Goal: Task Accomplishment & Management: Complete application form

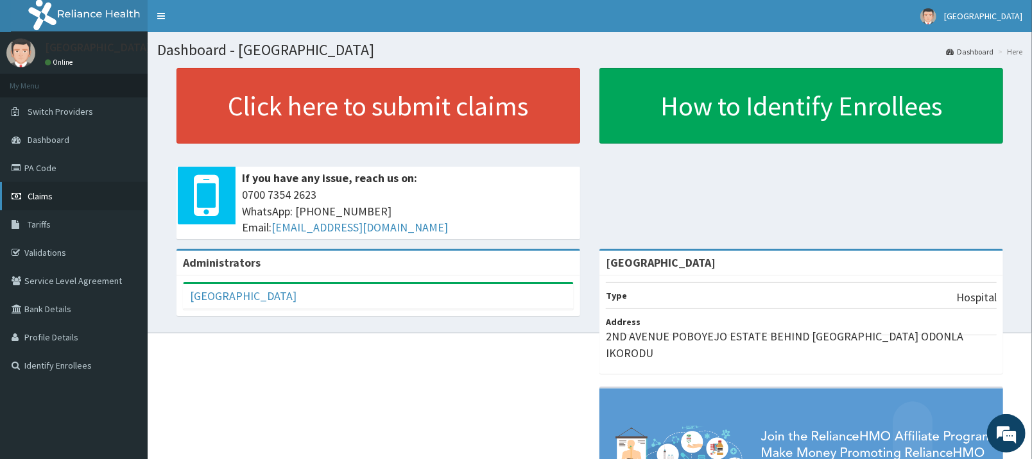
click at [53, 194] on link "Claims" at bounding box center [74, 196] width 148 height 28
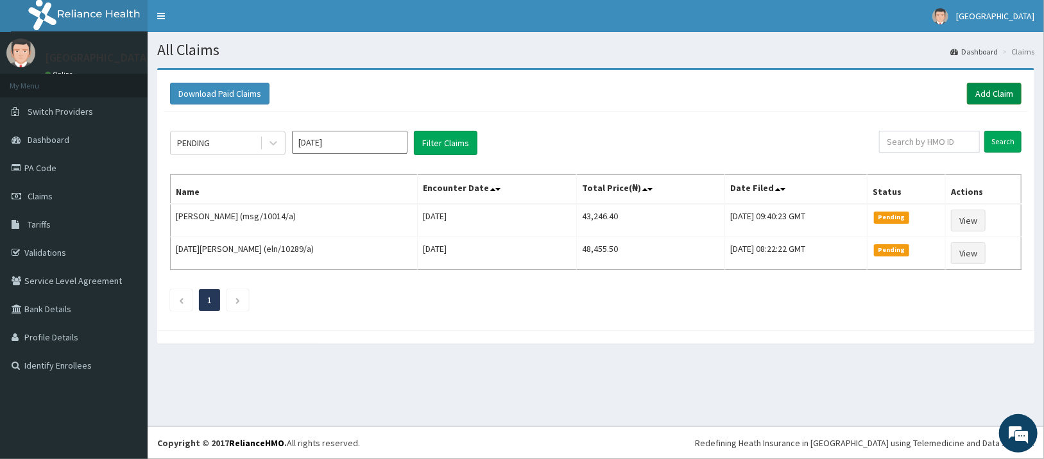
click at [996, 96] on link "Add Claim" at bounding box center [994, 94] width 55 height 22
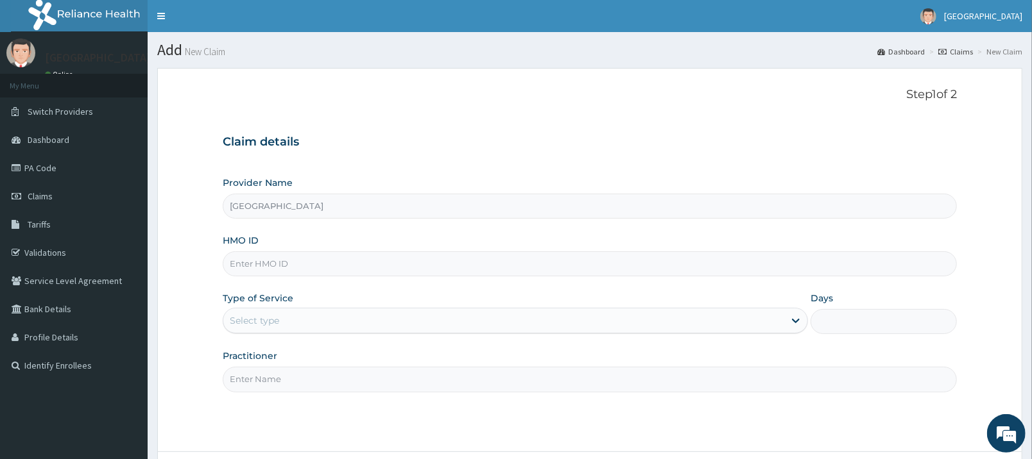
type input "[GEOGRAPHIC_DATA]"
click at [529, 277] on input "HMO ID" at bounding box center [590, 263] width 734 height 25
type input "WBR/10016/E"
click at [478, 311] on div "Select type" at bounding box center [503, 321] width 561 height 21
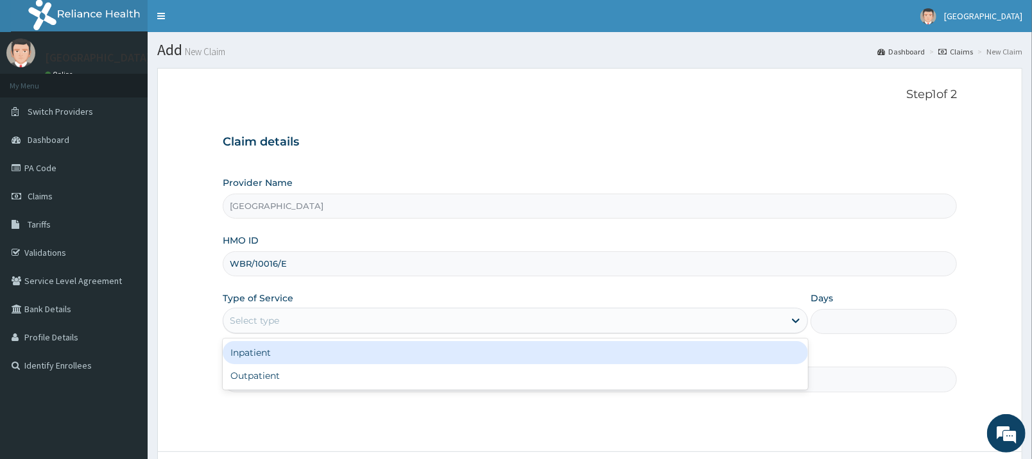
click at [456, 347] on div "Inpatient" at bounding box center [515, 352] width 585 height 23
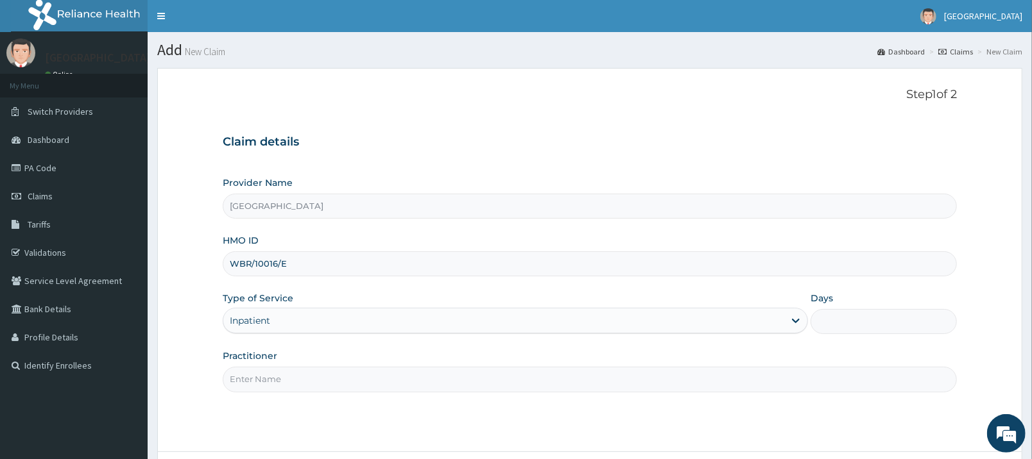
click at [761, 388] on input "Practitioner" at bounding box center [590, 379] width 734 height 25
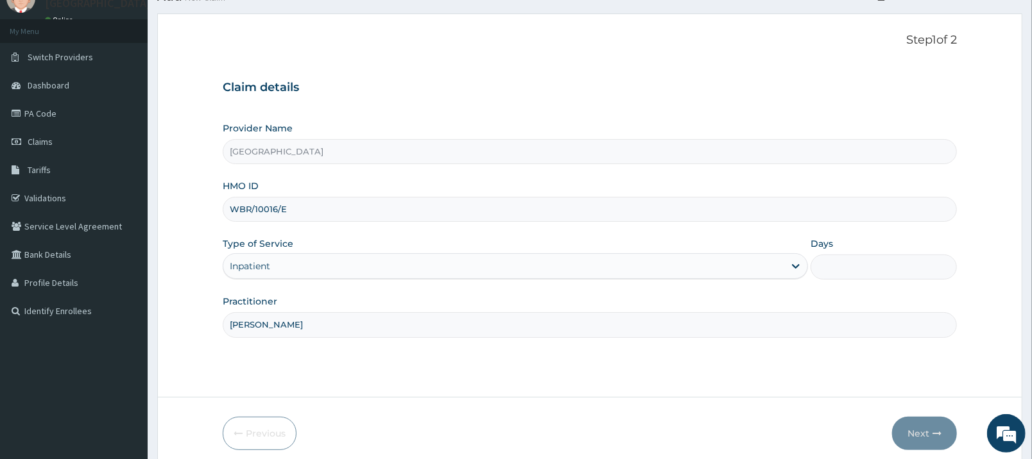
scroll to position [87, 0]
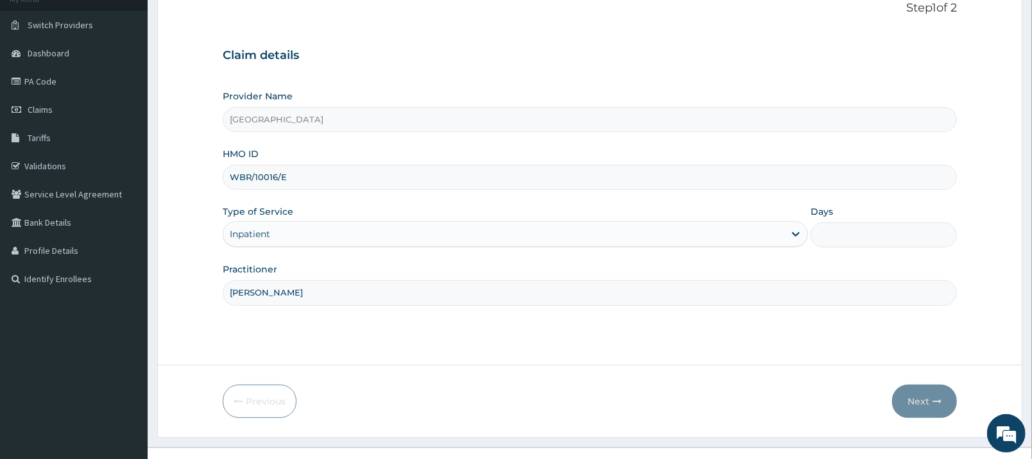
type input "DE DASO"
click at [887, 239] on input "Days" at bounding box center [883, 235] width 146 height 25
type input "1"
click at [928, 402] on button "Next" at bounding box center [924, 401] width 65 height 33
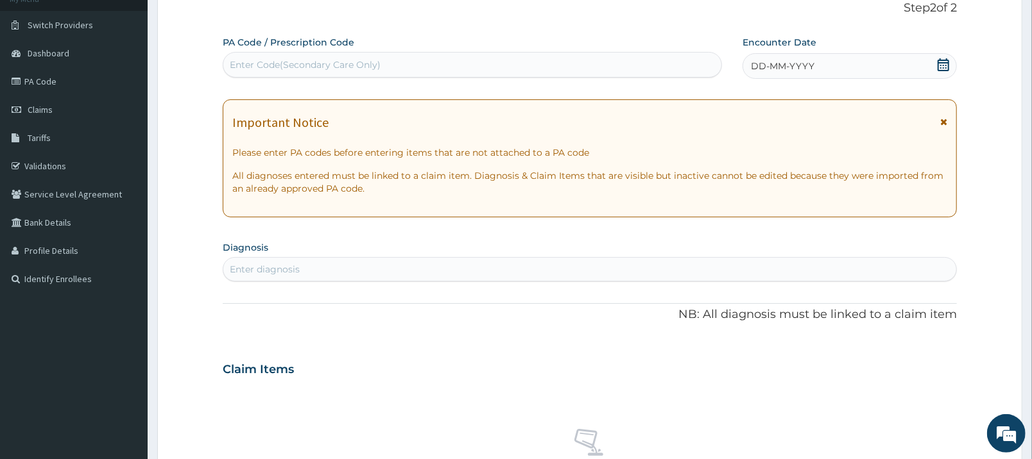
click at [560, 62] on div "Enter Code(Secondary Care Only)" at bounding box center [472, 65] width 498 height 21
type input "PA/64BA46"
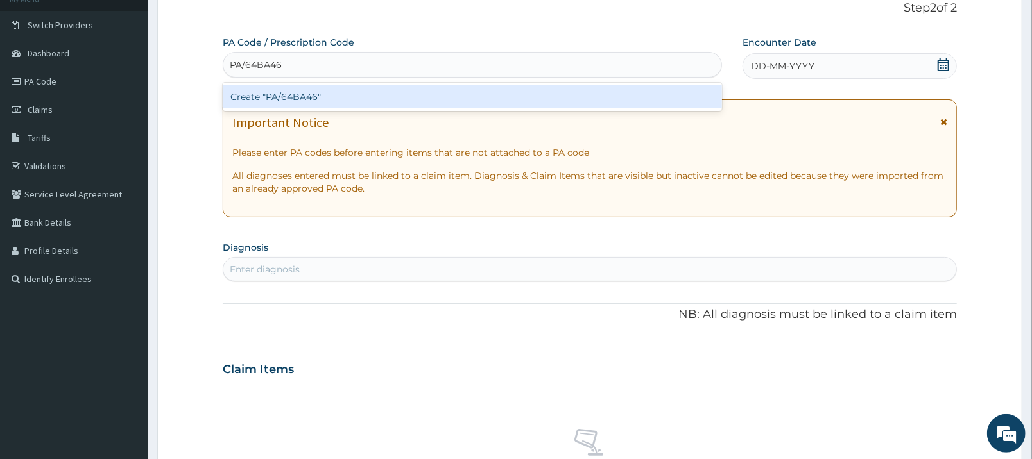
click at [561, 94] on div "Create "PA/64BA46"" at bounding box center [472, 96] width 499 height 23
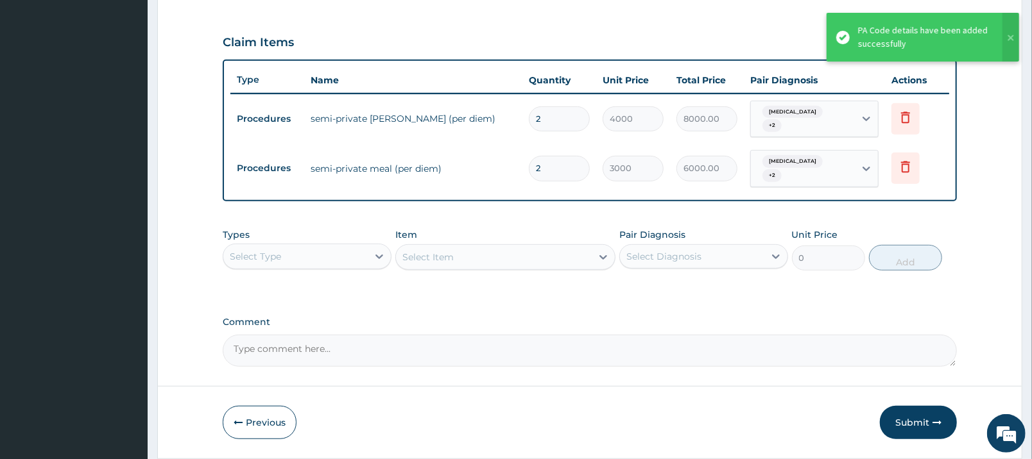
scroll to position [448, 0]
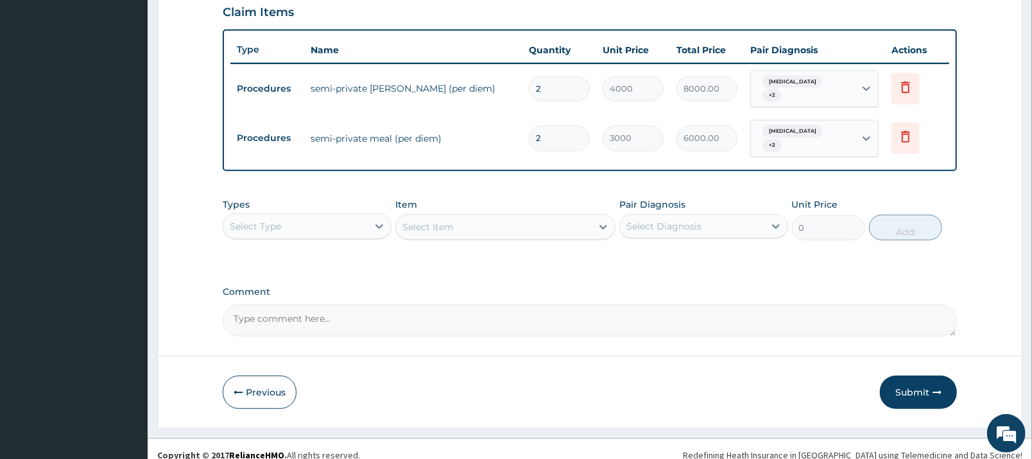
click at [347, 216] on div "Select Type" at bounding box center [295, 226] width 144 height 21
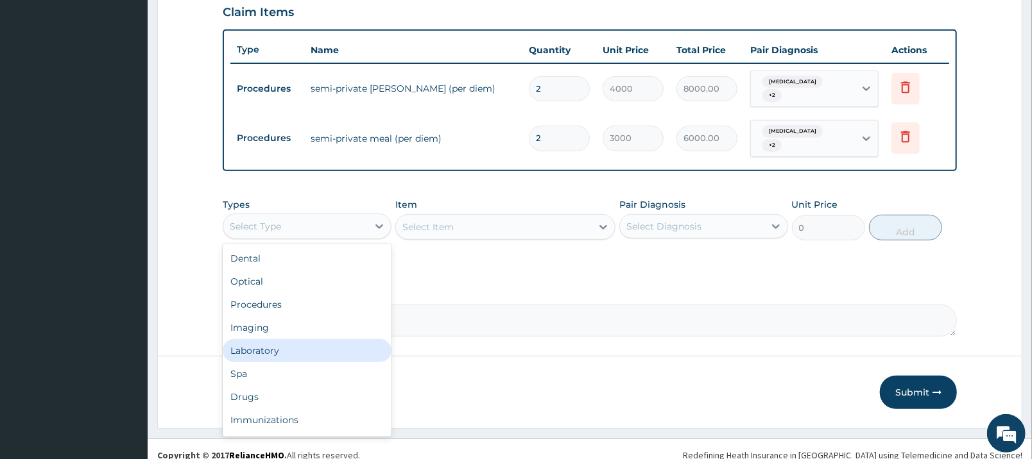
click at [319, 339] on div "Laboratory" at bounding box center [307, 350] width 169 height 23
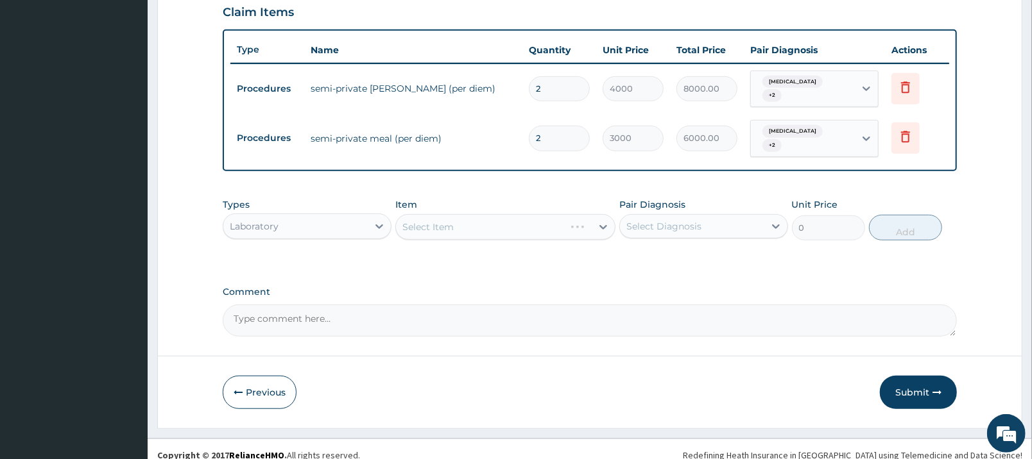
click at [504, 217] on div "Select Item" at bounding box center [505, 227] width 220 height 26
click at [558, 219] on div "Select Item" at bounding box center [494, 227] width 196 height 21
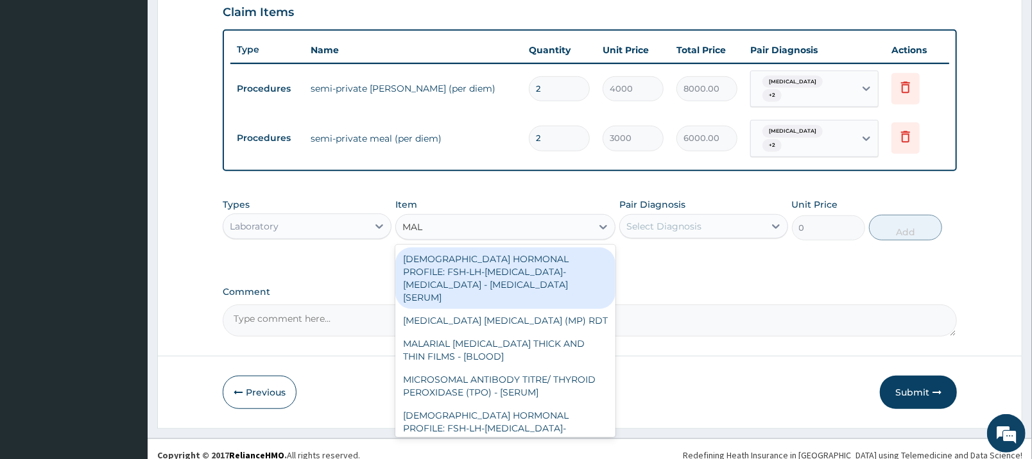
type input "MALA"
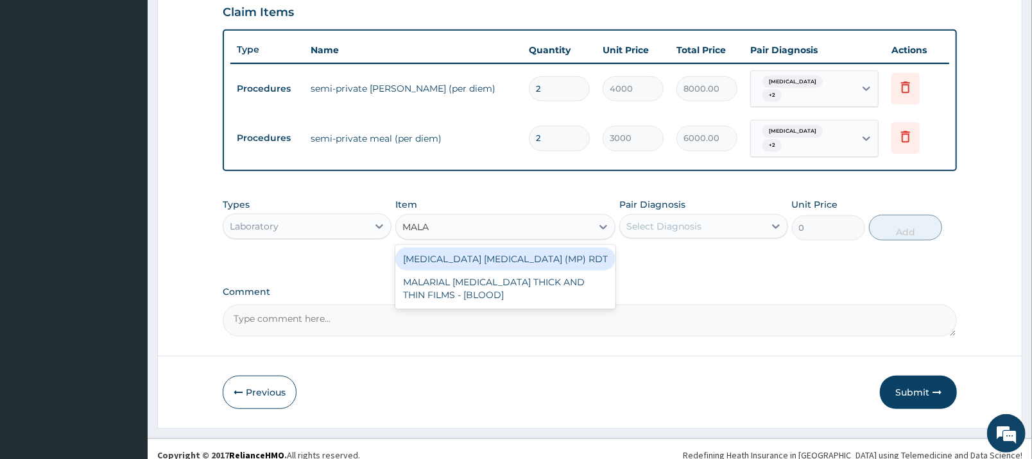
click at [568, 248] on div "MALARIA PARASITE (MP) RDT" at bounding box center [505, 259] width 220 height 23
type input "2000"
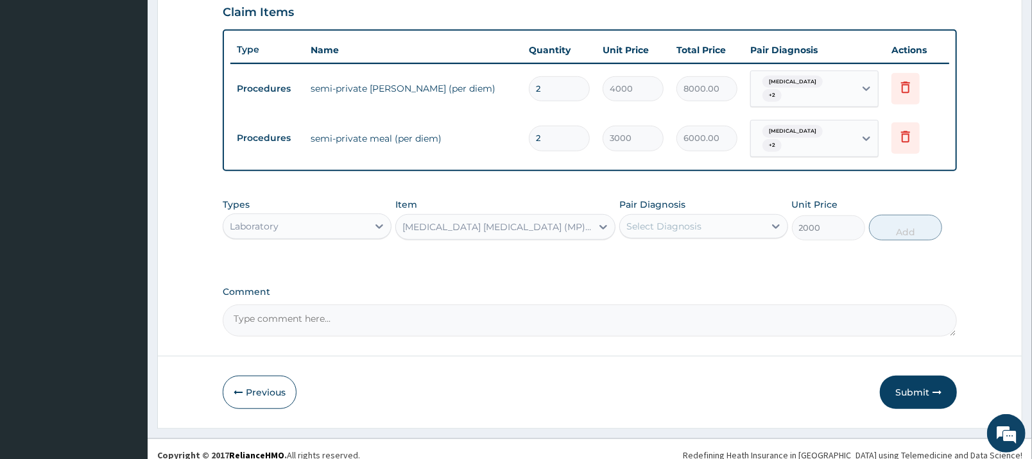
click at [740, 216] on div "Select Diagnosis" at bounding box center [692, 226] width 144 height 21
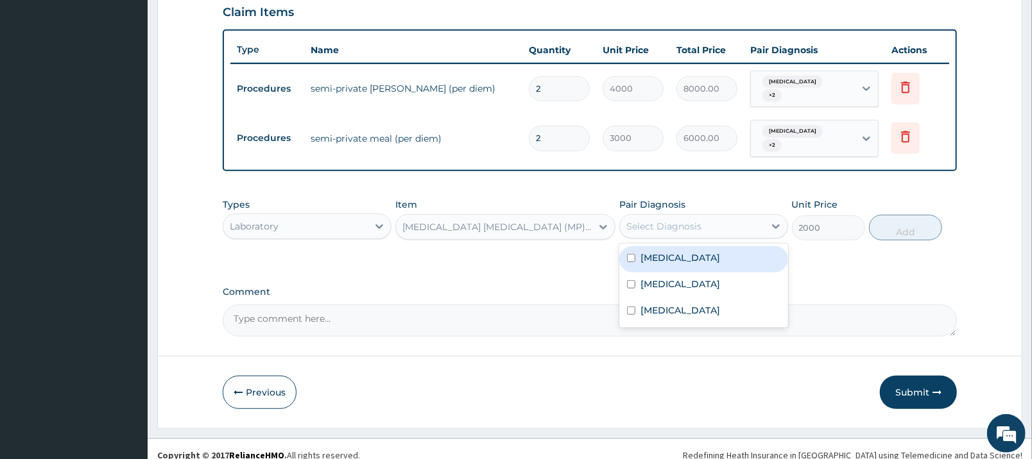
click at [738, 251] on div "Malaria" at bounding box center [703, 259] width 169 height 26
checkbox input "true"
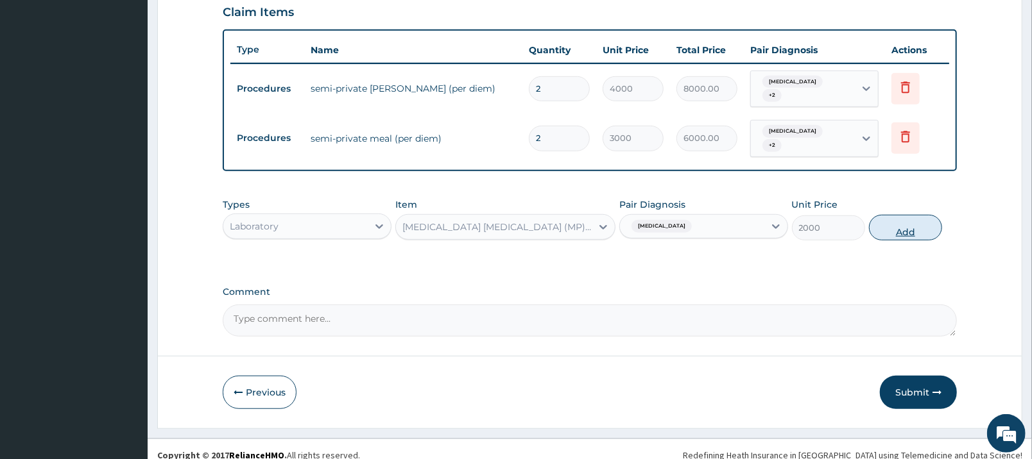
click at [915, 224] on button "Add" at bounding box center [905, 228] width 73 height 26
type input "0"
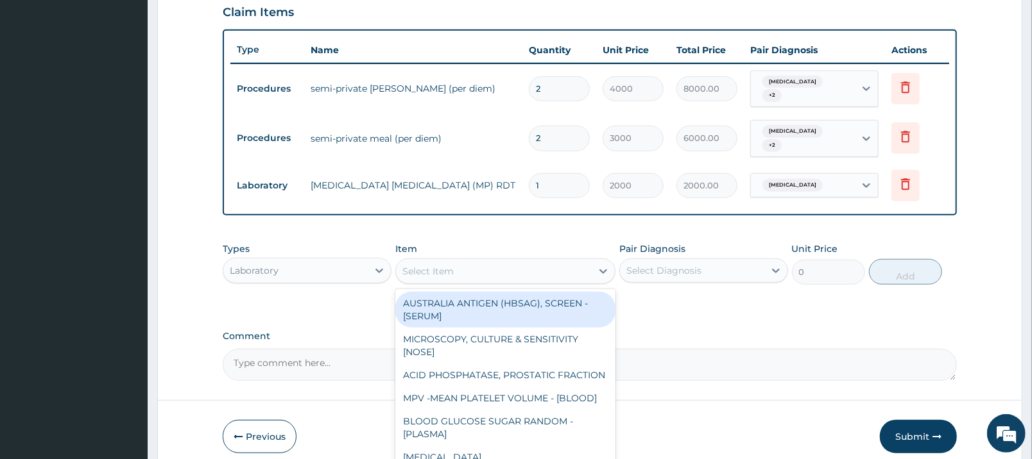
click at [511, 261] on div "Select Item" at bounding box center [494, 271] width 196 height 21
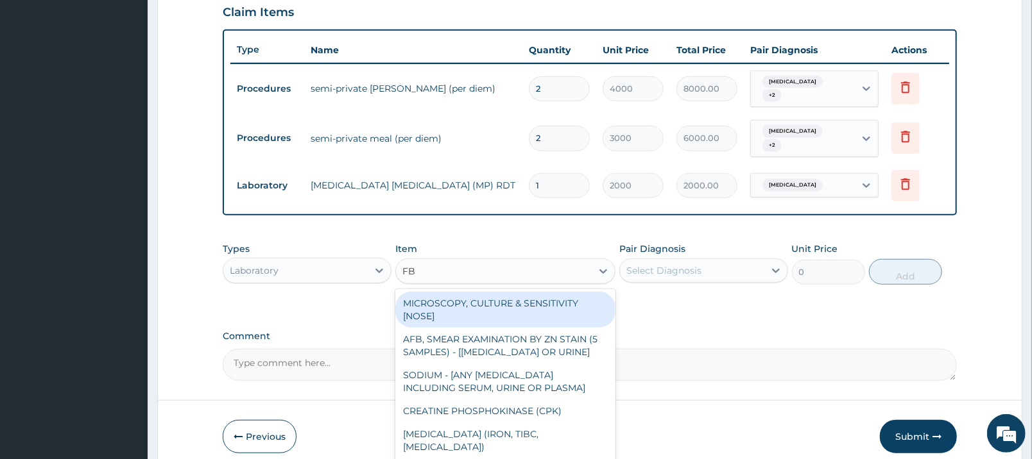
type input "FBC"
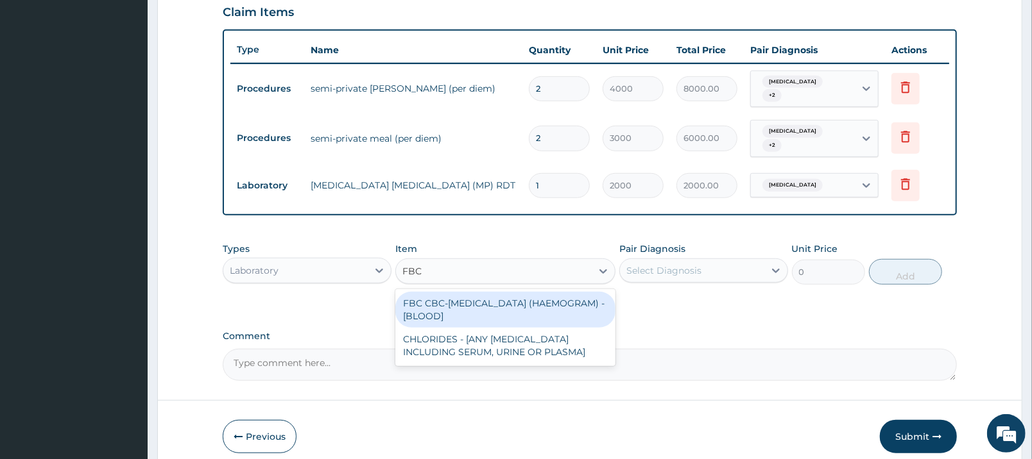
click at [515, 297] on div "FBC CBC-COMPLETE BLOOD COUNT (HAEMOGRAM) - [BLOOD]" at bounding box center [505, 310] width 220 height 36
type input "5000"
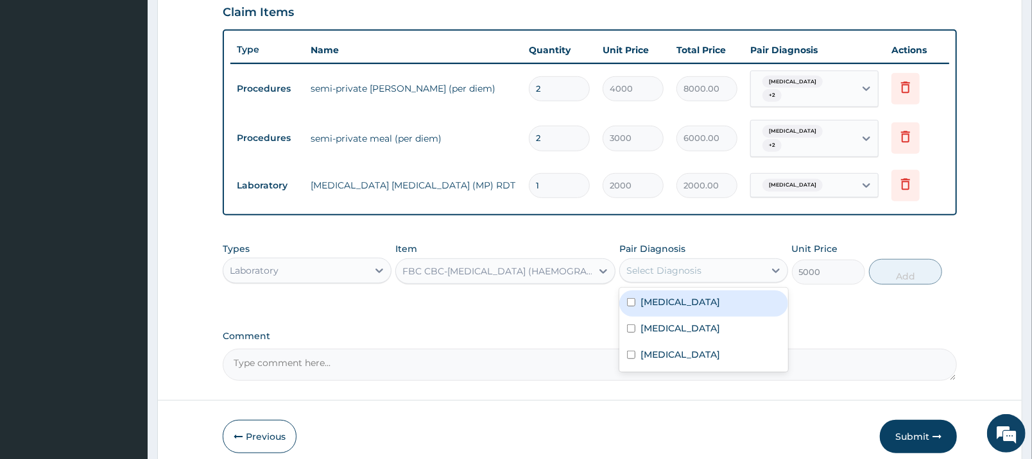
click at [706, 262] on div "Select Diagnosis" at bounding box center [692, 270] width 144 height 21
click at [700, 304] on div "Malaria" at bounding box center [703, 304] width 169 height 26
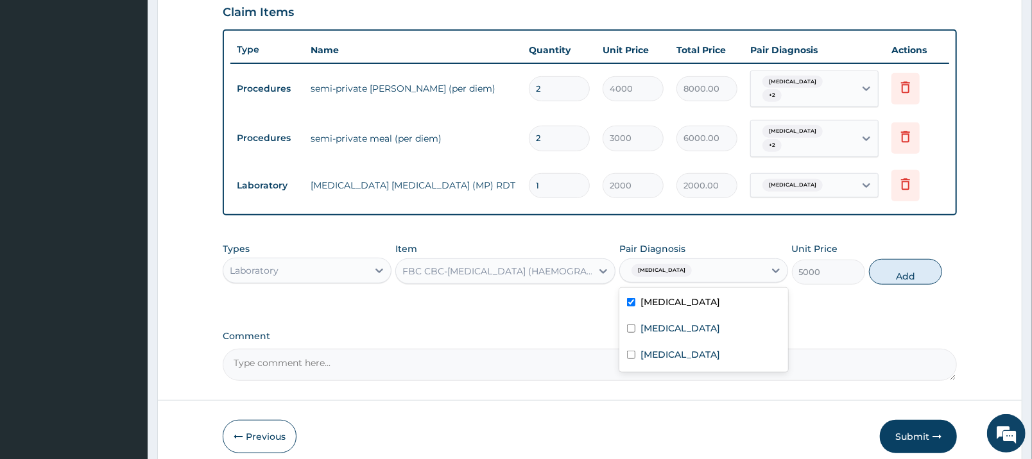
click at [700, 304] on div "Malaria" at bounding box center [703, 304] width 169 height 26
checkbox input "false"
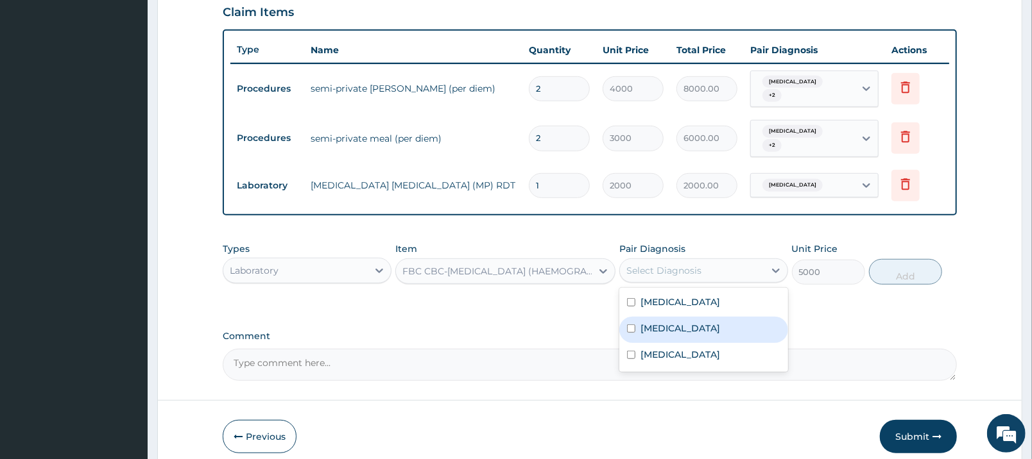
click at [692, 325] on div "Sepsis" at bounding box center [703, 330] width 169 height 26
checkbox input "true"
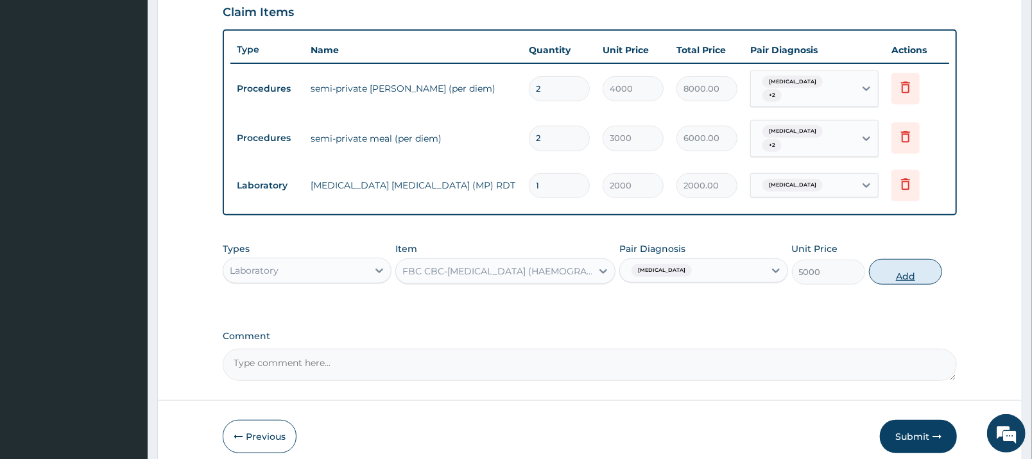
click at [908, 266] on button "Add" at bounding box center [905, 272] width 73 height 26
type input "0"
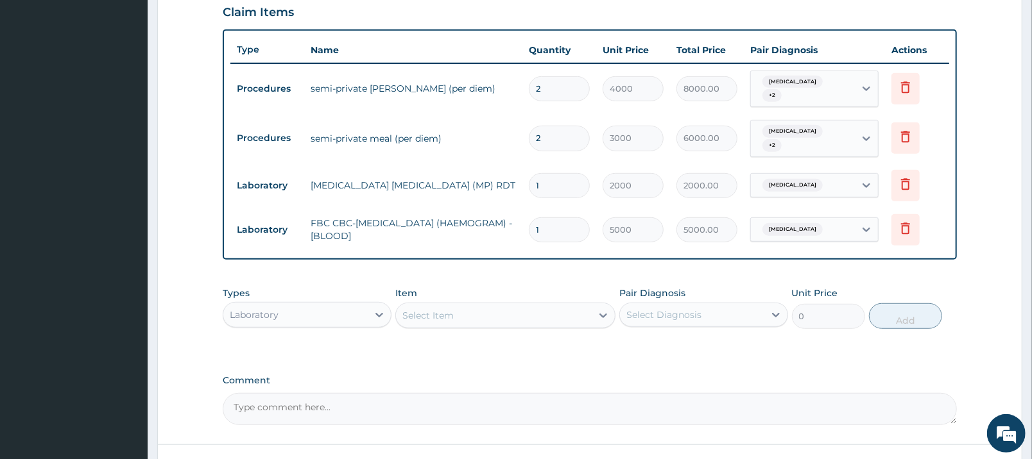
click at [354, 305] on div "Laboratory" at bounding box center [295, 315] width 144 height 21
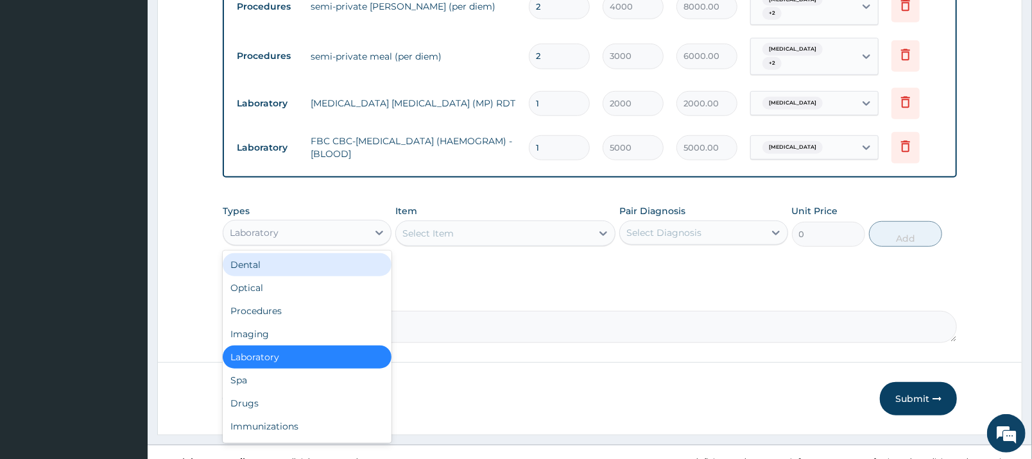
scroll to position [538, 0]
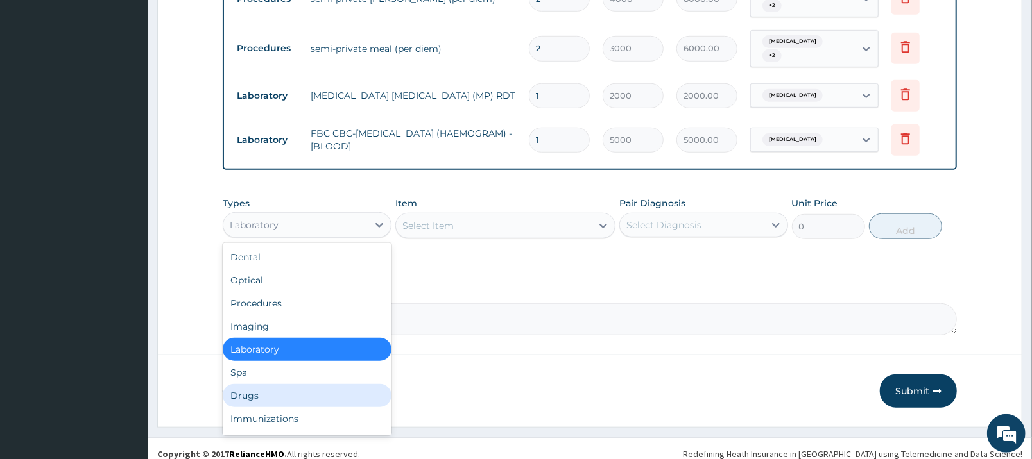
click at [269, 388] on div "Drugs" at bounding box center [307, 395] width 169 height 23
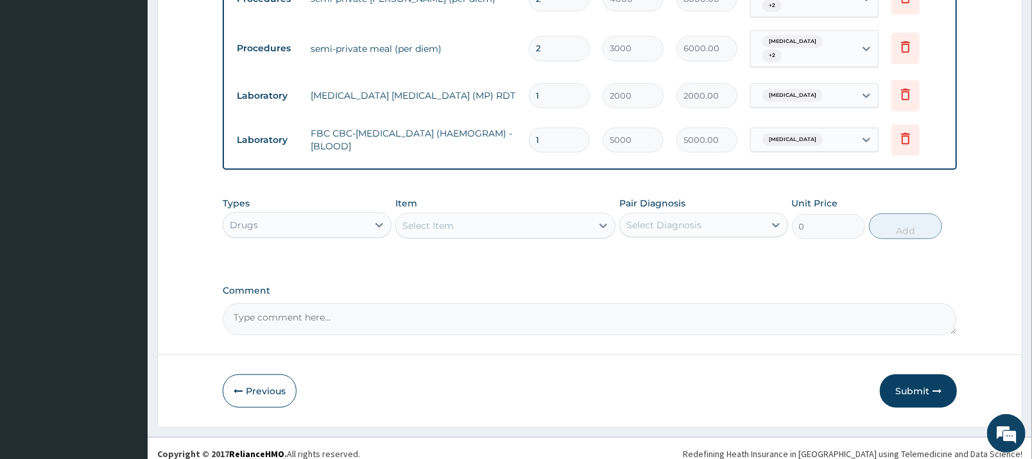
click at [470, 219] on div "Select Item" at bounding box center [494, 226] width 196 height 21
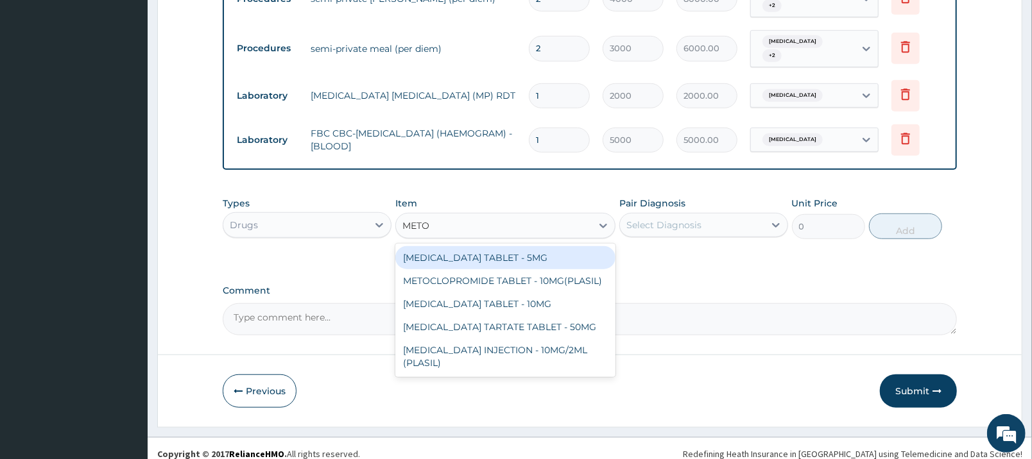
type input "METOC"
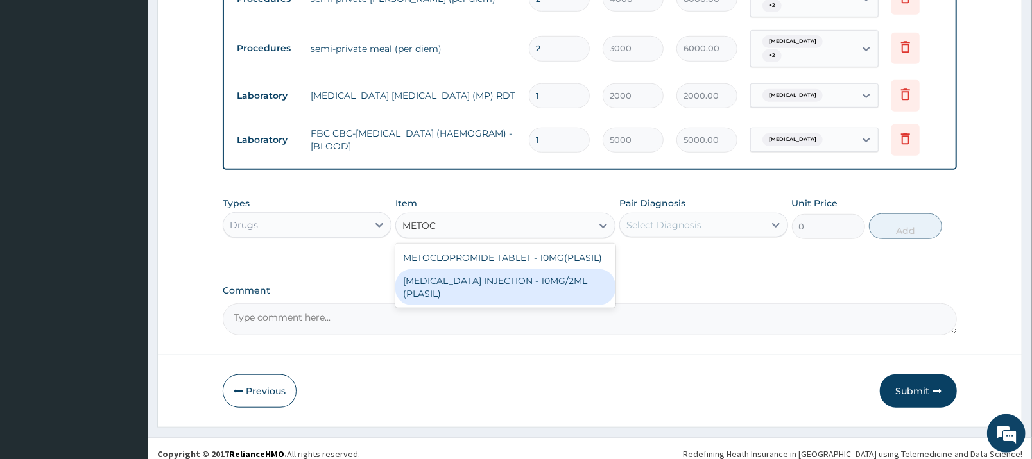
click at [495, 276] on div "METOCLOPRAMIDE INJECTION - 10MG/2ML (PLASIL)" at bounding box center [505, 287] width 220 height 36
type input "274.4"
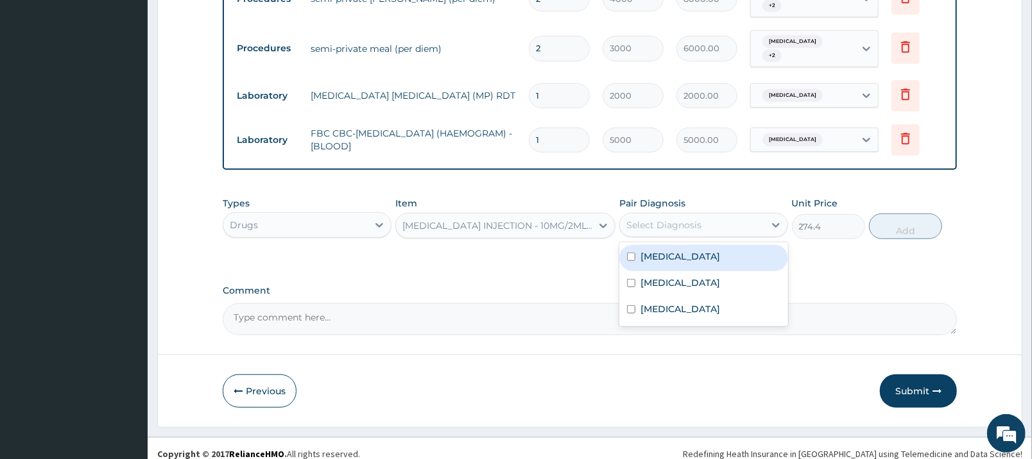
click at [725, 215] on div "Select Diagnosis" at bounding box center [692, 225] width 144 height 21
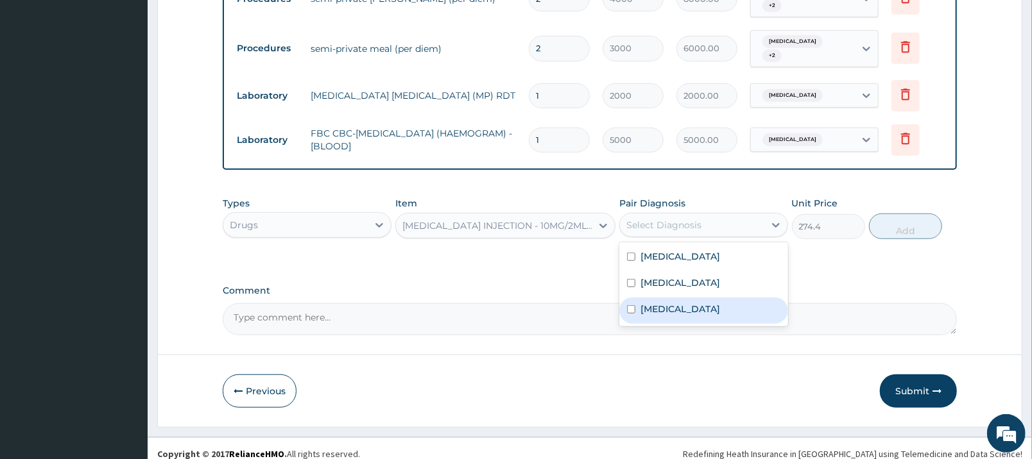
click at [707, 303] on label "Gastroenteritis" at bounding box center [680, 309] width 80 height 13
checkbox input "true"
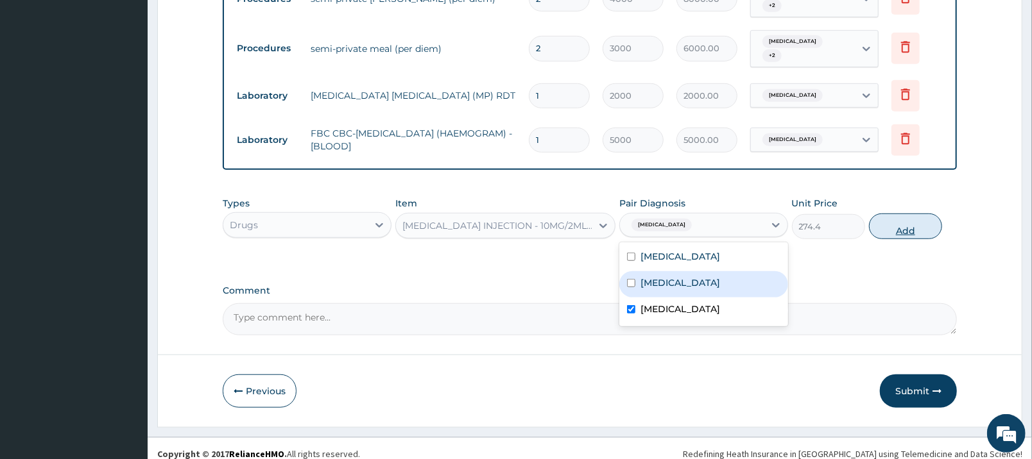
click at [917, 220] on button "Add" at bounding box center [905, 227] width 73 height 26
type input "0"
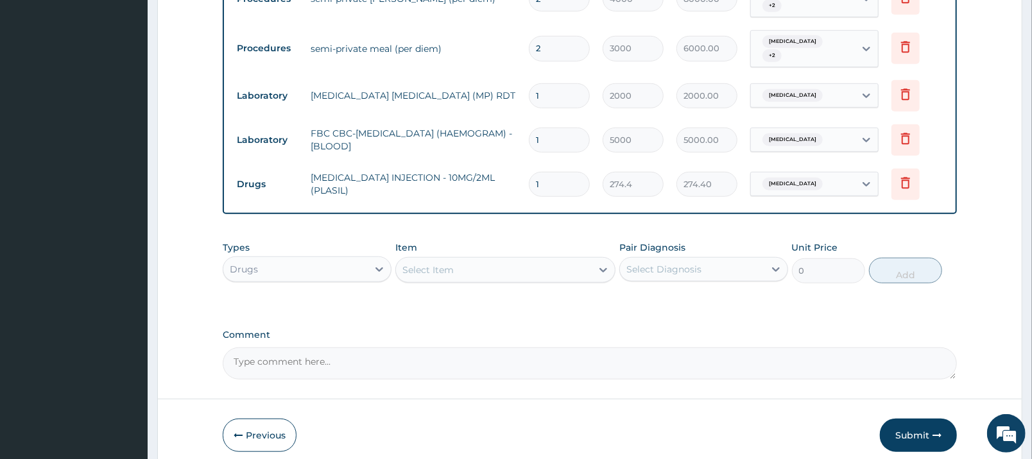
click at [547, 263] on div "Select Item" at bounding box center [494, 270] width 196 height 21
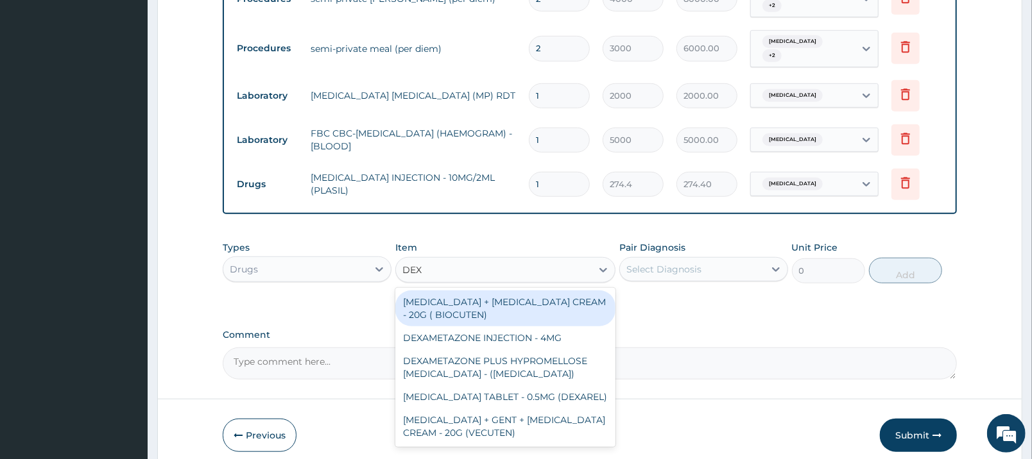
type input "DEXA"
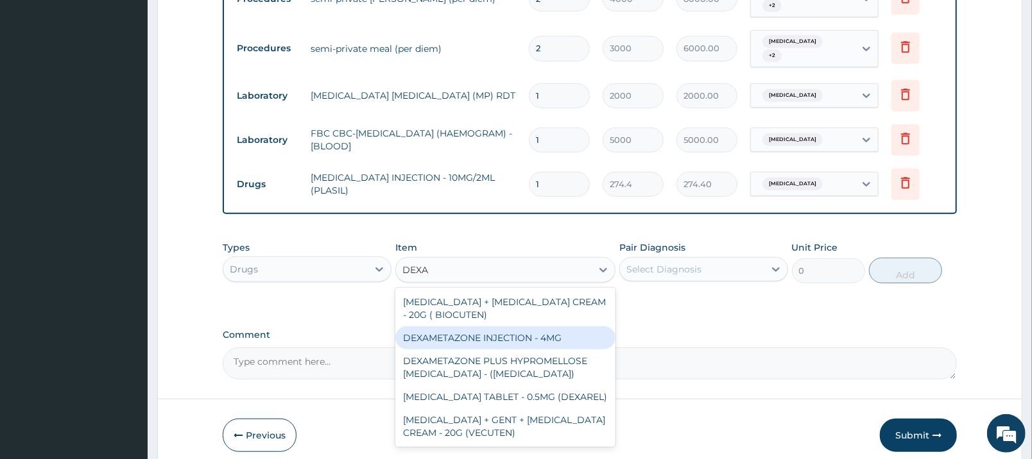
click at [532, 332] on div "DEXAMETAZONE INJECTION - 4MG" at bounding box center [505, 338] width 220 height 23
type input "280"
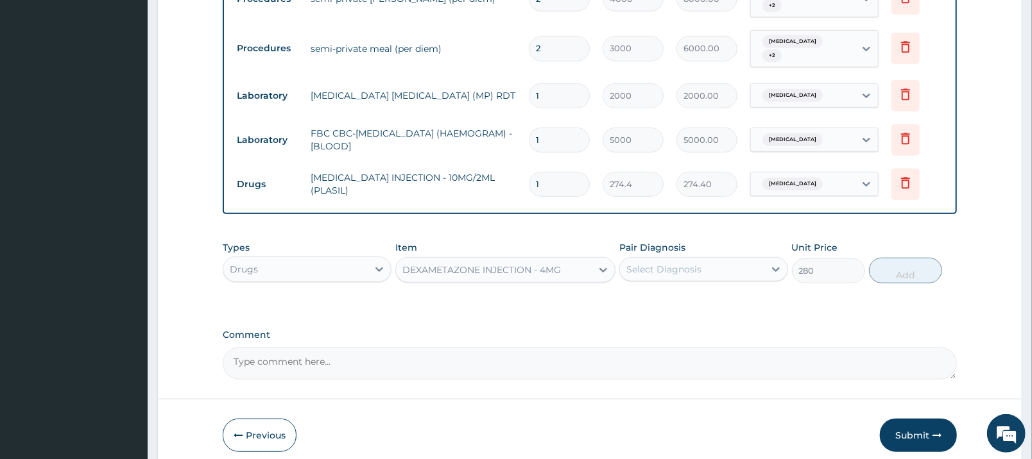
click at [714, 259] on div "Select Diagnosis" at bounding box center [692, 269] width 144 height 21
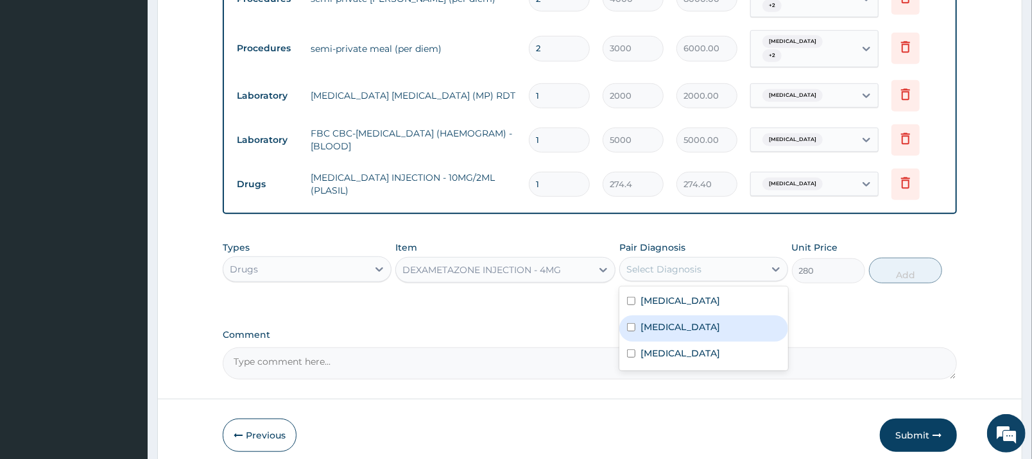
click at [706, 325] on div "Sepsis" at bounding box center [703, 329] width 169 height 26
checkbox input "true"
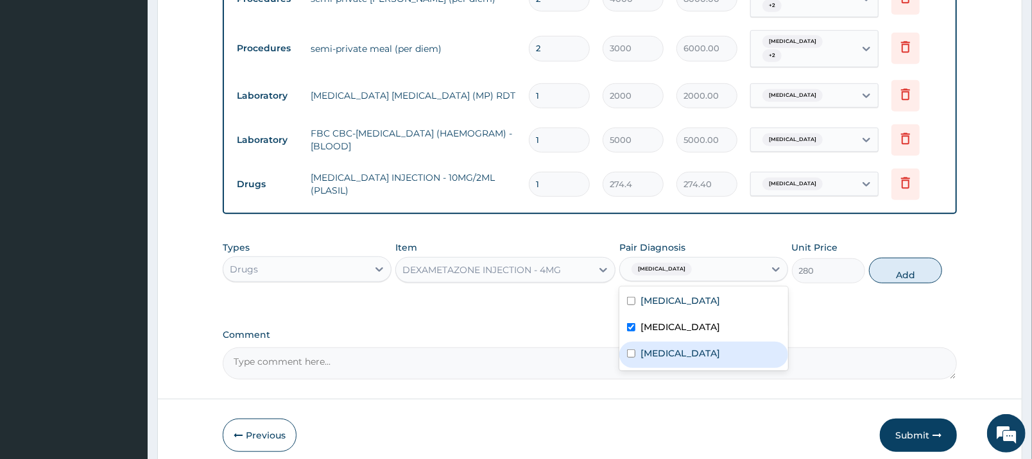
click at [706, 347] on label "Gastroenteritis" at bounding box center [680, 353] width 80 height 13
checkbox input "true"
click at [898, 266] on button "Add" at bounding box center [905, 271] width 73 height 26
type input "0"
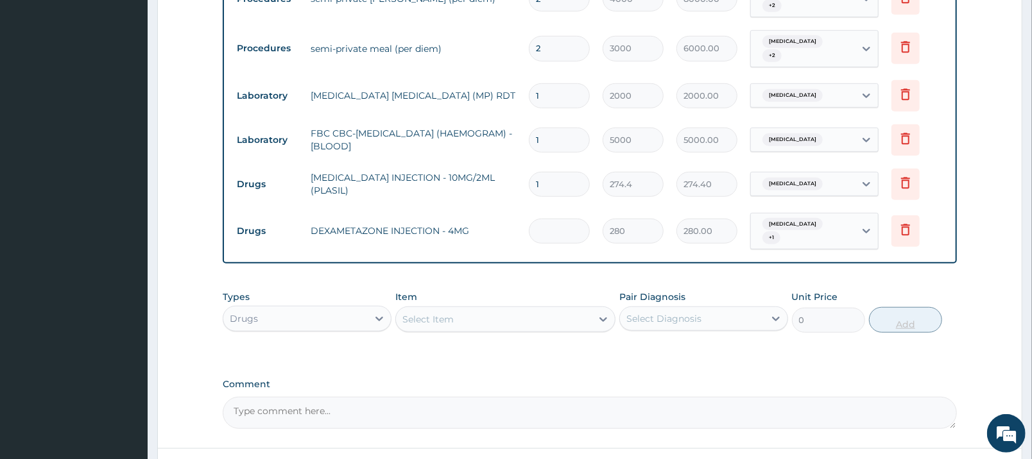
type input "0.00"
type input "6"
type input "1680.00"
type input "6"
click at [556, 309] on div "Select Item" at bounding box center [494, 319] width 196 height 21
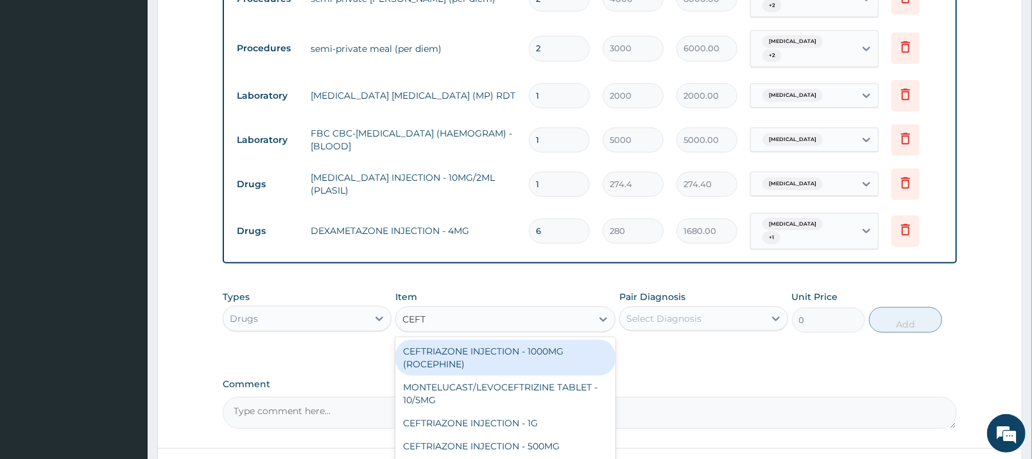
type input "CEFTR"
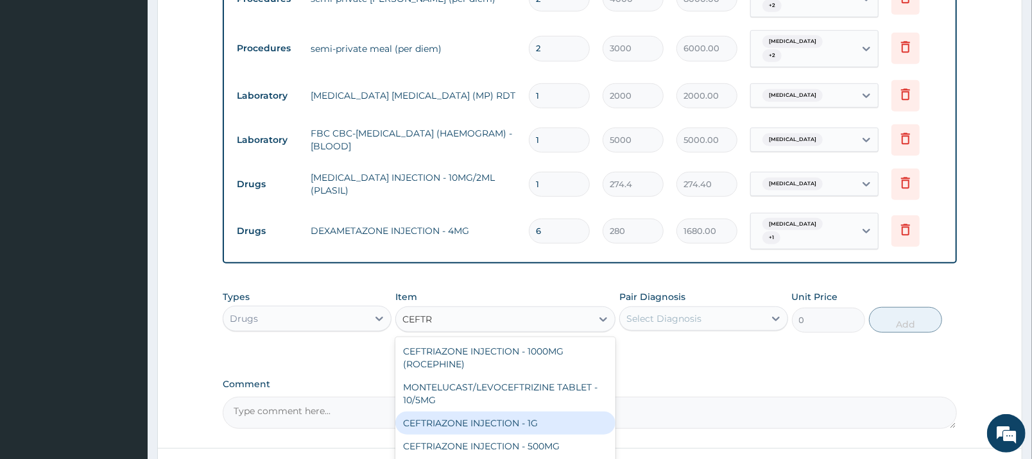
click at [544, 412] on div "CEFTRIAZONE INJECTION - 1G" at bounding box center [505, 423] width 220 height 23
type input "1652"
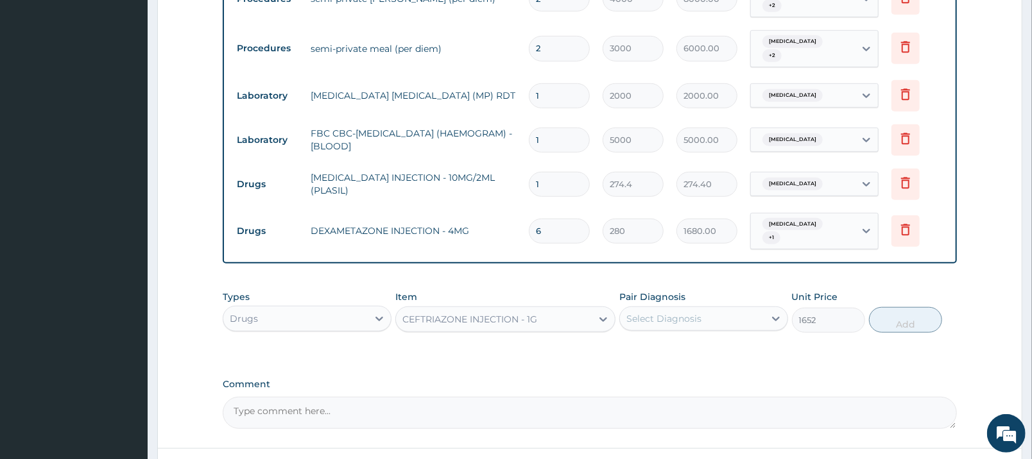
click at [712, 309] on div "Select Diagnosis" at bounding box center [692, 319] width 144 height 21
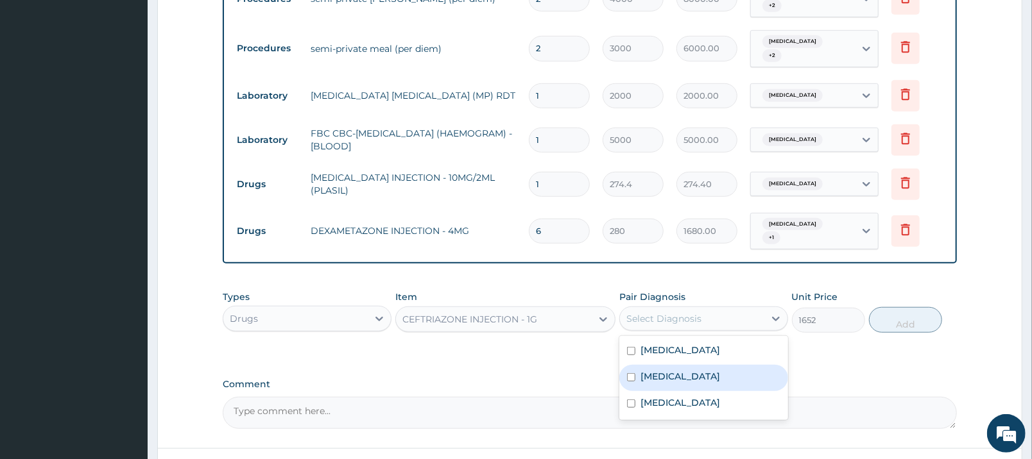
click at [700, 372] on div "Sepsis" at bounding box center [703, 378] width 169 height 26
checkbox input "true"
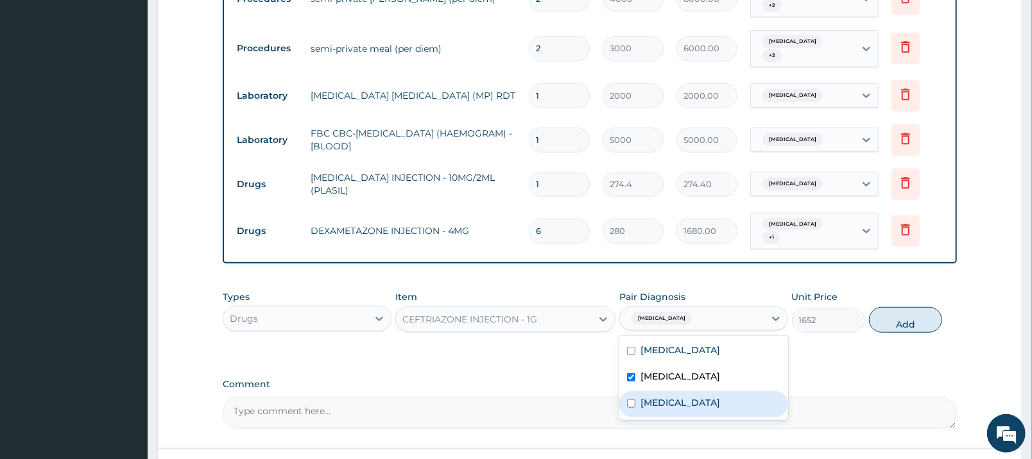
click at [704, 396] on label "Gastroenteritis" at bounding box center [680, 402] width 80 height 13
checkbox input "true"
click at [917, 311] on button "Add" at bounding box center [905, 320] width 73 height 26
type input "0"
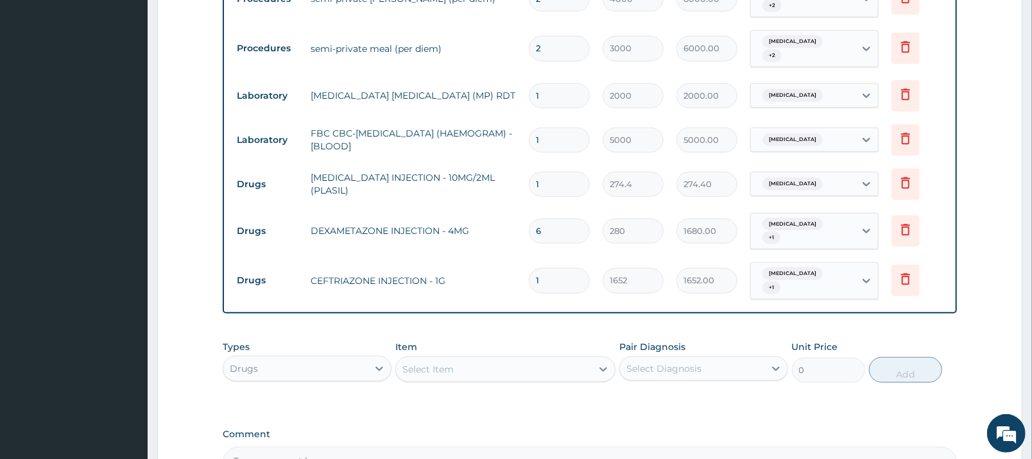
click at [561, 359] on div "Select Item" at bounding box center [494, 369] width 196 height 21
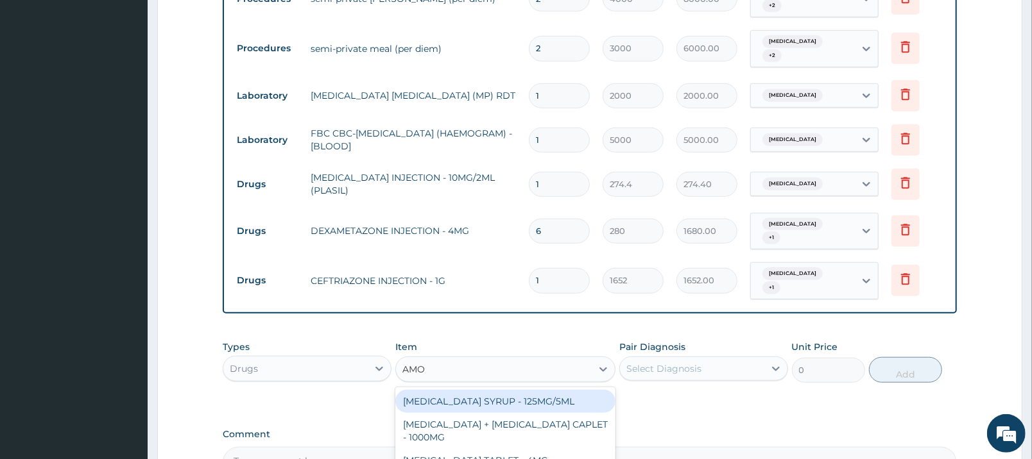
type input "AMOX"
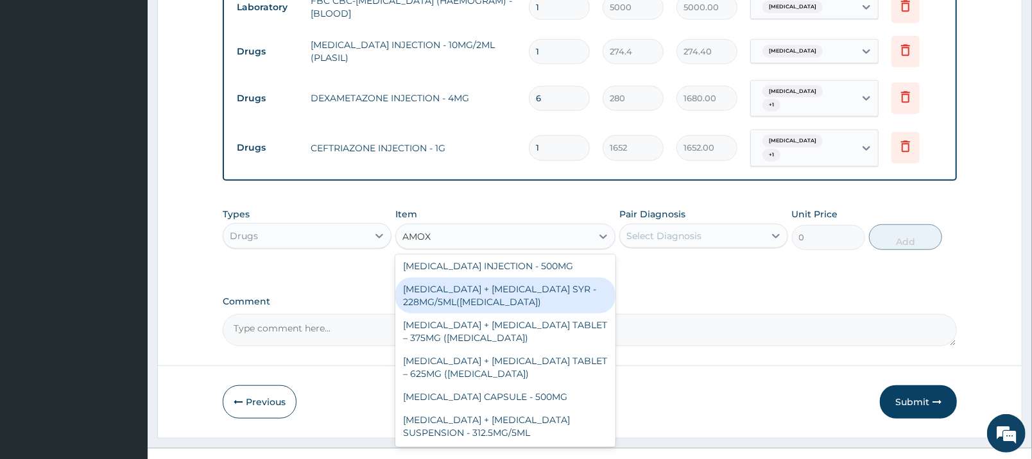
scroll to position [289, 0]
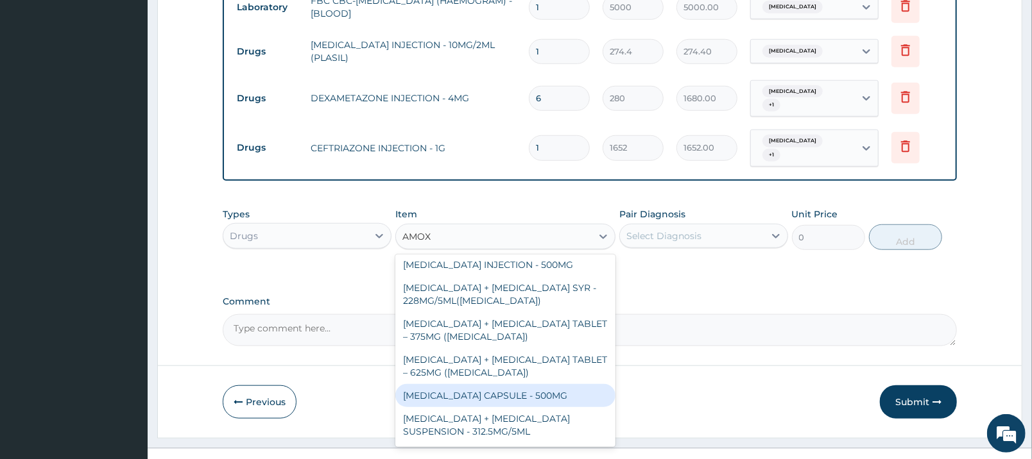
click at [572, 384] on div "AMOXICILLIN CAPSULE - 500MG" at bounding box center [505, 395] width 220 height 23
type input "112"
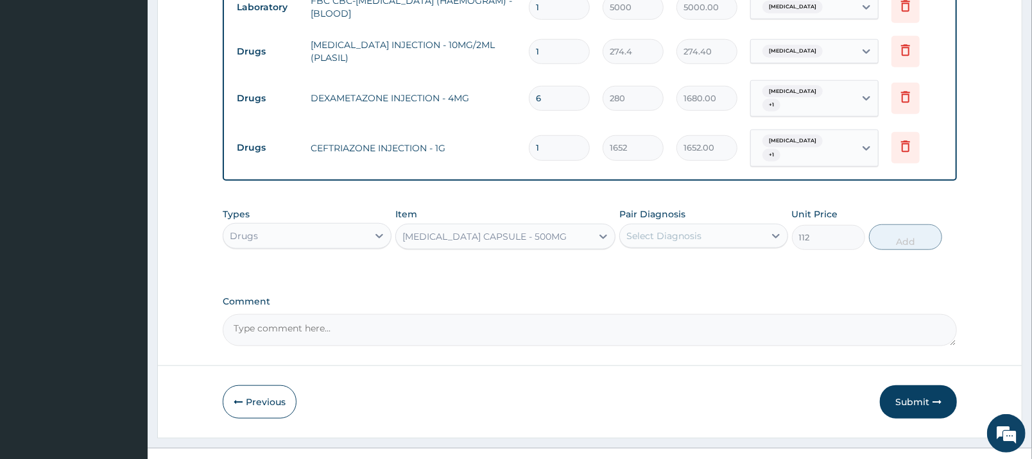
click at [664, 230] on div "Select Diagnosis" at bounding box center [663, 236] width 75 height 13
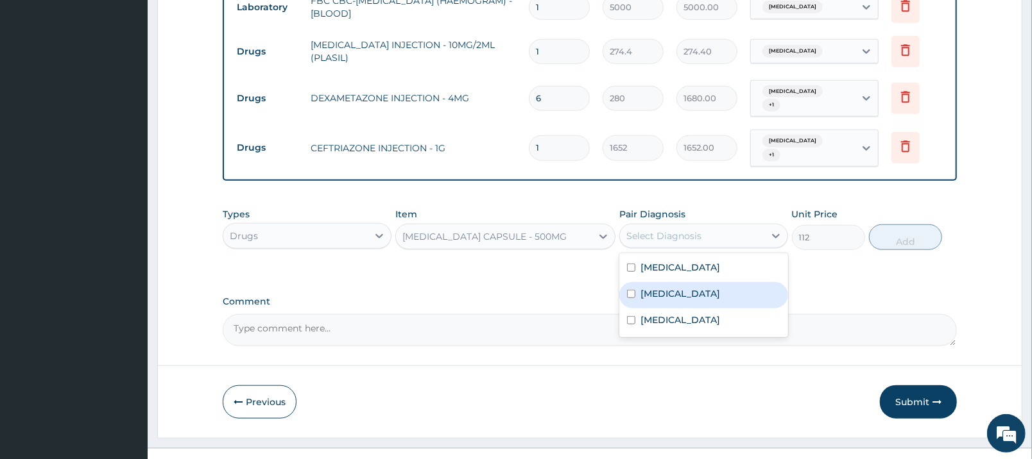
click at [671, 282] on div "Sepsis" at bounding box center [703, 295] width 169 height 26
checkbox input "true"
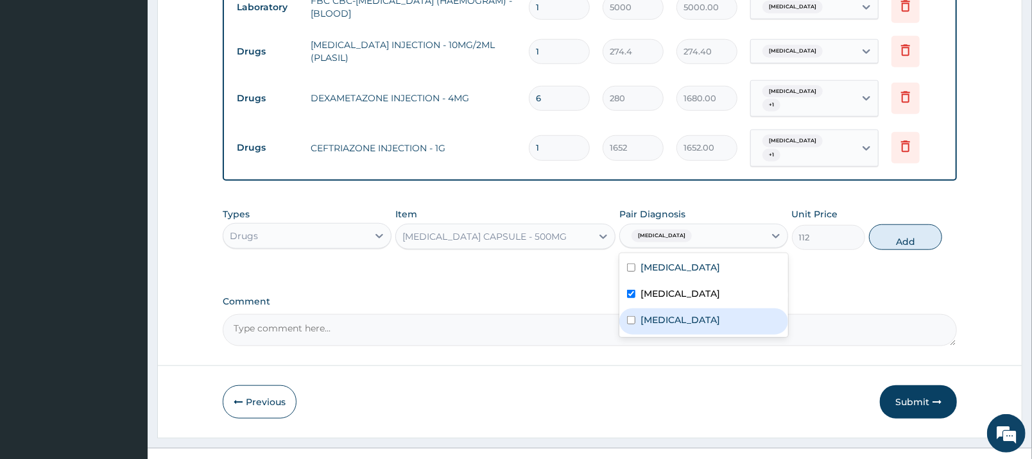
click at [679, 314] on label "Gastroenteritis" at bounding box center [680, 320] width 80 height 13
checkbox input "true"
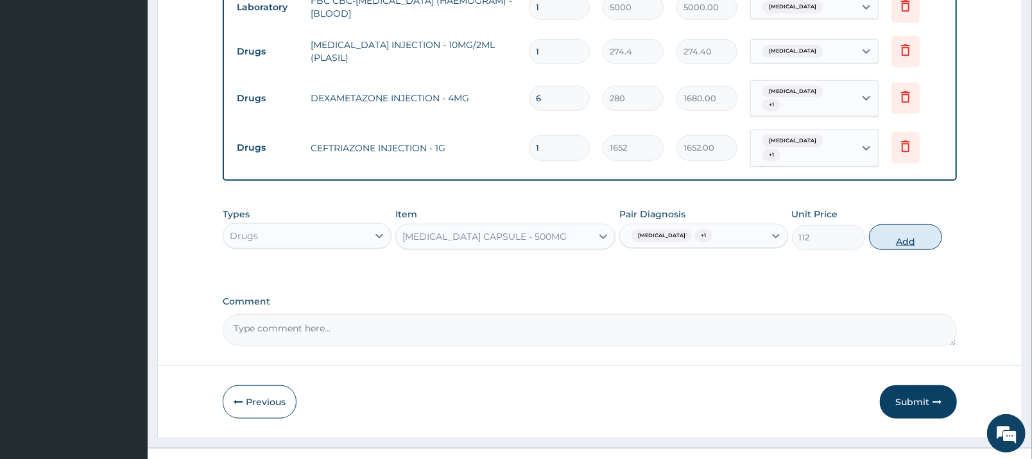
click at [923, 225] on button "Add" at bounding box center [905, 238] width 73 height 26
type input "0"
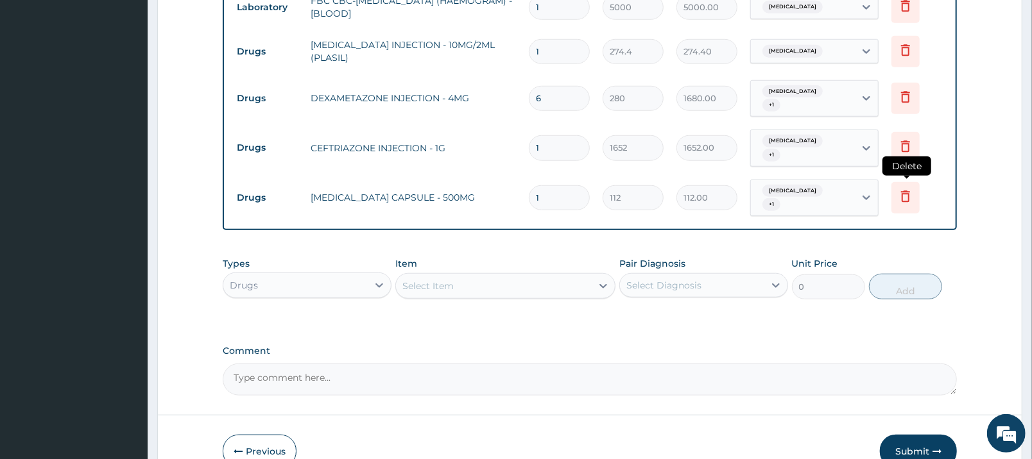
click at [903, 191] on icon at bounding box center [905, 197] width 9 height 12
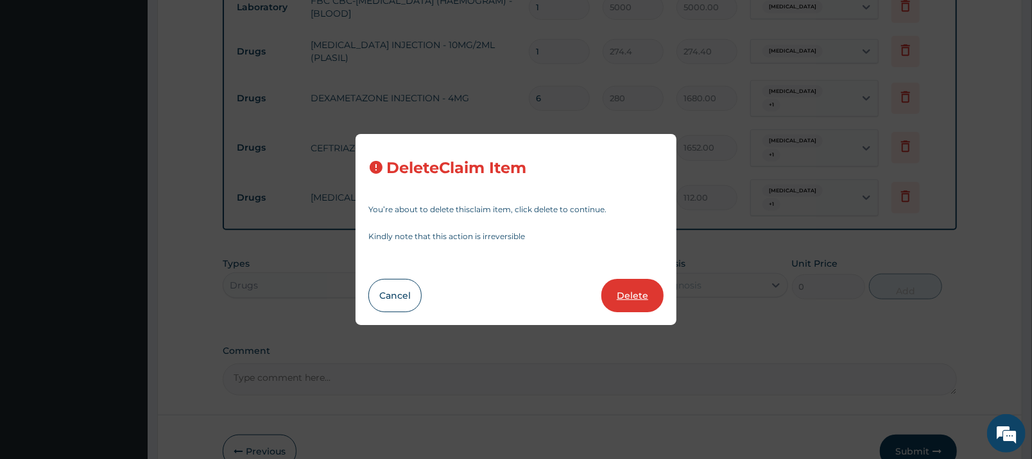
click at [627, 298] on button "Delete" at bounding box center [632, 295] width 62 height 33
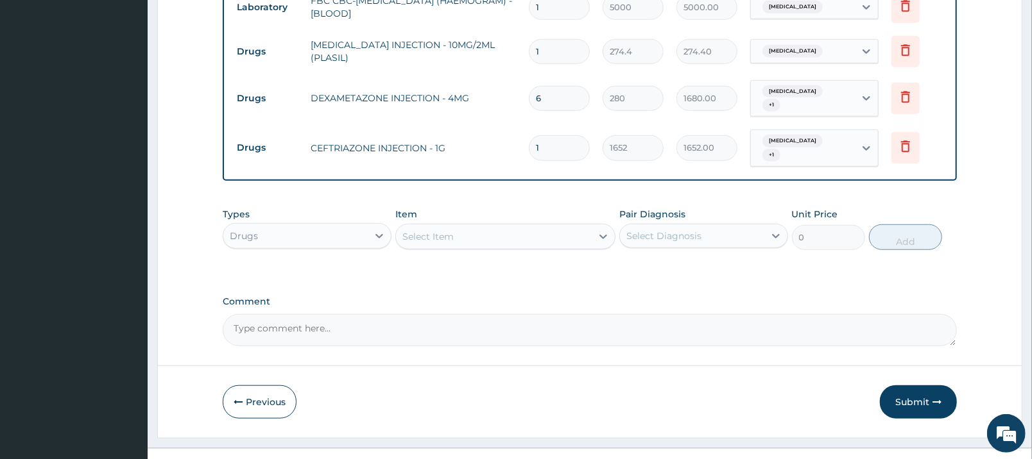
click at [484, 226] on div "Select Item" at bounding box center [494, 236] width 196 height 21
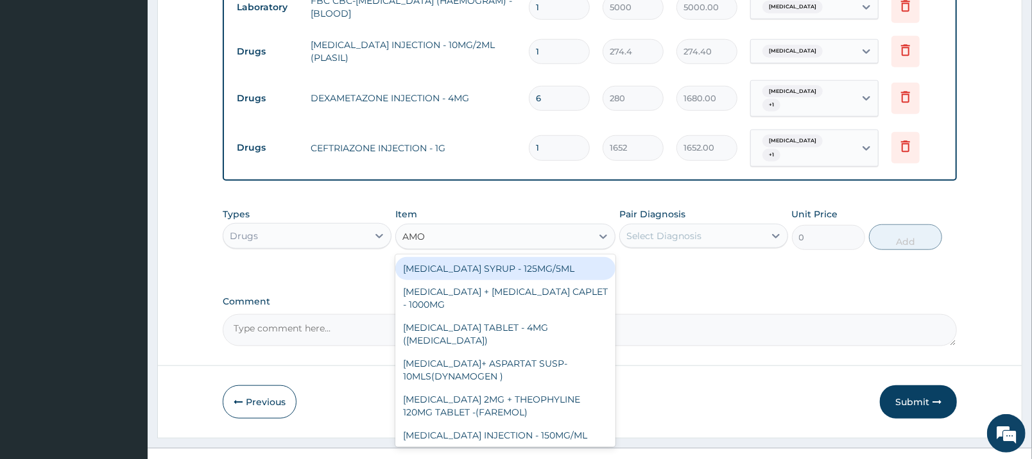
type input "AMOX"
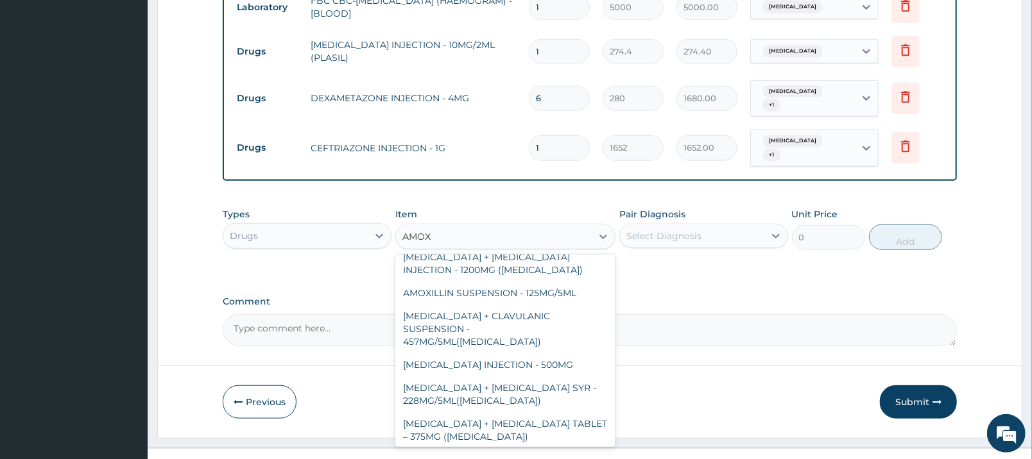
scroll to position [201, 0]
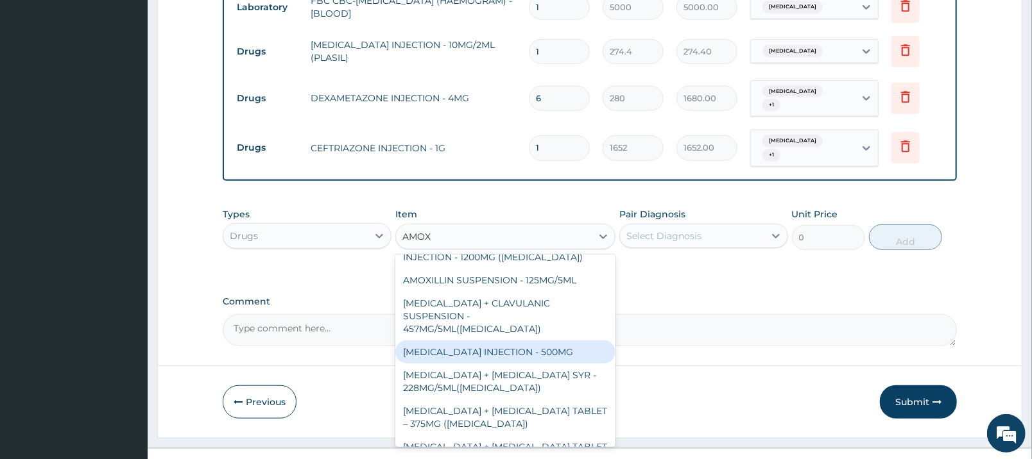
click at [582, 341] on div "AMOXICILLIN INJECTION - 500MG" at bounding box center [505, 352] width 220 height 23
type input "1120"
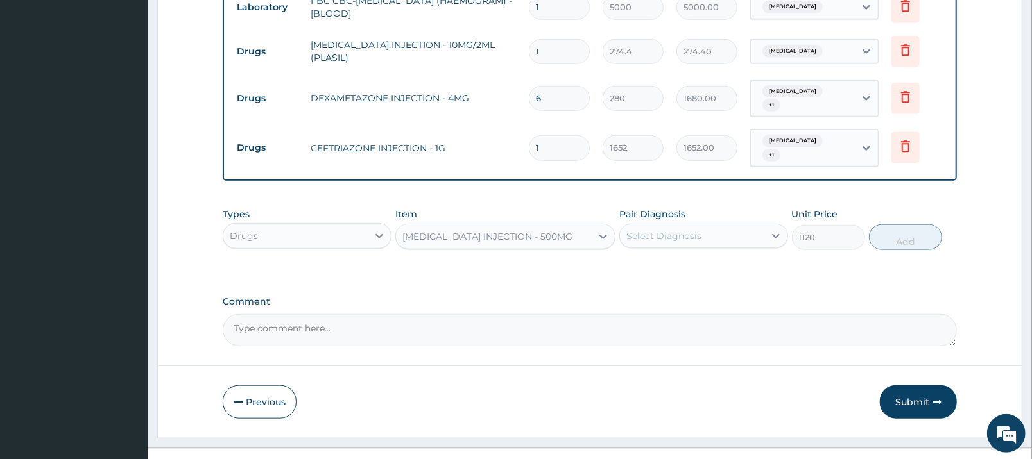
click at [679, 230] on div "Select Diagnosis" at bounding box center [663, 236] width 75 height 13
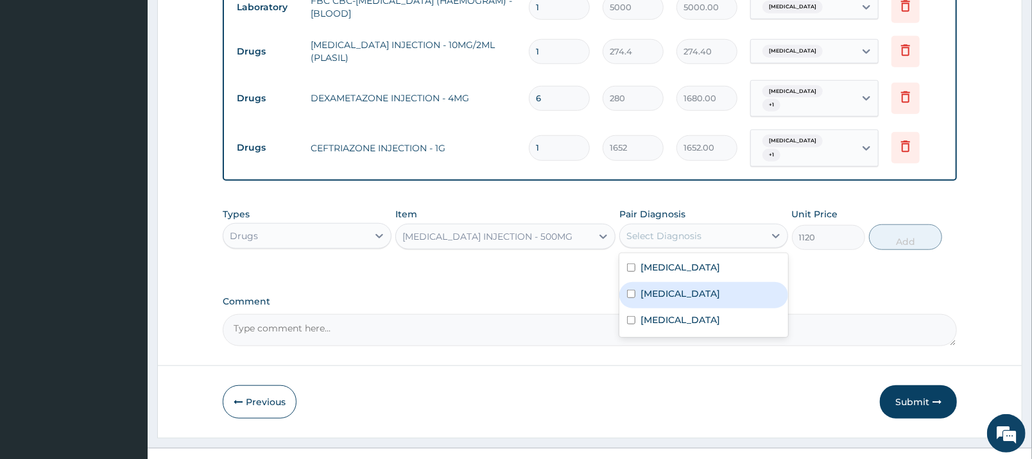
click at [678, 282] on div "Sepsis" at bounding box center [703, 295] width 169 height 26
checkbox input "true"
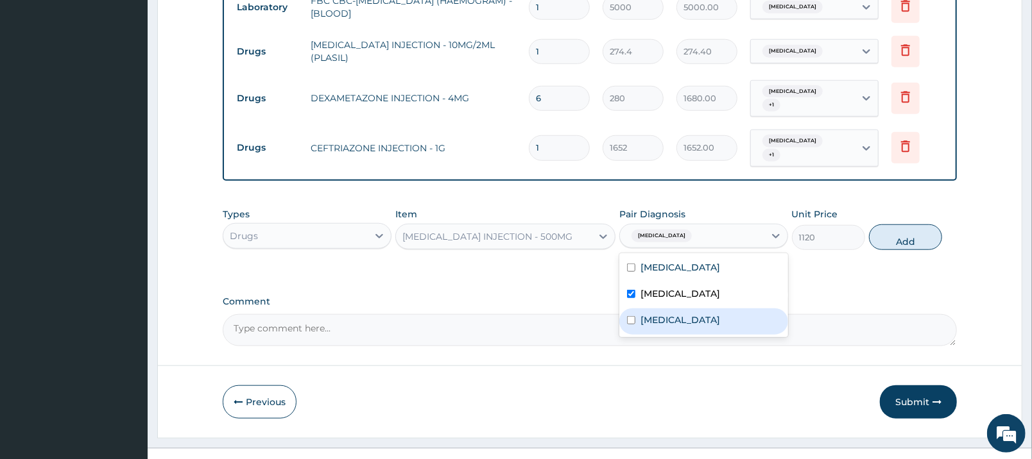
click at [692, 314] on label "Gastroenteritis" at bounding box center [680, 320] width 80 height 13
checkbox input "true"
click at [889, 225] on button "Add" at bounding box center [905, 238] width 73 height 26
type input "0"
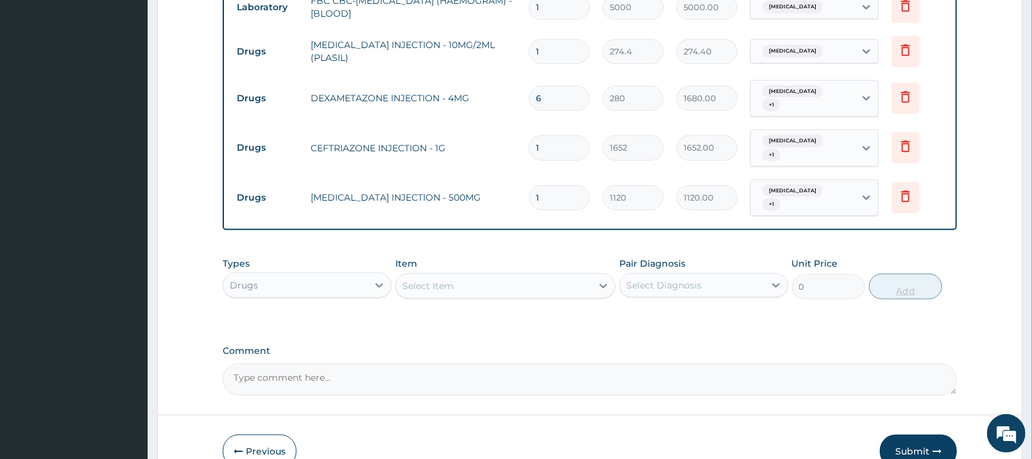
type input "0.00"
type input "2"
type input "2240.00"
type input "2"
click at [574, 276] on div "Select Item" at bounding box center [494, 286] width 196 height 21
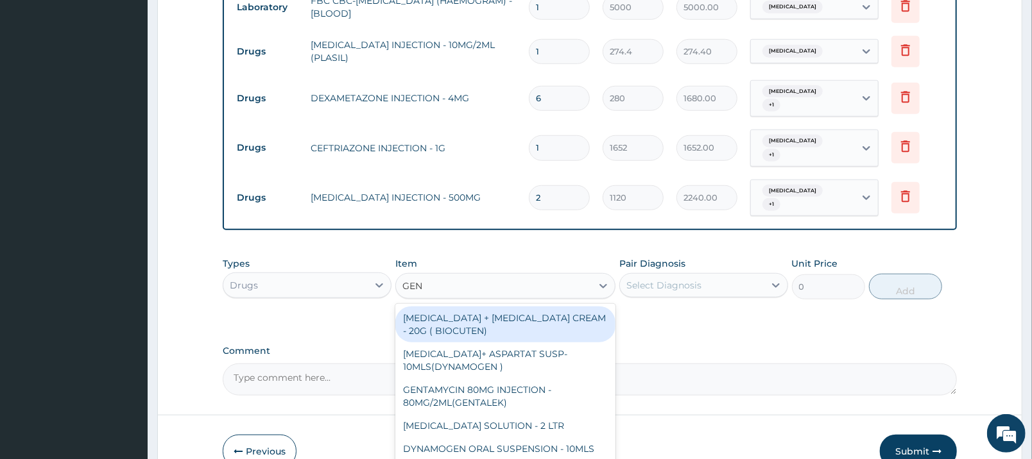
type input "GENT"
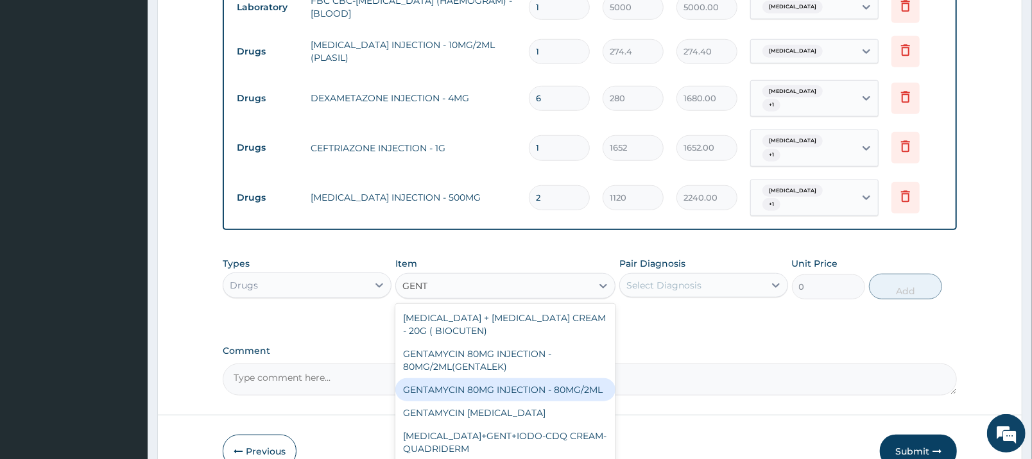
click at [549, 379] on div "GENTAMYCIN 80MG INJECTION - 80MG/2ML" at bounding box center [505, 390] width 220 height 23
type input "280"
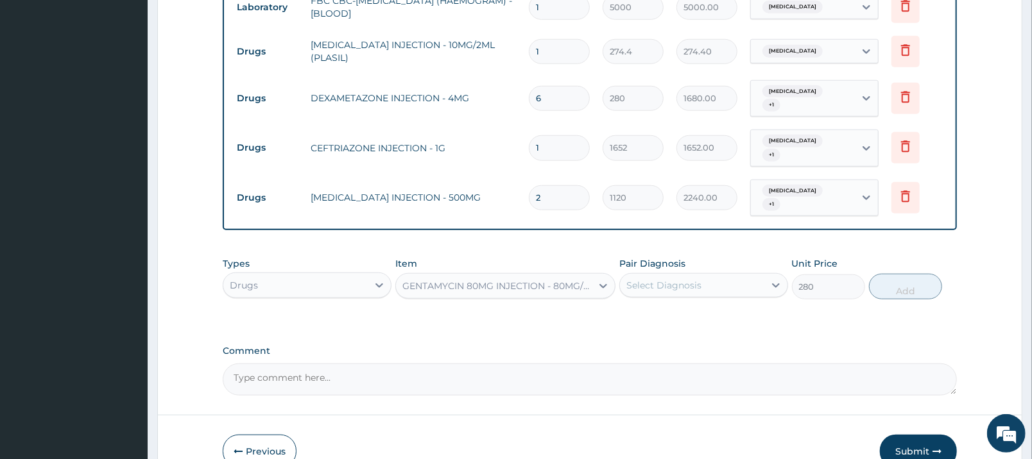
click at [697, 275] on div "Select Diagnosis" at bounding box center [692, 285] width 144 height 21
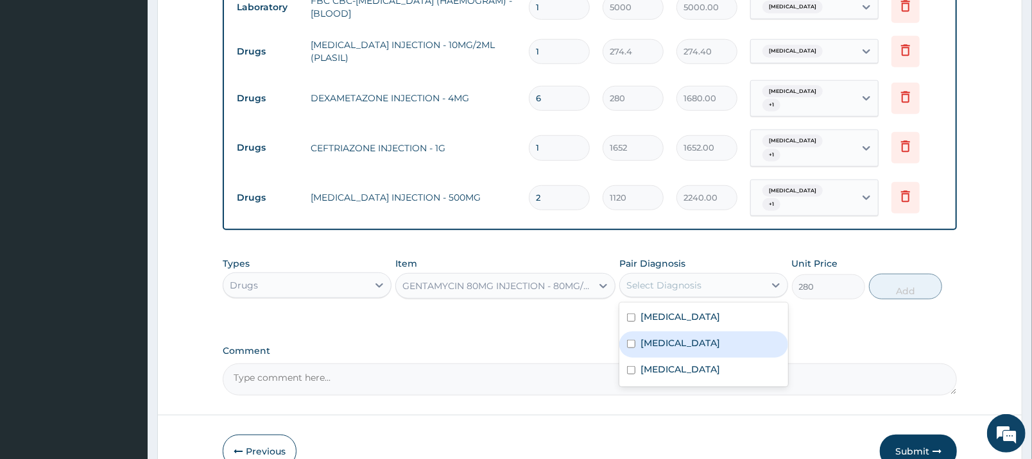
click at [688, 332] on div "Sepsis" at bounding box center [703, 345] width 169 height 26
checkbox input "true"
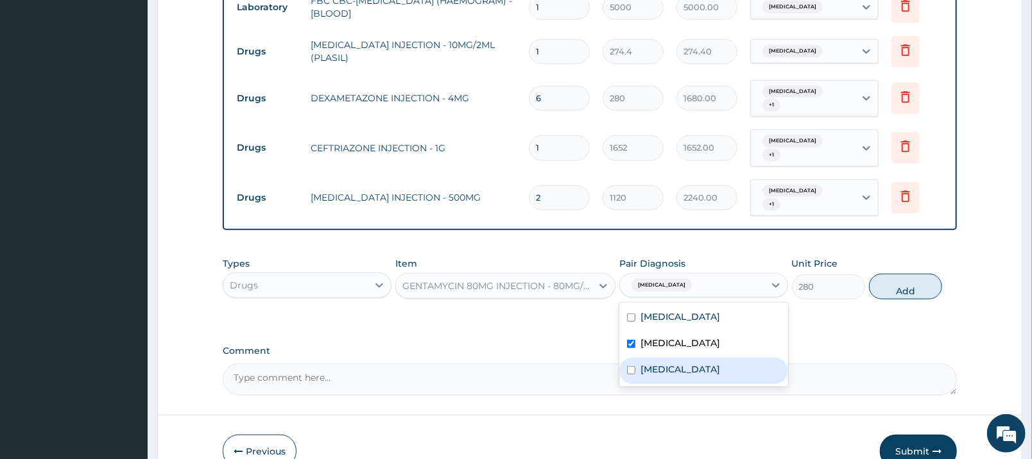
click at [696, 363] on label "Gastroenteritis" at bounding box center [680, 369] width 80 height 13
checkbox input "true"
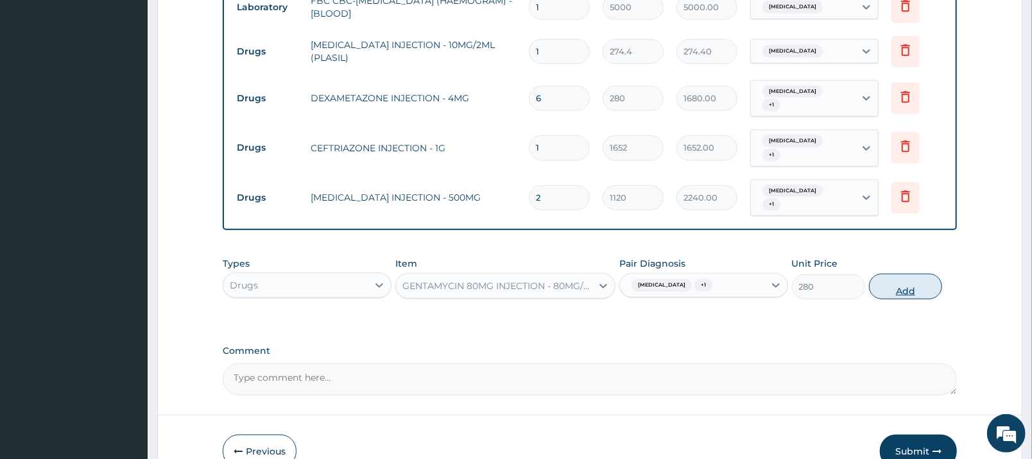
click at [920, 274] on button "Add" at bounding box center [905, 287] width 73 height 26
type input "0"
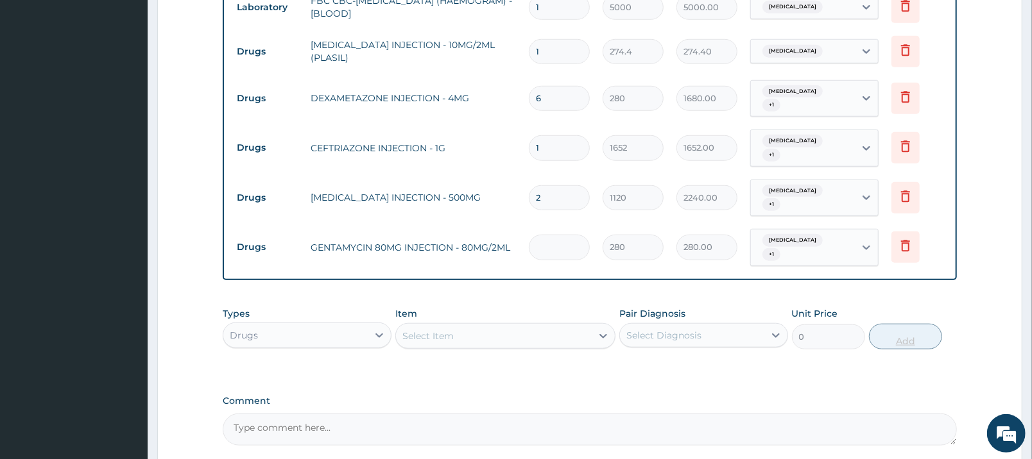
type input "0.00"
type input "6"
type input "1680.00"
type input "6"
click at [572, 326] on div "Select Item" at bounding box center [494, 336] width 196 height 21
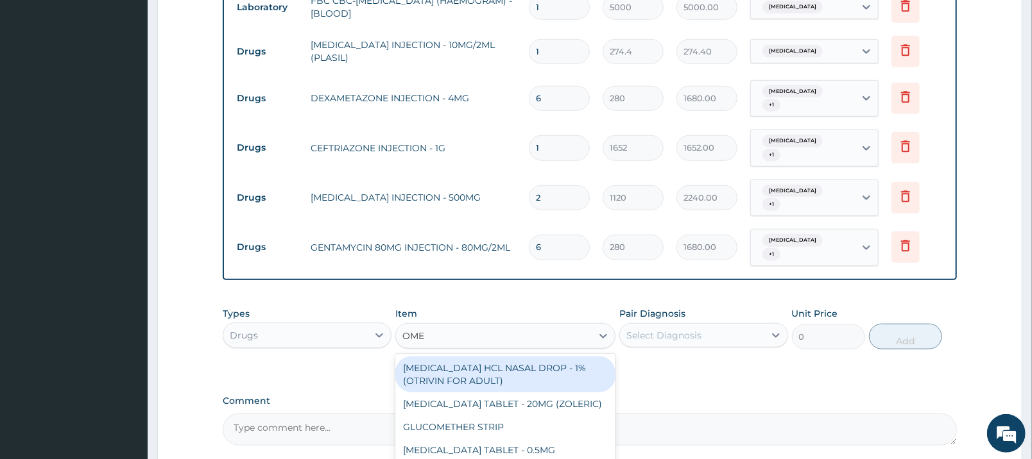
type input "OMEP"
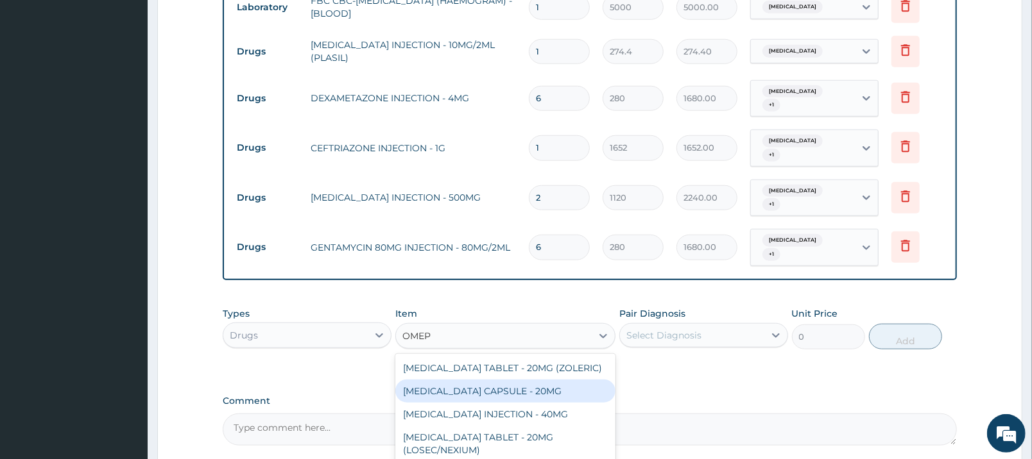
click at [528, 380] on div "OMEPRAZOLE CAPSULE - 20MG" at bounding box center [505, 391] width 220 height 23
type input "140"
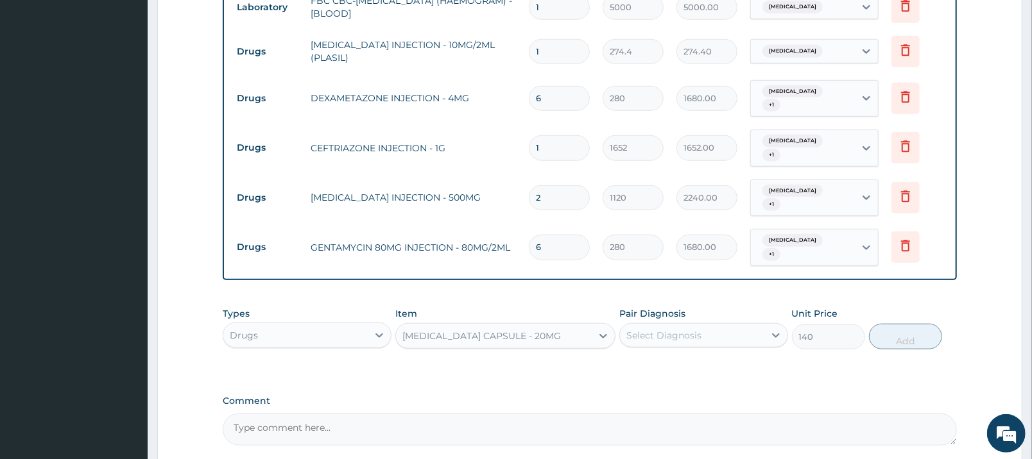
click at [723, 325] on div "Select Diagnosis" at bounding box center [692, 335] width 144 height 21
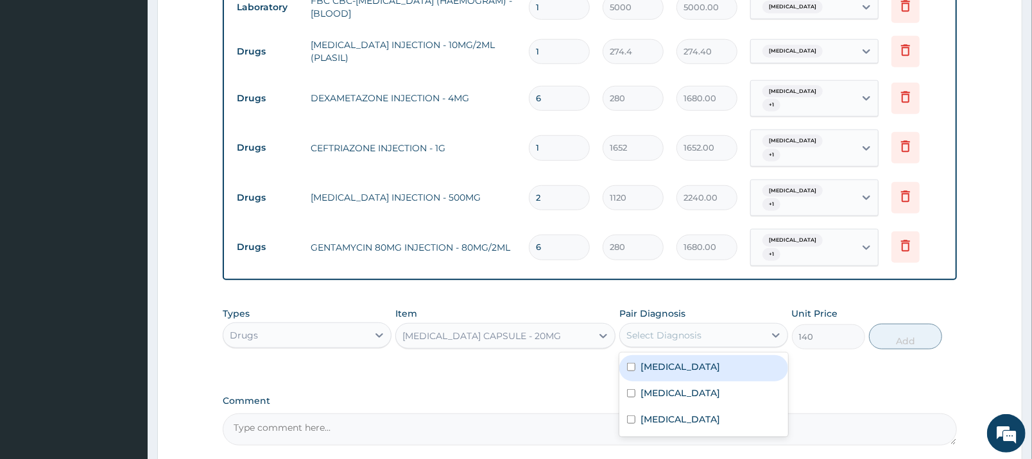
click at [549, 235] on input "6" at bounding box center [559, 247] width 61 height 25
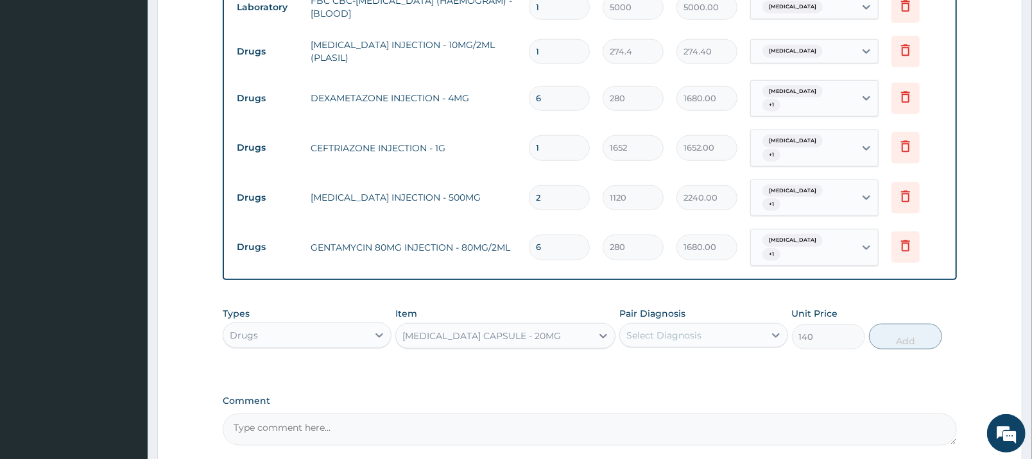
type input "0.00"
type input "3"
type input "840.00"
type input "3"
click at [690, 329] on div "Select Diagnosis" at bounding box center [663, 335] width 75 height 13
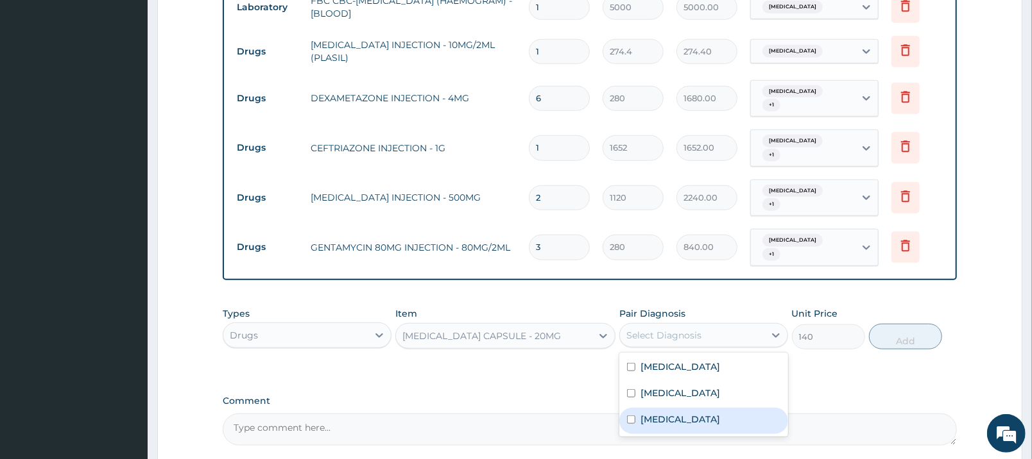
click at [688, 413] on label "Gastroenteritis" at bounding box center [680, 419] width 80 height 13
checkbox input "true"
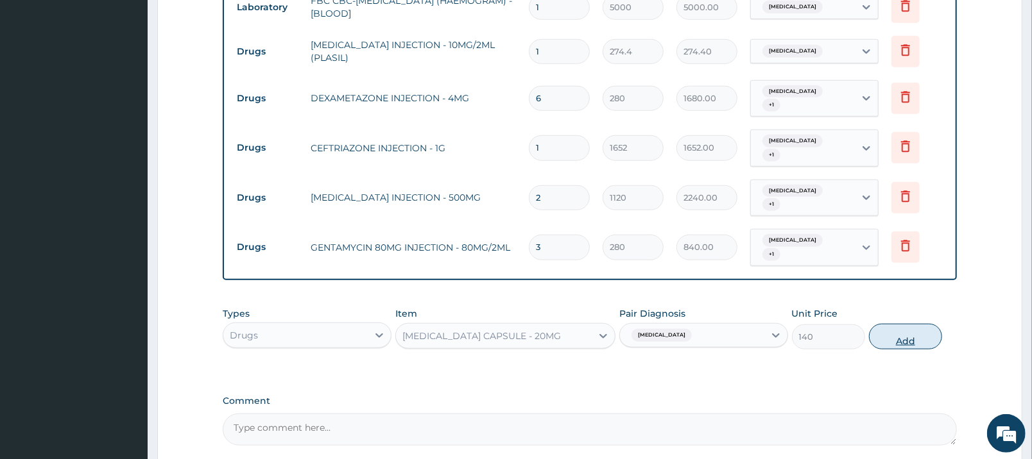
click at [911, 324] on button "Add" at bounding box center [905, 337] width 73 height 26
type input "0"
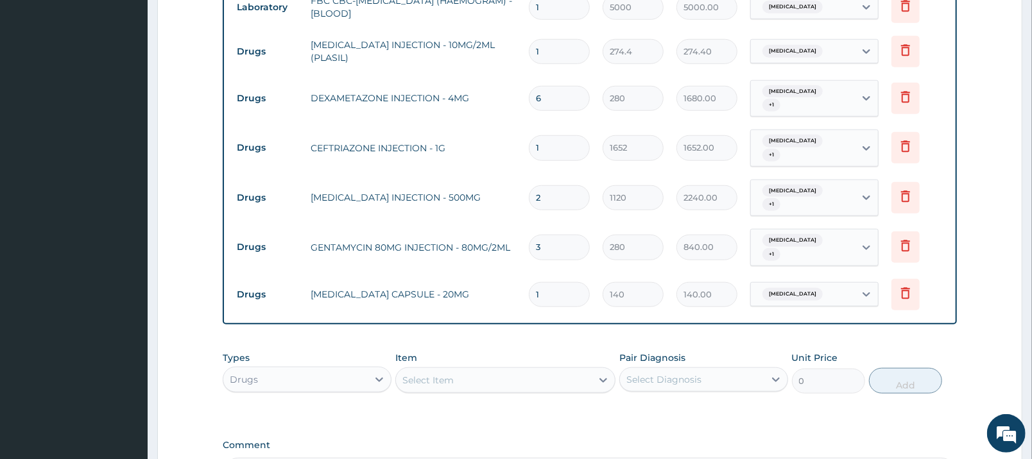
type input "0.00"
type input "4"
type input "560.00"
type input "4"
click at [456, 370] on div "Select Item" at bounding box center [494, 380] width 196 height 21
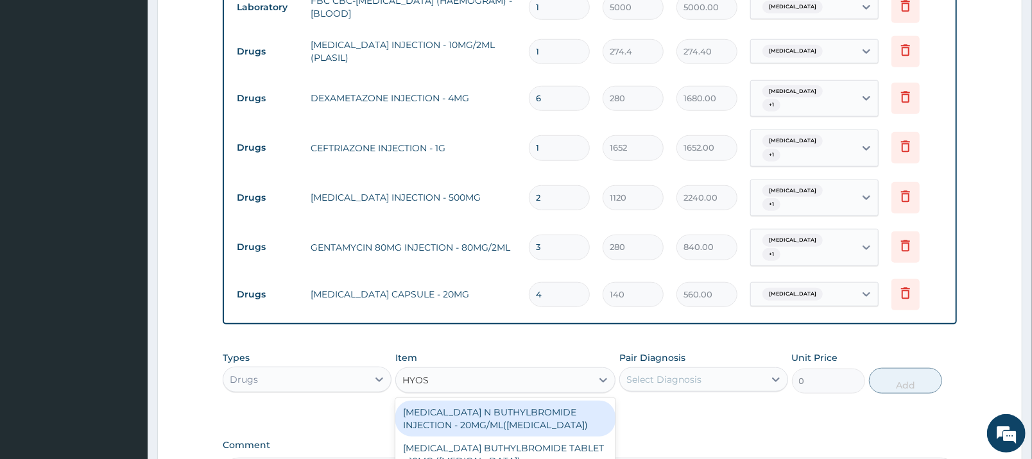
type input "HYOSC"
click at [558, 402] on div "HYOSCINE N BUTHYLBROMIDE INJECTION - 20MG/ML(BUSCOPAN)" at bounding box center [505, 419] width 220 height 36
type input "308"
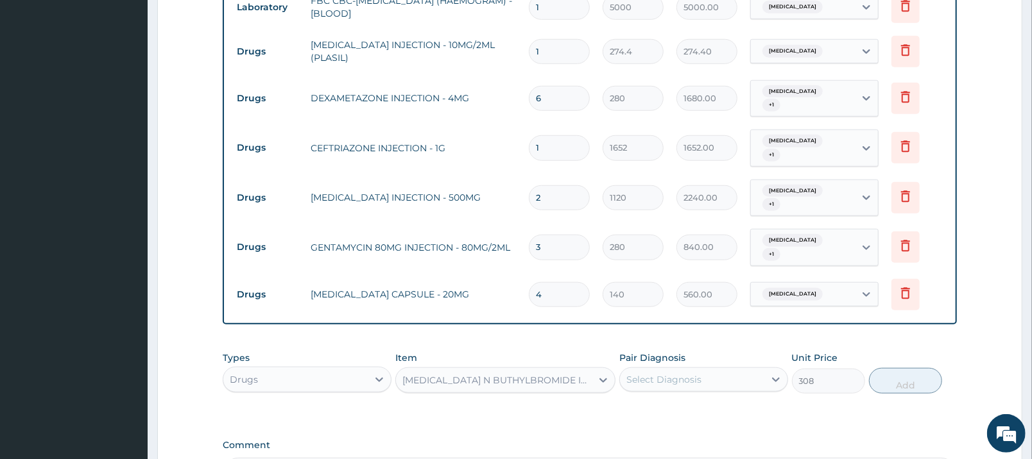
click at [757, 370] on div "Select Diagnosis" at bounding box center [692, 380] width 144 height 21
click at [731, 452] on div "Gastroenteritis" at bounding box center [703, 465] width 169 height 26
checkbox input "true"
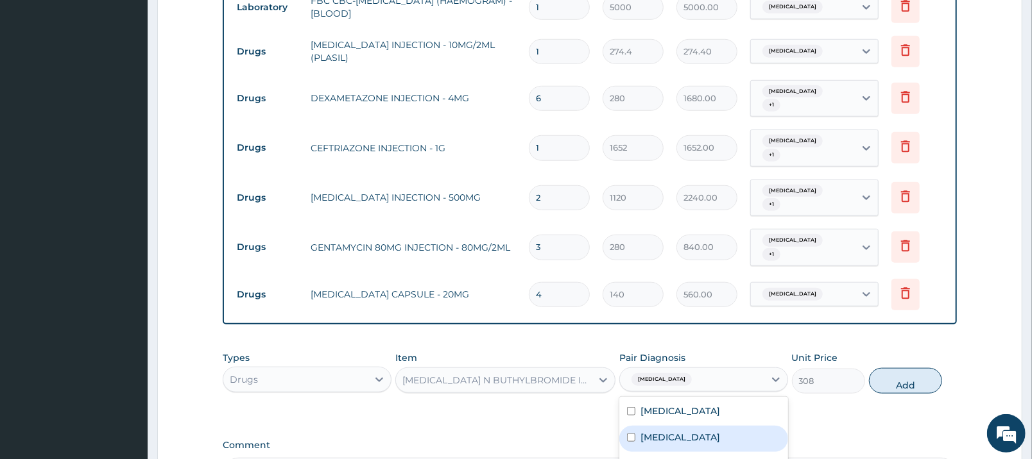
click at [727, 426] on div "Sepsis" at bounding box center [703, 439] width 169 height 26
checkbox input "true"
click at [920, 368] on button "Add" at bounding box center [905, 381] width 73 height 26
type input "0"
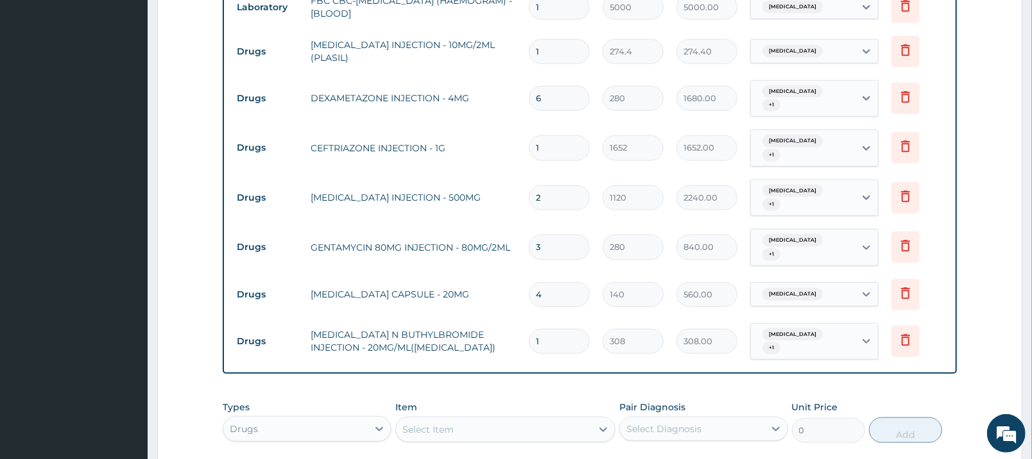
click at [563, 420] on div "Select Item" at bounding box center [494, 430] width 196 height 21
type input "PARACE"
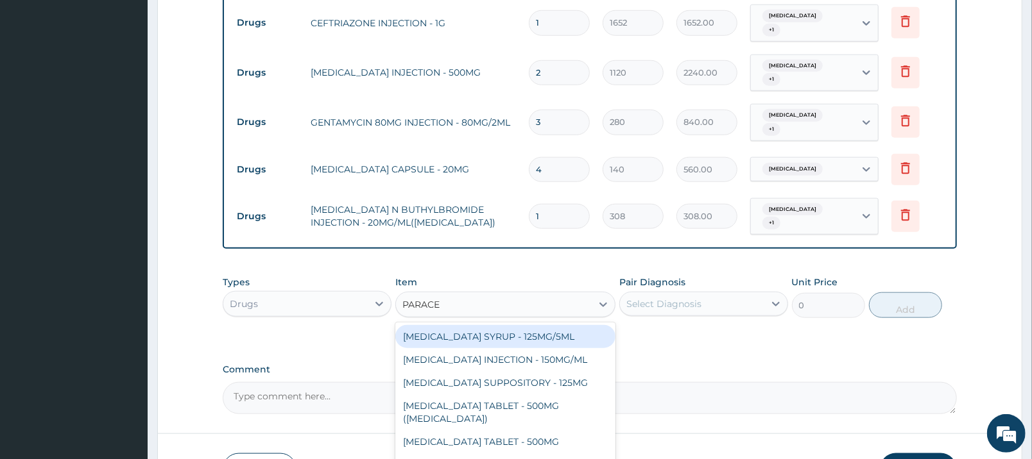
scroll to position [805, 0]
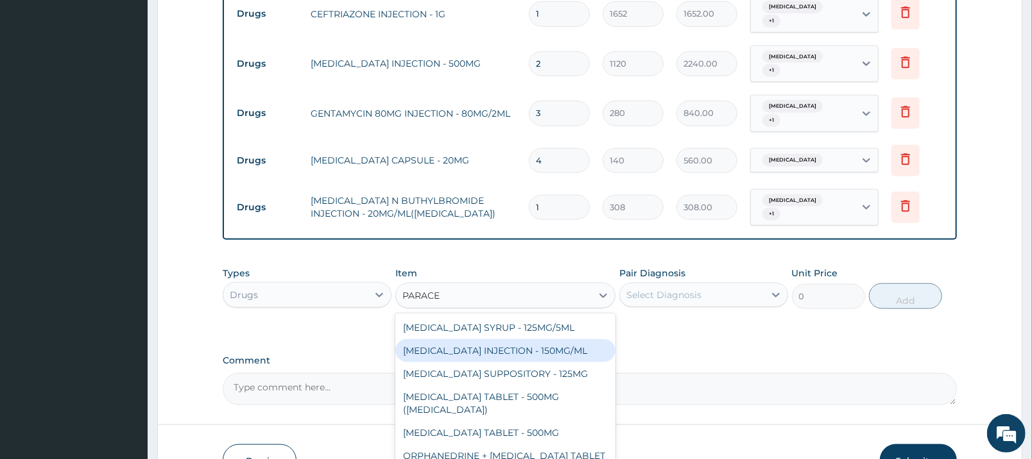
click at [563, 339] on div "PARACETAMOL INJECTION - 150MG/ML" at bounding box center [505, 350] width 220 height 23
type input "560"
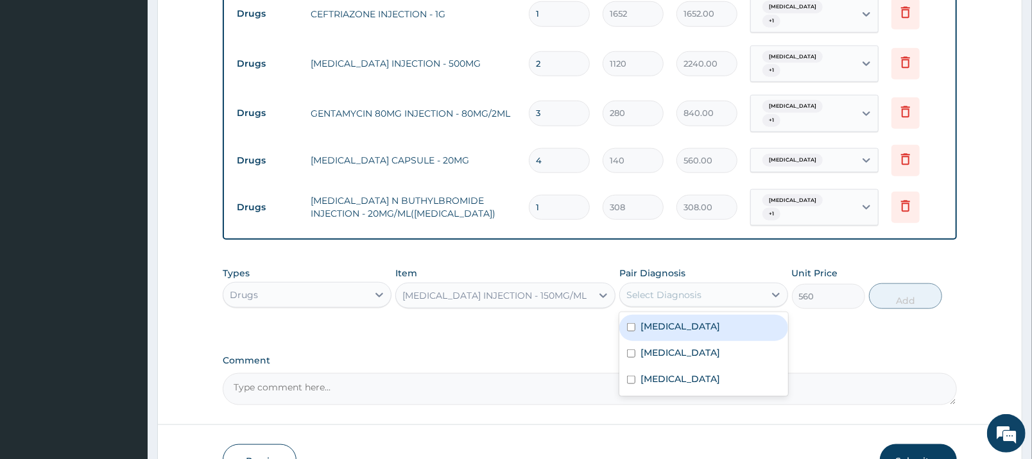
click at [685, 289] on div "Select Diagnosis" at bounding box center [663, 295] width 75 height 13
click at [685, 315] on div "Malaria" at bounding box center [703, 328] width 169 height 26
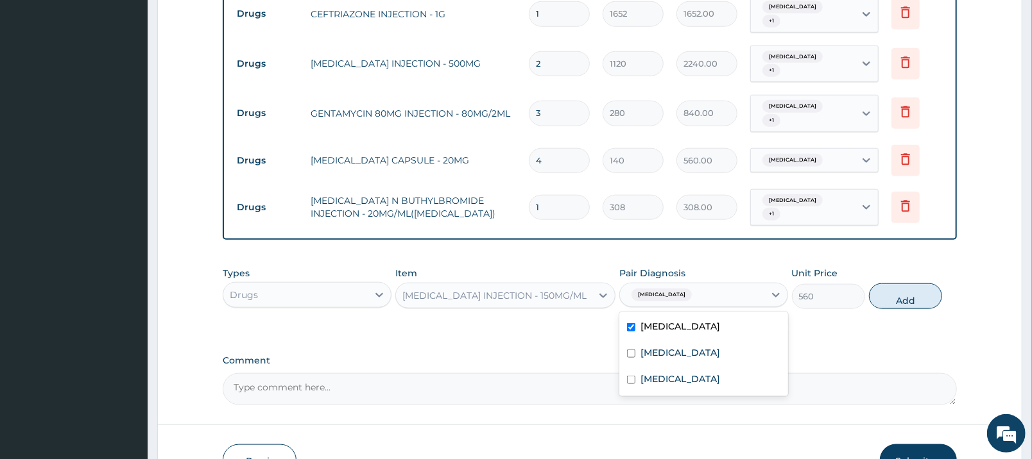
checkbox input "true"
click at [682, 341] on div "Sepsis" at bounding box center [703, 354] width 169 height 26
checkbox input "true"
click at [700, 373] on label "Gastroenteritis" at bounding box center [680, 379] width 80 height 13
checkbox input "true"
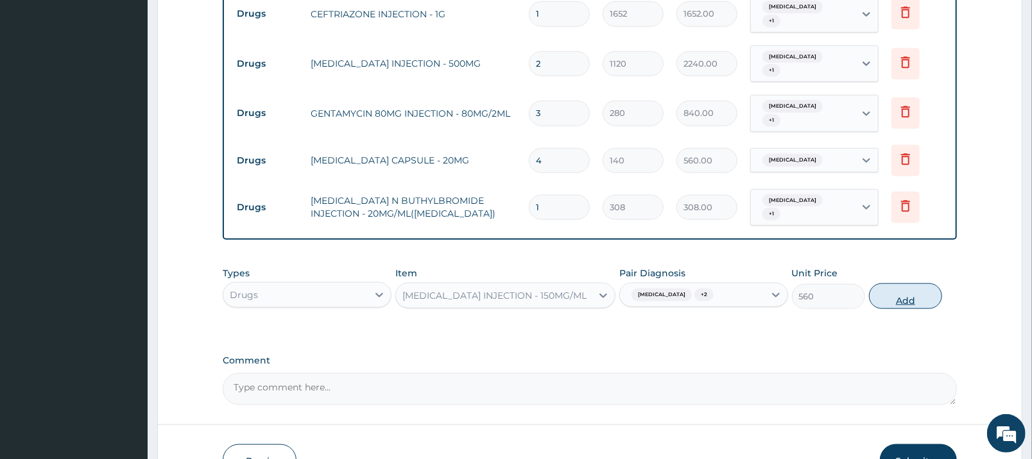
click at [896, 284] on button "Add" at bounding box center [905, 297] width 73 height 26
type input "0"
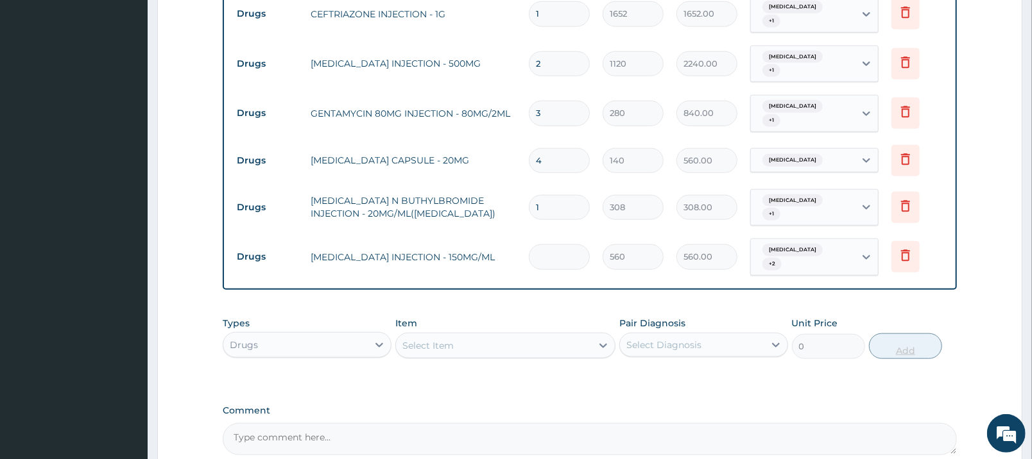
type input "0.00"
type input "4"
type input "2240.00"
type input "4"
click at [558, 336] on div "Select Item" at bounding box center [494, 346] width 196 height 21
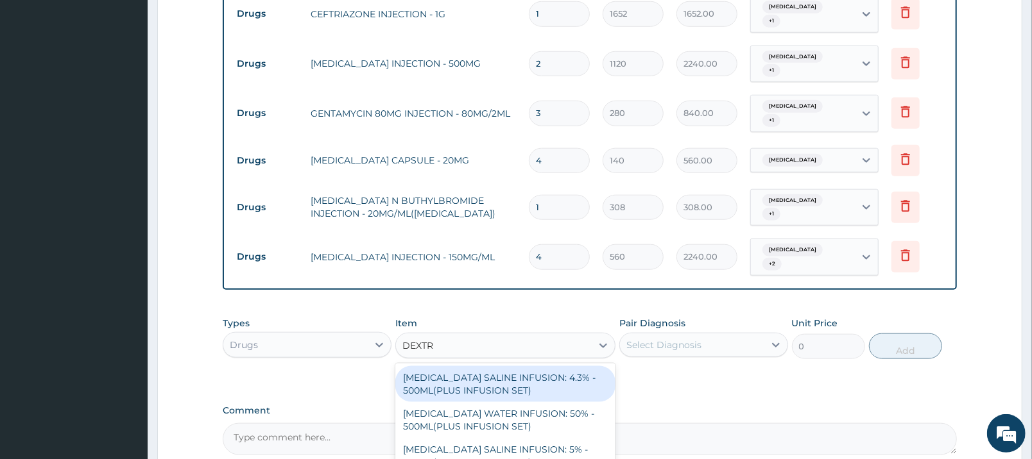
type input "DEXTRO"
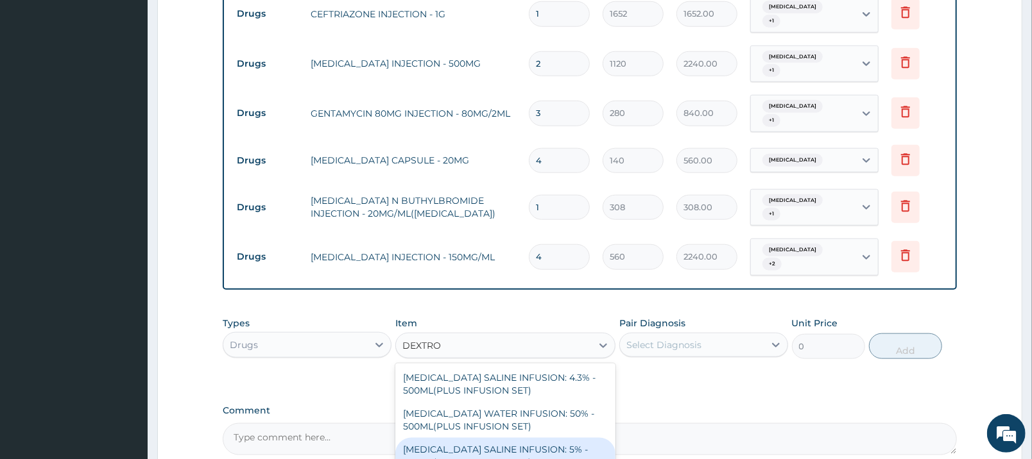
click at [556, 438] on div "DEXTROSE SALINE INFUSION: 5% - 500ML(PLUS INFUSION SET)" at bounding box center [505, 456] width 220 height 36
type input "1092"
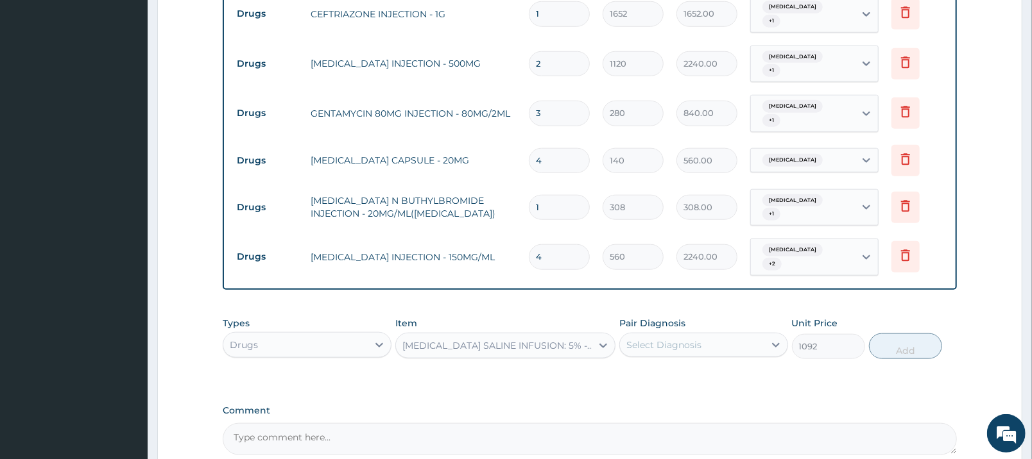
click at [759, 335] on div "Select Diagnosis" at bounding box center [692, 345] width 144 height 21
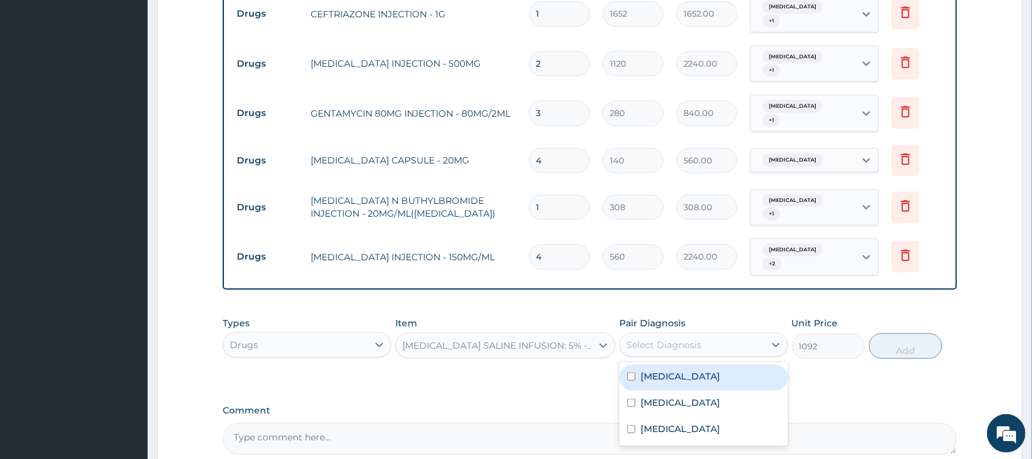
click at [751, 365] on div "Malaria" at bounding box center [703, 378] width 169 height 26
checkbox input "true"
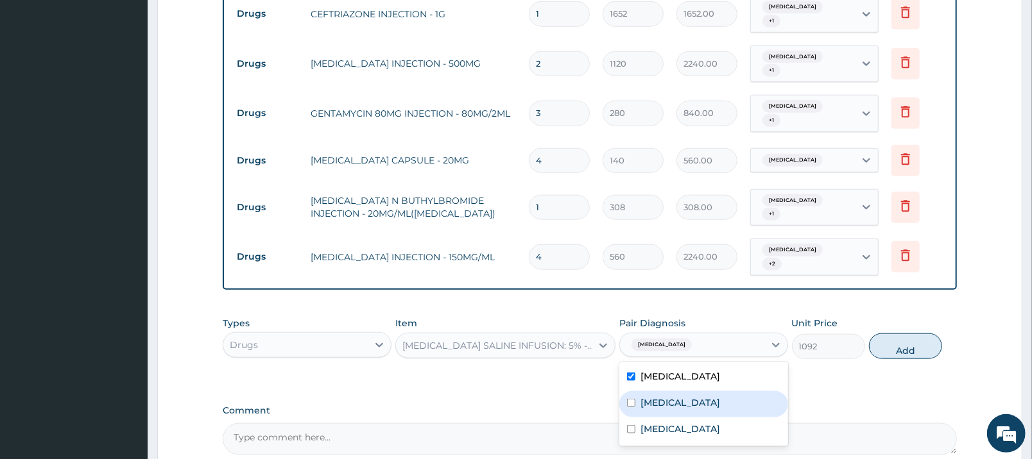
click at [744, 391] on div "Sepsis" at bounding box center [703, 404] width 169 height 26
checkbox input "true"
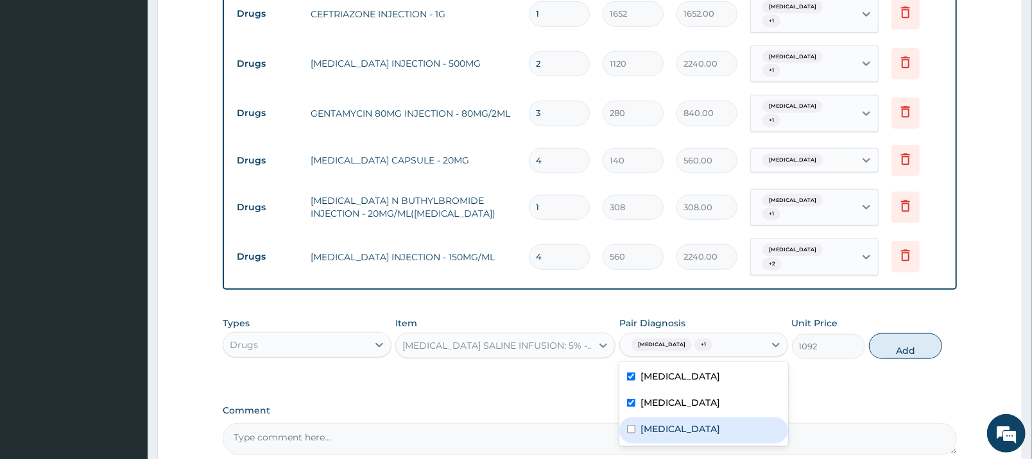
click at [739, 418] on div "Gastroenteritis" at bounding box center [703, 431] width 169 height 26
checkbox input "true"
click at [763, 391] on div "Sepsis" at bounding box center [703, 404] width 169 height 26
checkbox input "false"
click at [761, 365] on div "Malaria" at bounding box center [703, 378] width 169 height 26
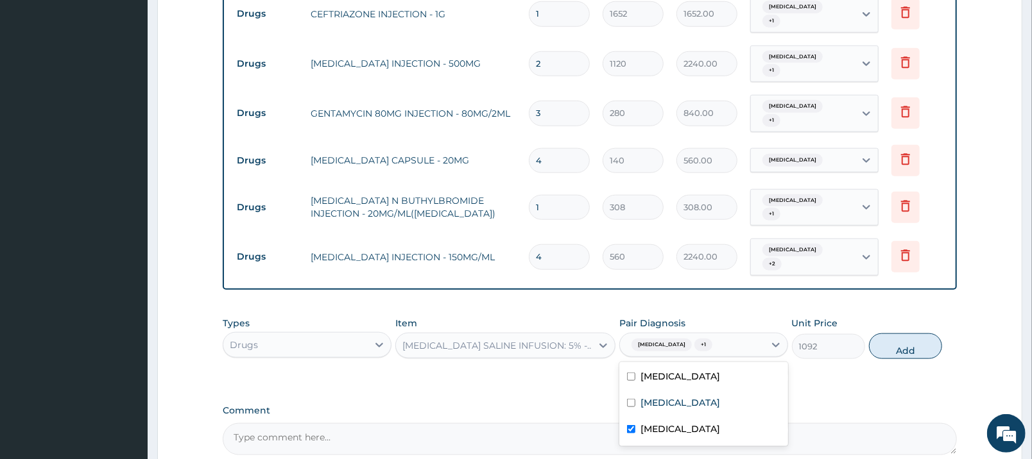
checkbox input "false"
click at [751, 391] on div "Sepsis" at bounding box center [703, 404] width 169 height 26
checkbox input "true"
click at [713, 365] on div "Malaria" at bounding box center [703, 378] width 169 height 26
checkbox input "true"
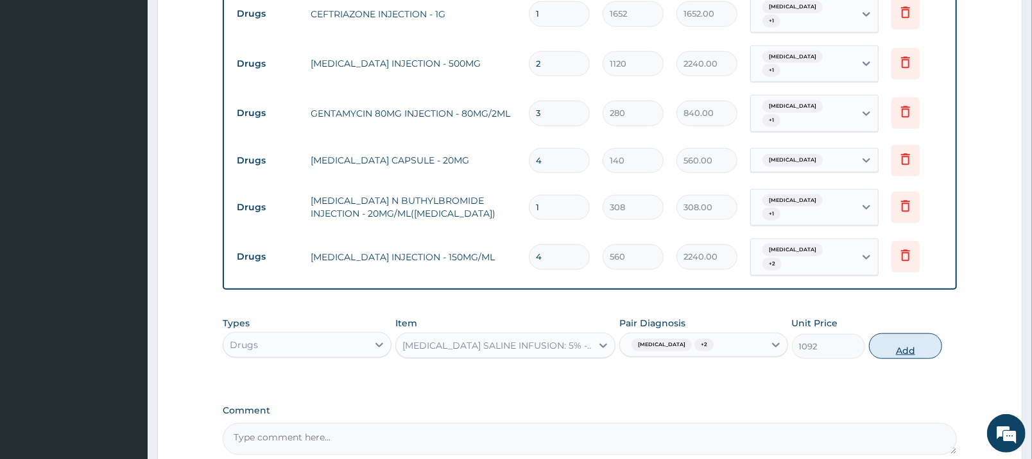
click at [900, 334] on button "Add" at bounding box center [905, 347] width 73 height 26
type input "0"
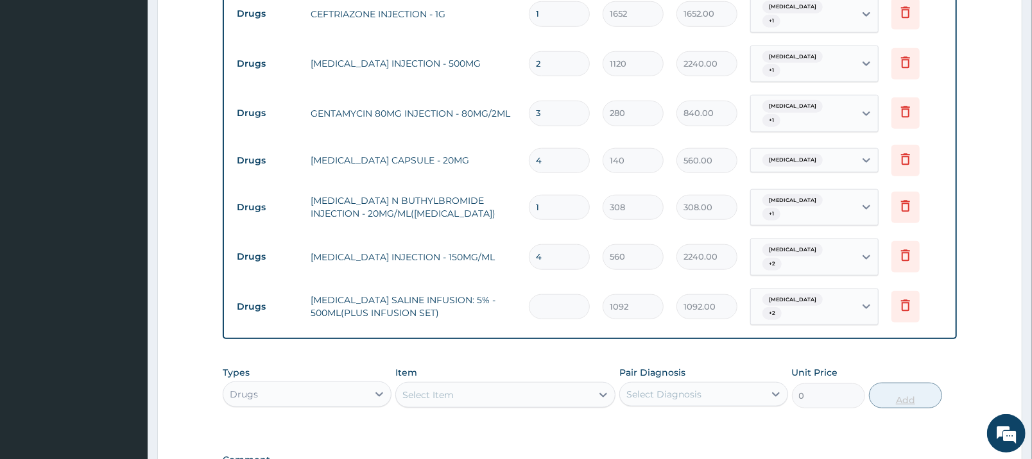
type input "0.00"
type input "2"
type input "2184.00"
type input "2"
click at [561, 385] on div "Select Item" at bounding box center [494, 395] width 196 height 21
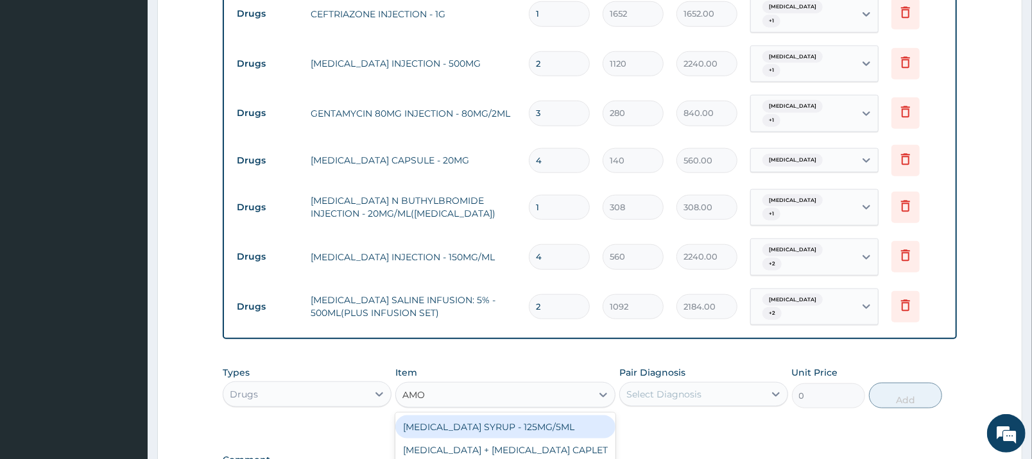
type input "AMOX"
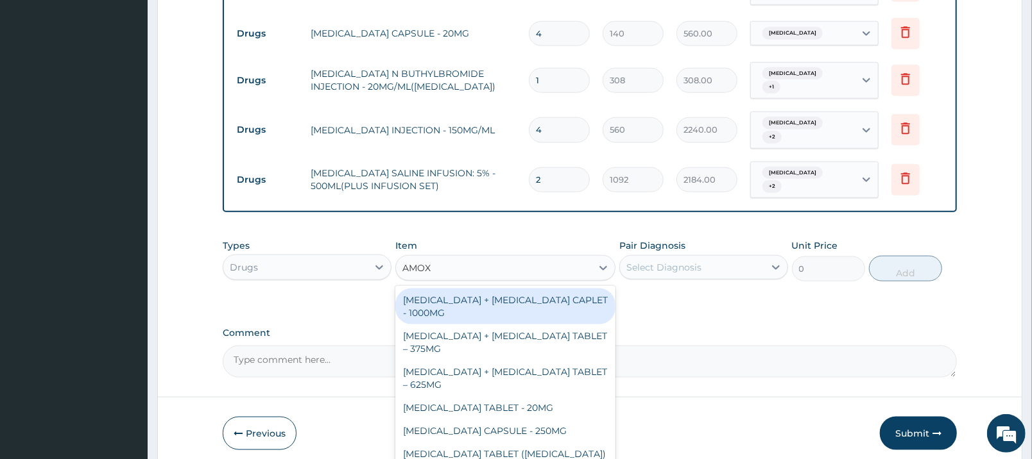
scroll to position [940, 0]
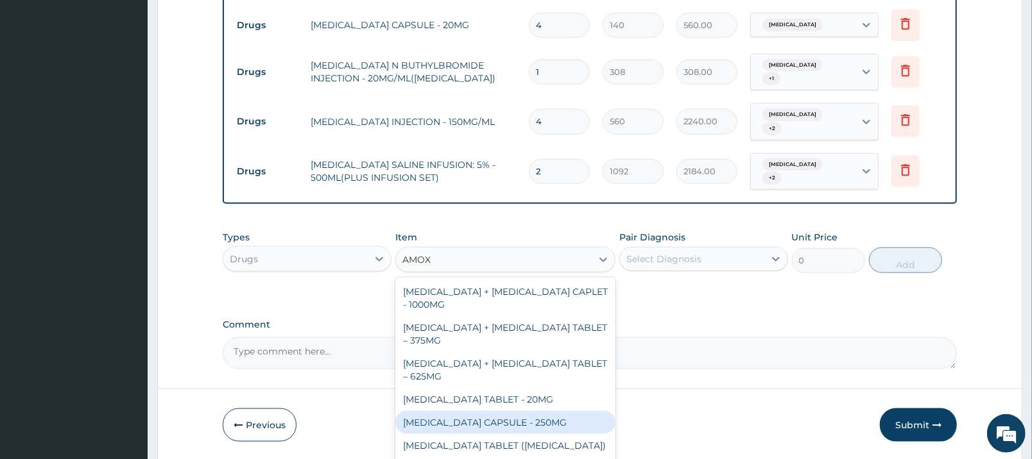
click at [547, 411] on div "AMOXICILLIN CAPSULE - 250MG" at bounding box center [505, 422] width 220 height 23
type input "56"
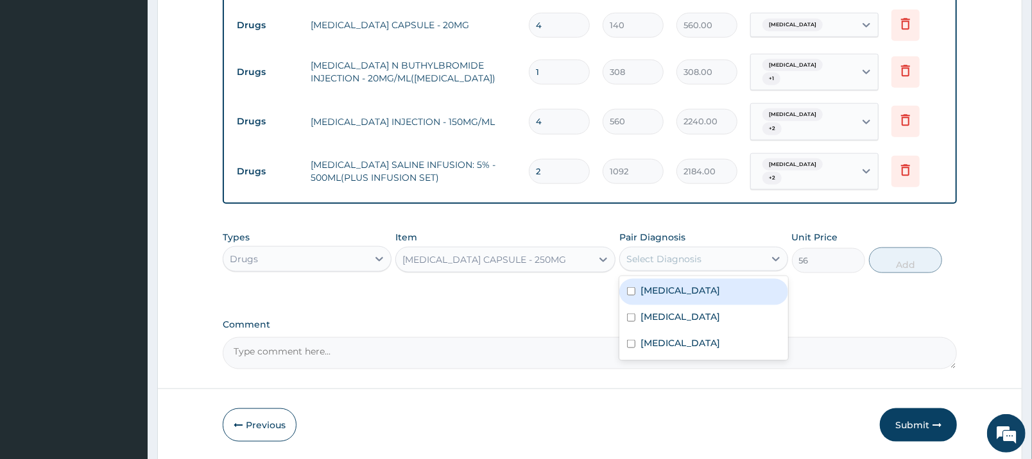
click at [695, 253] on div "Select Diagnosis" at bounding box center [663, 259] width 75 height 13
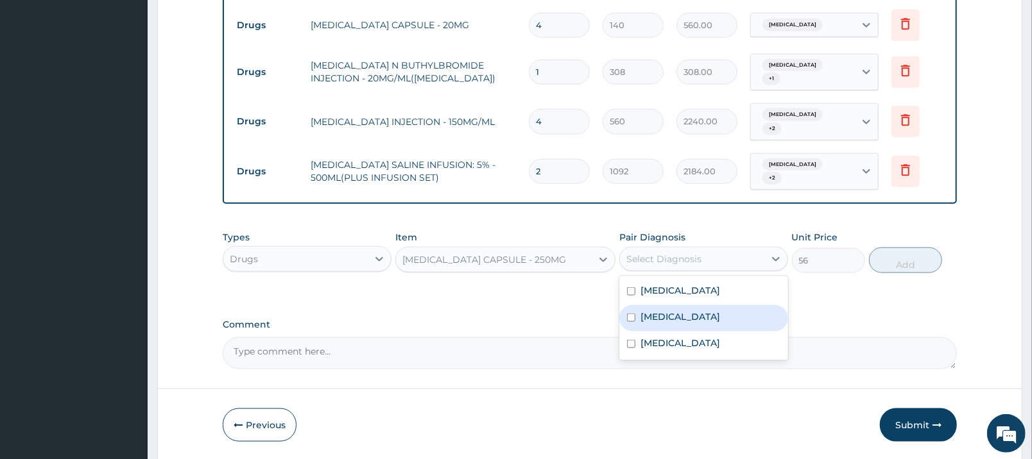
click at [696, 305] on div "Sepsis" at bounding box center [703, 318] width 169 height 26
checkbox input "true"
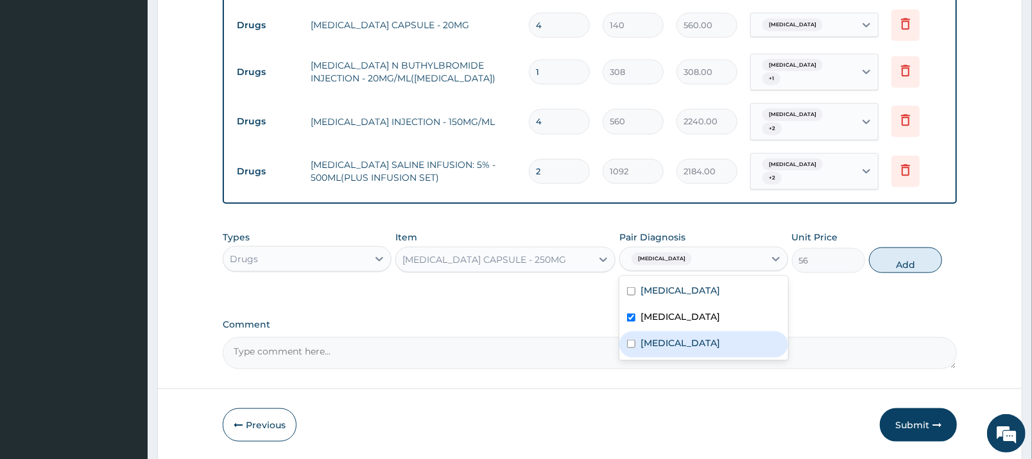
click at [694, 332] on div "Gastroenteritis" at bounding box center [703, 345] width 169 height 26
checkbox input "true"
click at [910, 248] on button "Add" at bounding box center [905, 261] width 73 height 26
type input "0"
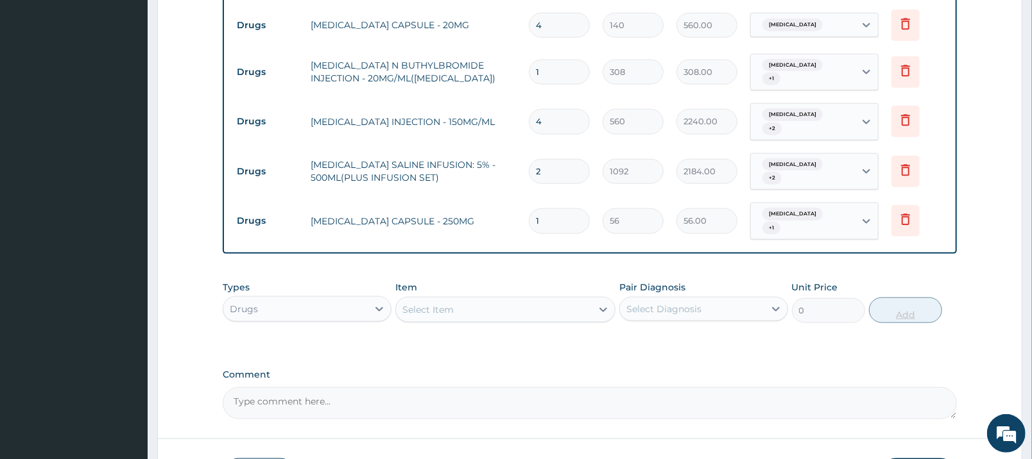
type input "15"
type input "840.00"
type input "15"
click at [532, 300] on div "Select Item" at bounding box center [494, 310] width 196 height 21
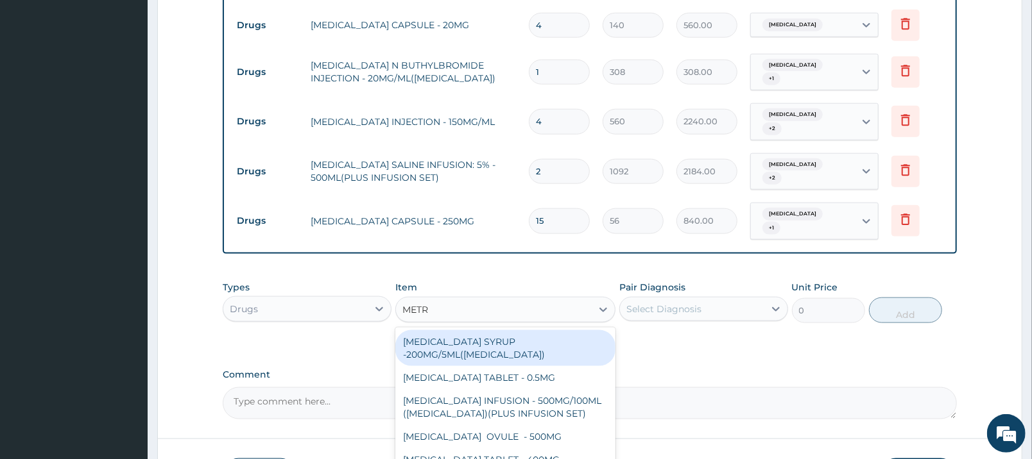
type input "METRO"
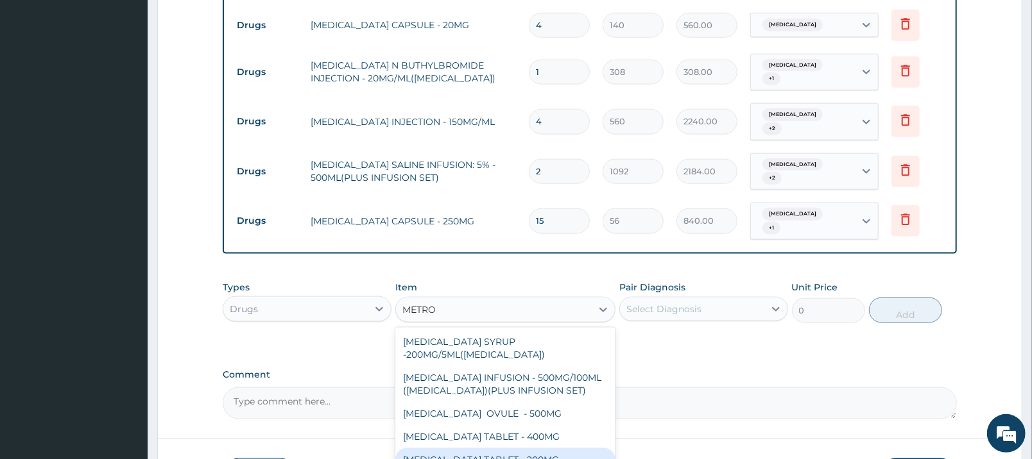
click at [556, 448] on div "METRONIDAZOLE TABLET - 200MG" at bounding box center [505, 459] width 220 height 23
type input "28"
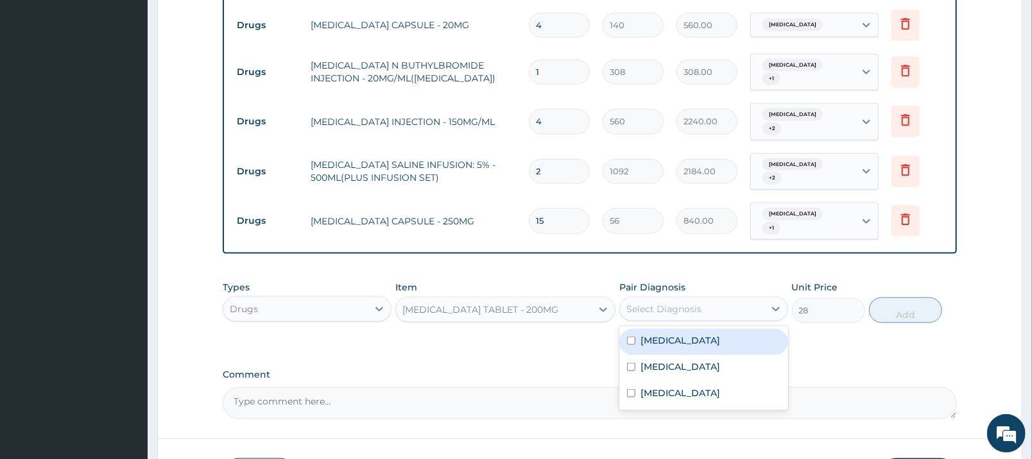
click at [698, 299] on div "Select Diagnosis" at bounding box center [692, 309] width 144 height 21
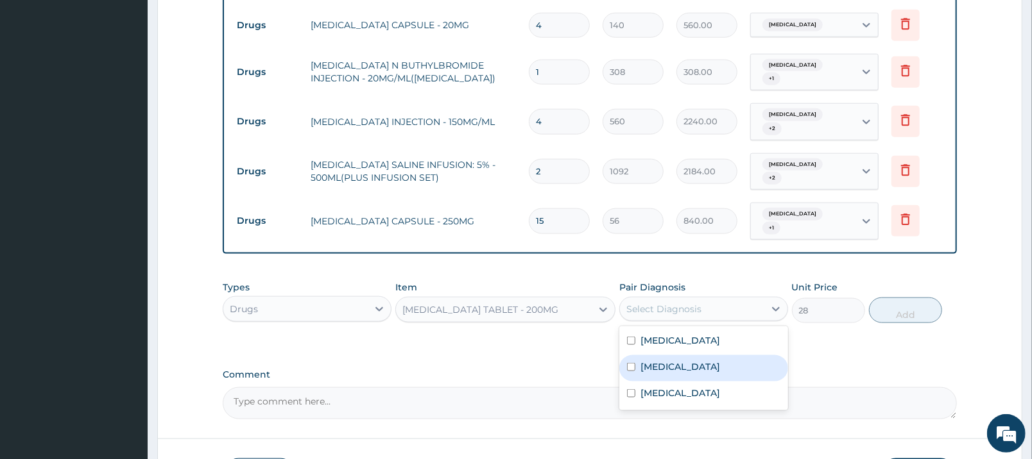
click at [695, 355] on div "Sepsis" at bounding box center [703, 368] width 169 height 26
checkbox input "true"
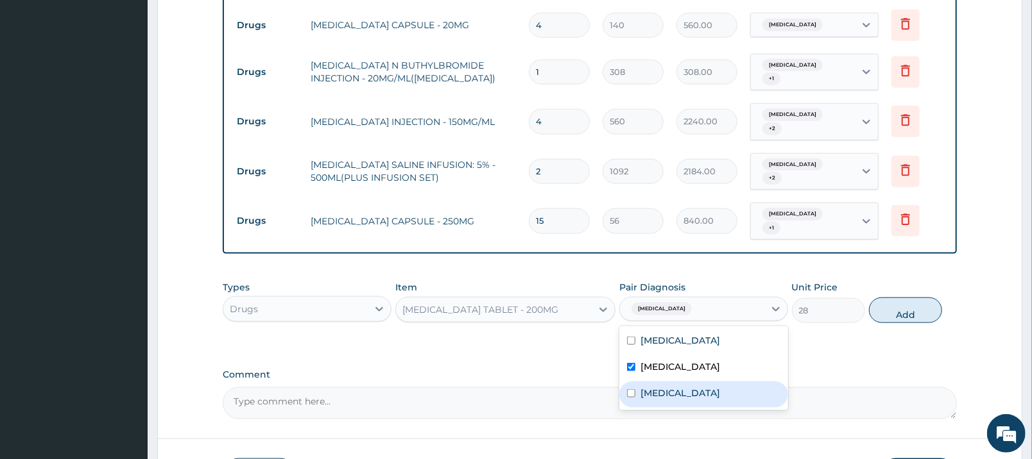
click at [704, 387] on label "Gastroenteritis" at bounding box center [680, 393] width 80 height 13
checkbox input "true"
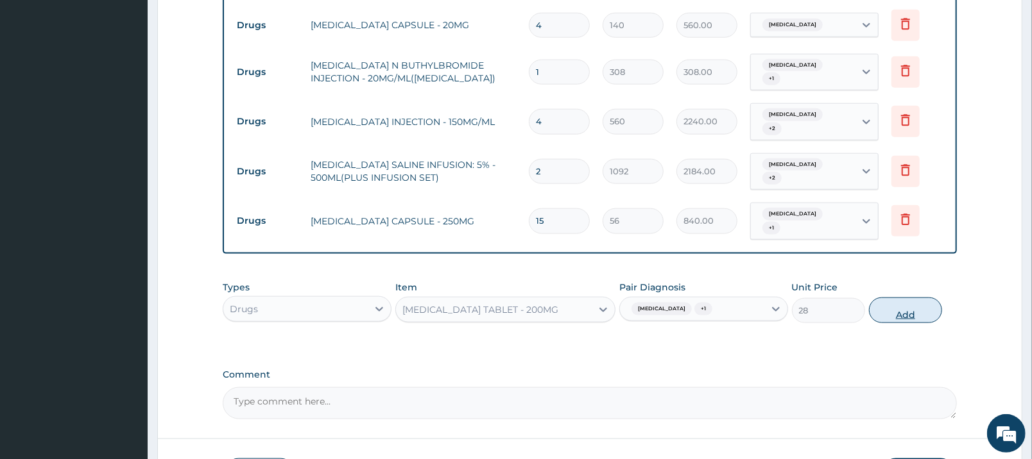
click at [901, 298] on button "Add" at bounding box center [905, 311] width 73 height 26
type input "0"
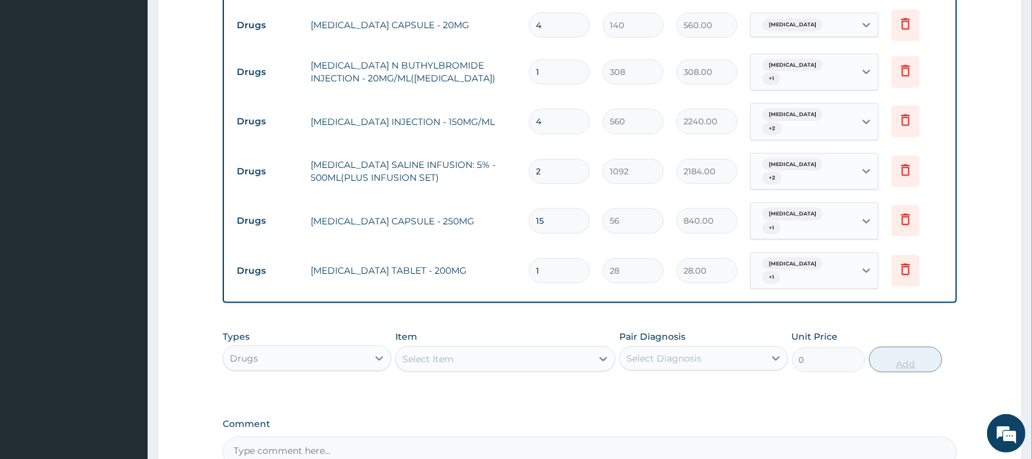
type input "15"
type input "420.00"
type input "15"
click at [550, 349] on div "Select Item" at bounding box center [494, 359] width 196 height 21
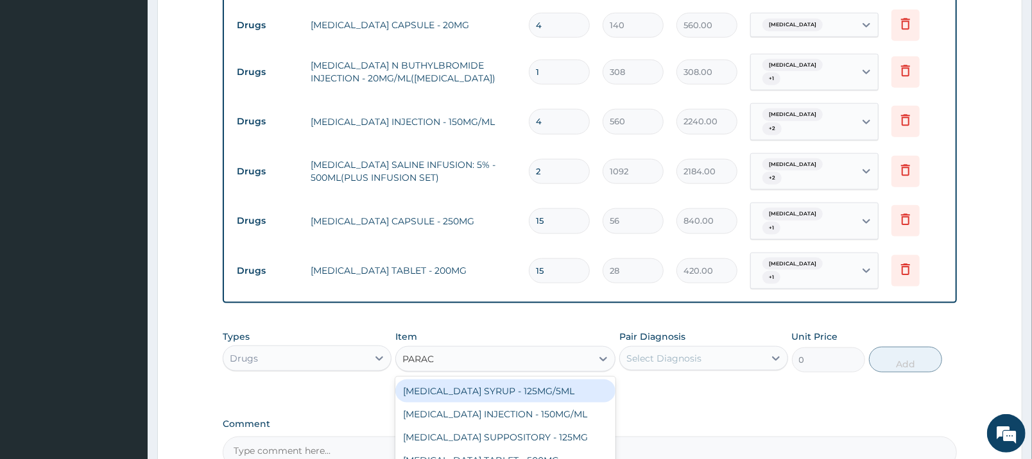
type input "PARACE"
type input "33.599999999999994"
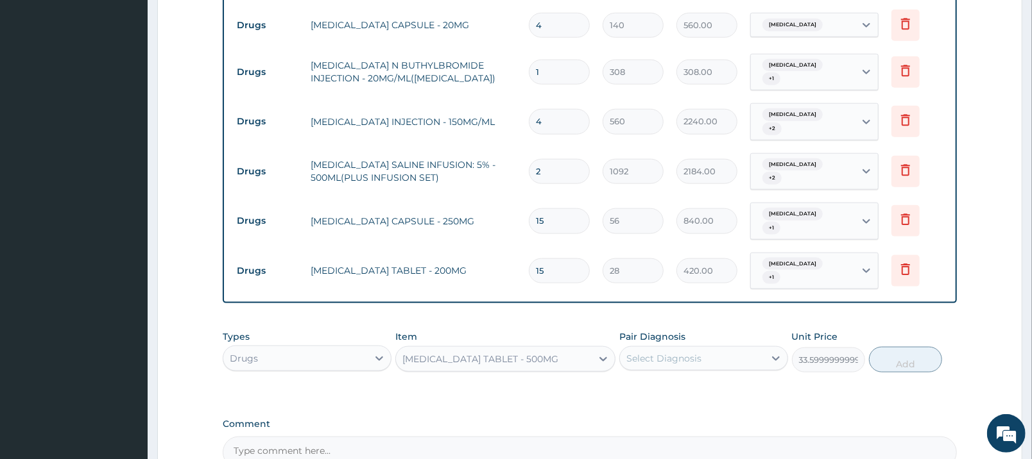
click at [710, 348] on div "Select Diagnosis" at bounding box center [692, 358] width 144 height 21
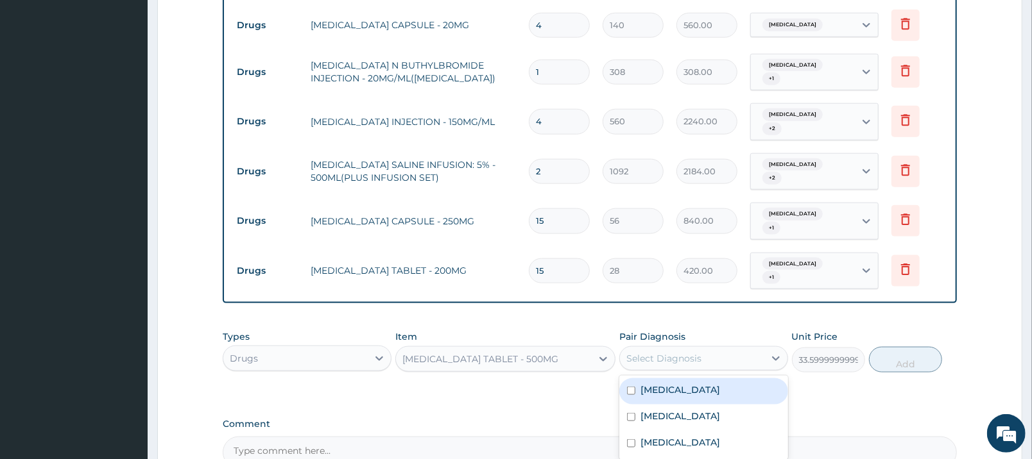
click at [703, 379] on div "Malaria" at bounding box center [703, 392] width 169 height 26
checkbox input "true"
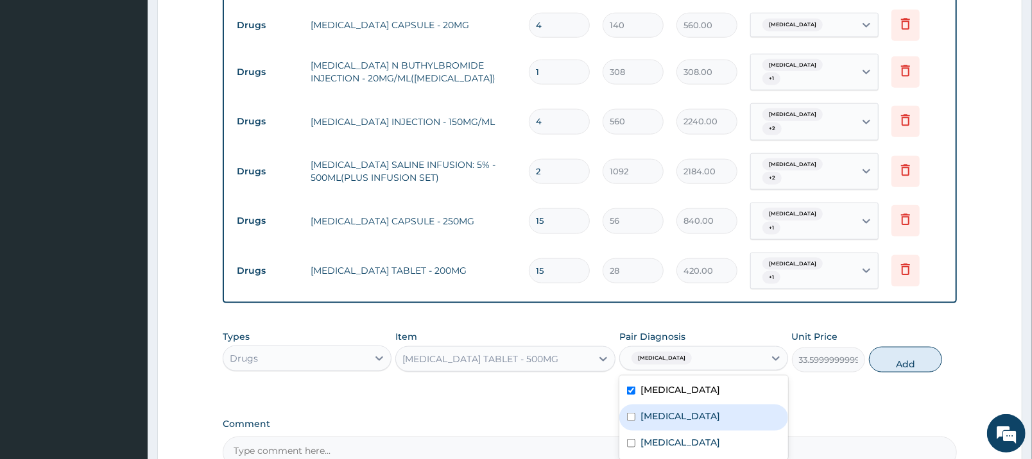
click at [703, 405] on div "Sepsis" at bounding box center [703, 418] width 169 height 26
checkbox input "true"
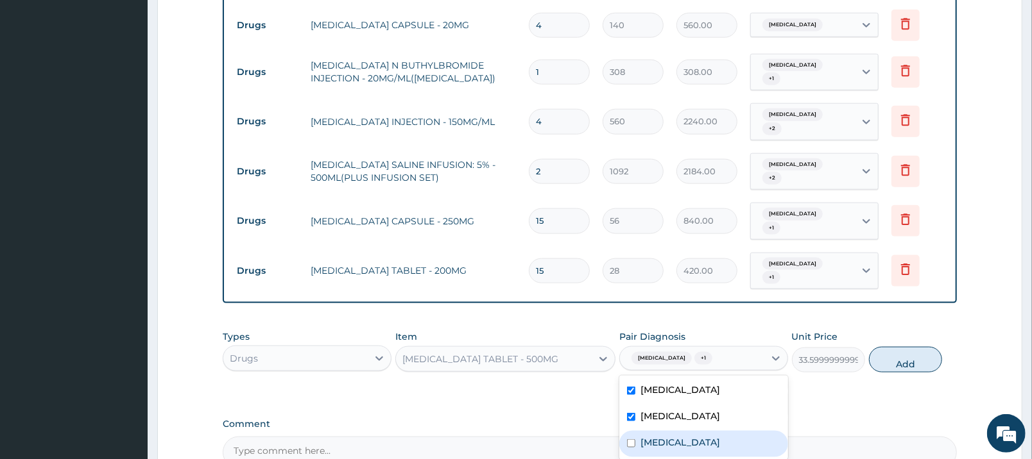
click at [708, 431] on div "Gastroenteritis" at bounding box center [703, 444] width 169 height 26
checkbox input "true"
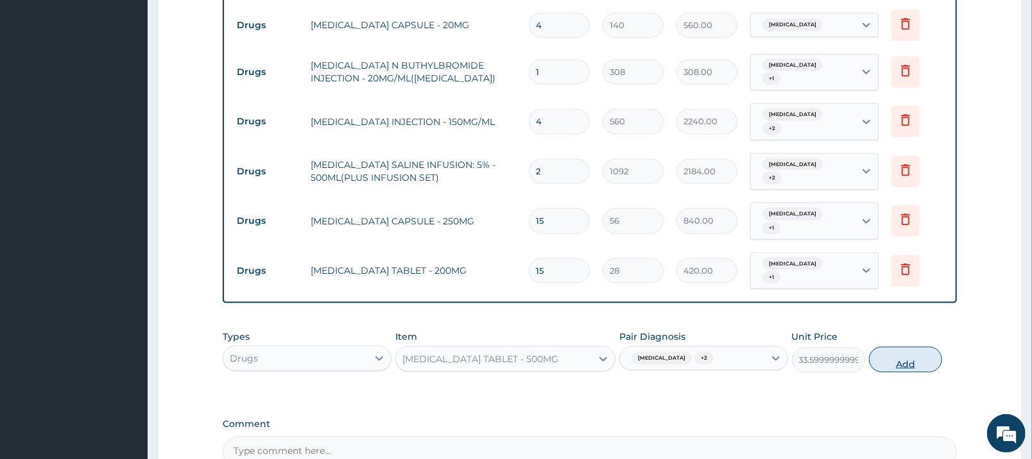
click at [895, 347] on button "Add" at bounding box center [905, 360] width 73 height 26
type input "0"
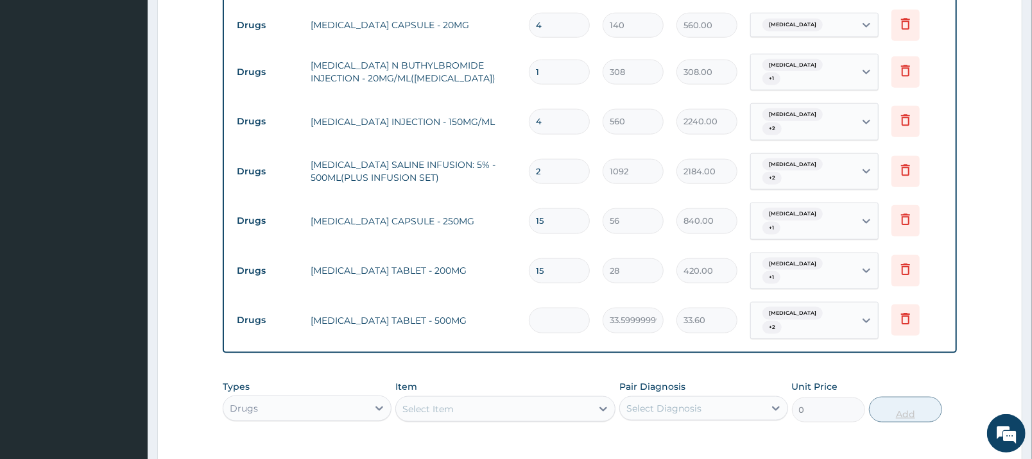
type input "0.00"
type input "9"
type input "302.40"
type input "9"
click at [507, 399] on div "Select Item" at bounding box center [494, 409] width 196 height 21
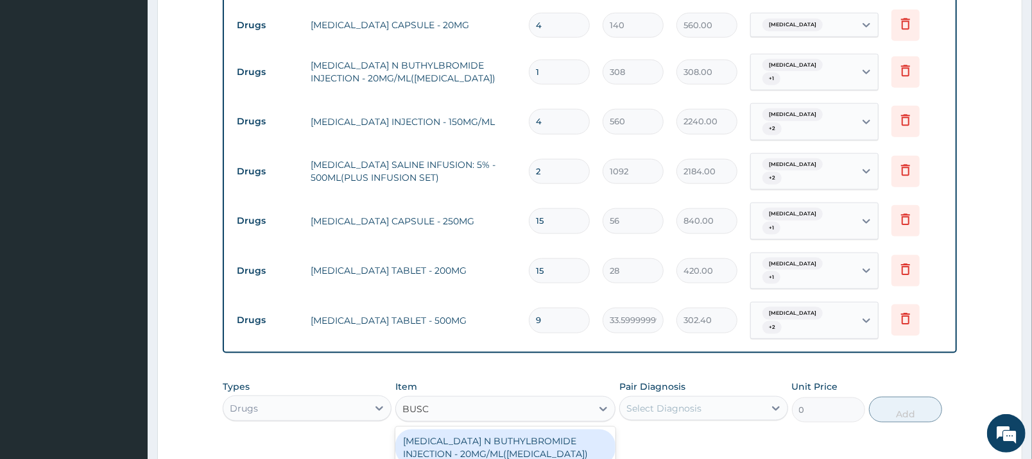
type input "BUSCO"
type input "56"
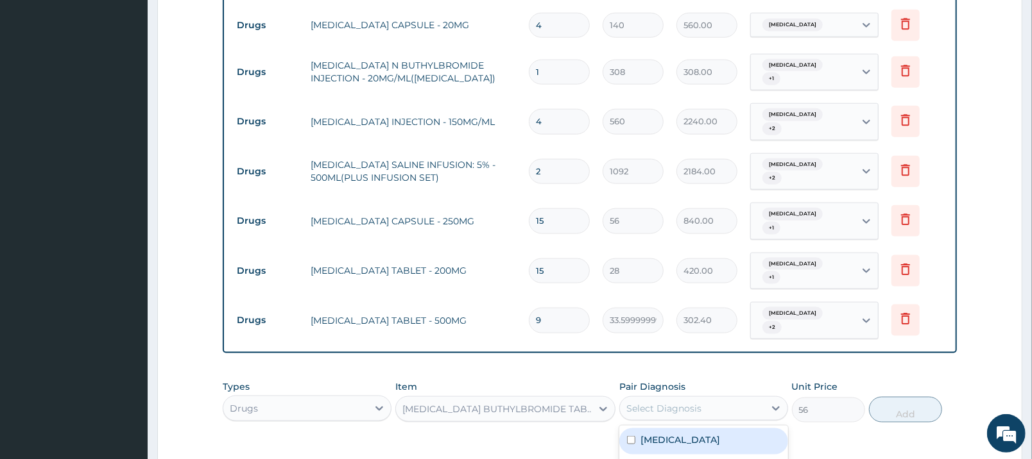
click at [683, 402] on div "Select Diagnosis" at bounding box center [663, 408] width 75 height 13
click at [683, 429] on div "Malaria" at bounding box center [703, 442] width 169 height 26
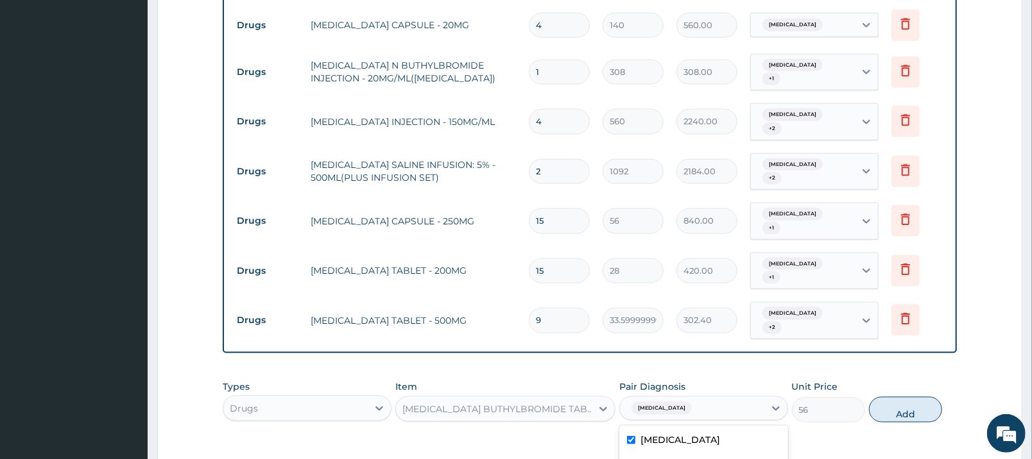
click at [683, 429] on div "Malaria" at bounding box center [703, 442] width 169 height 26
checkbox input "false"
click at [680, 455] on div "Sepsis" at bounding box center [703, 468] width 169 height 26
checkbox input "true"
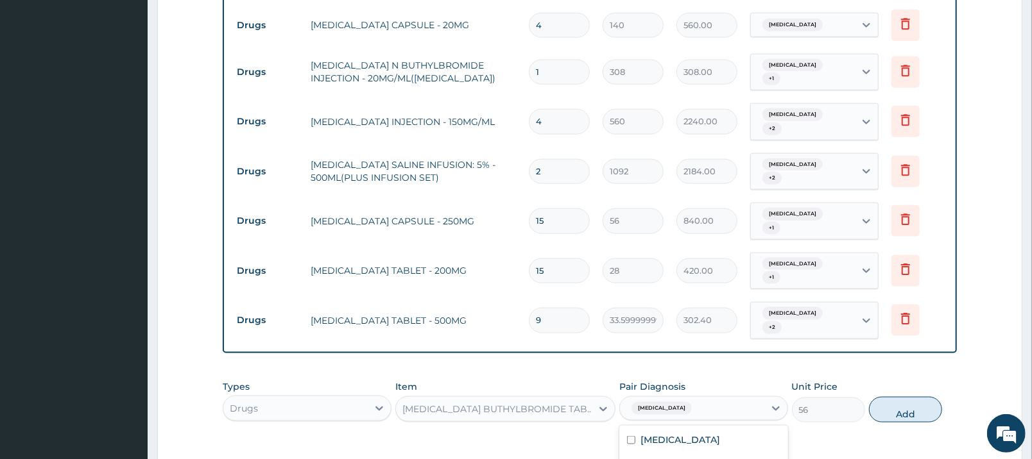
checkbox input "true"
click at [890, 397] on button "Add" at bounding box center [905, 410] width 73 height 26
type input "0"
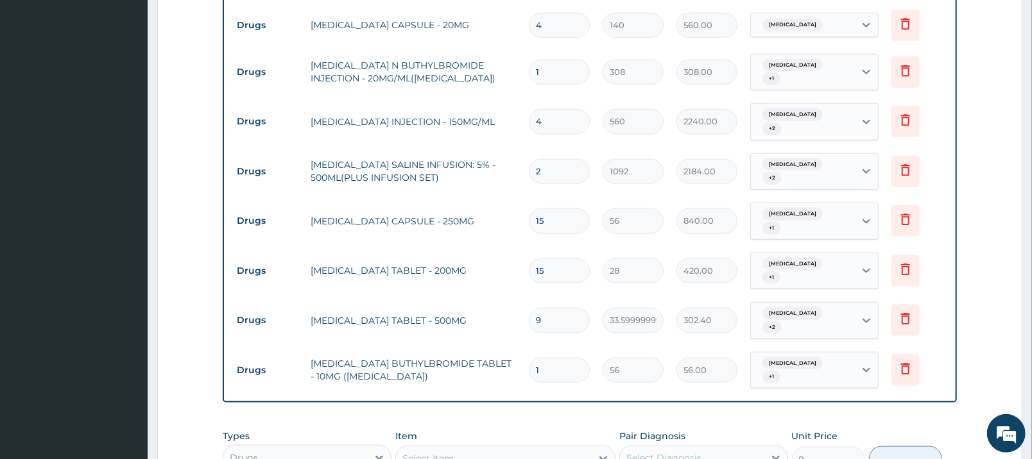
type input "0.00"
type input "9"
type input "504.00"
type input "9"
click at [560, 448] on div "Select Item" at bounding box center [494, 458] width 196 height 21
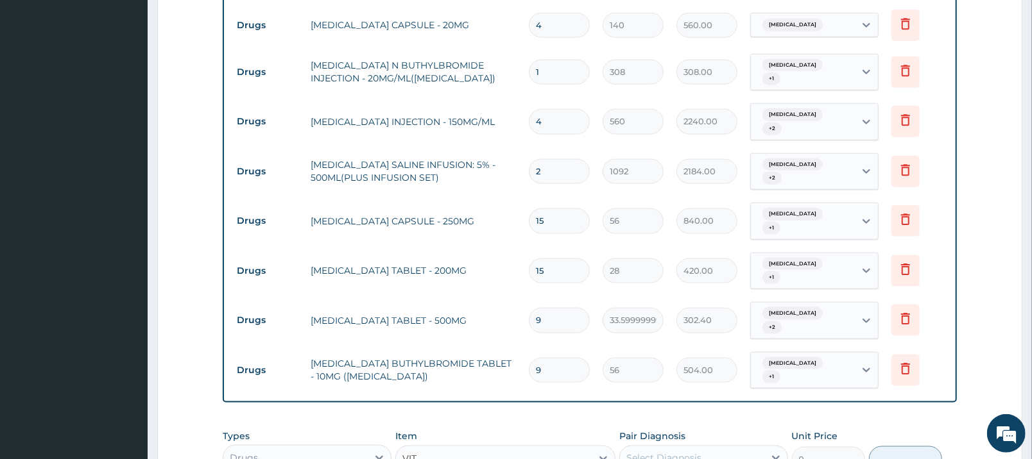
type input "VIT B"
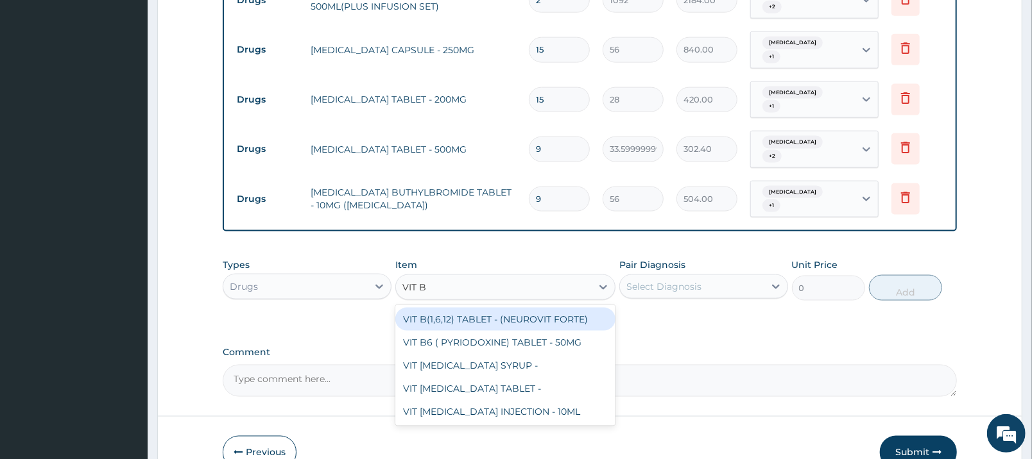
scroll to position [1113, 0]
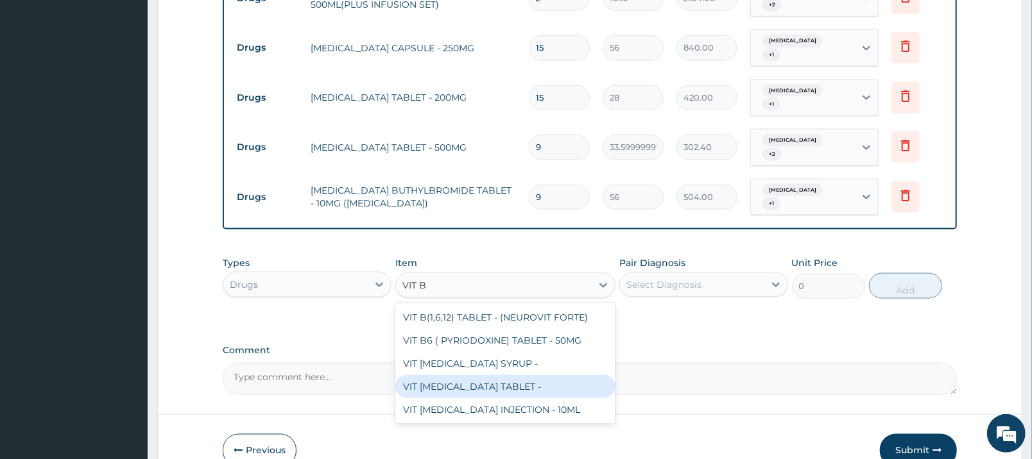
click at [448, 375] on div "VIT B- COMPLEX TABLET -" at bounding box center [505, 386] width 220 height 23
type input "16.799999999999997"
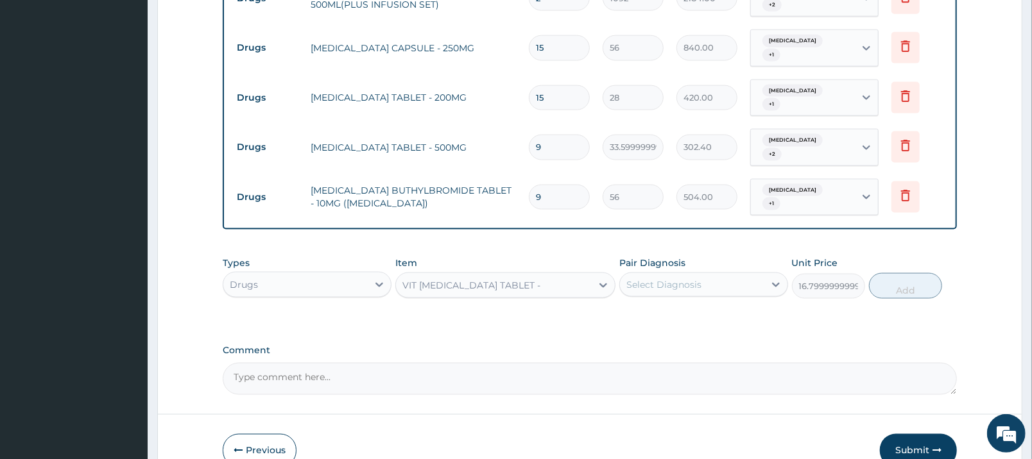
click at [687, 278] on div "Select Diagnosis" at bounding box center [663, 284] width 75 height 13
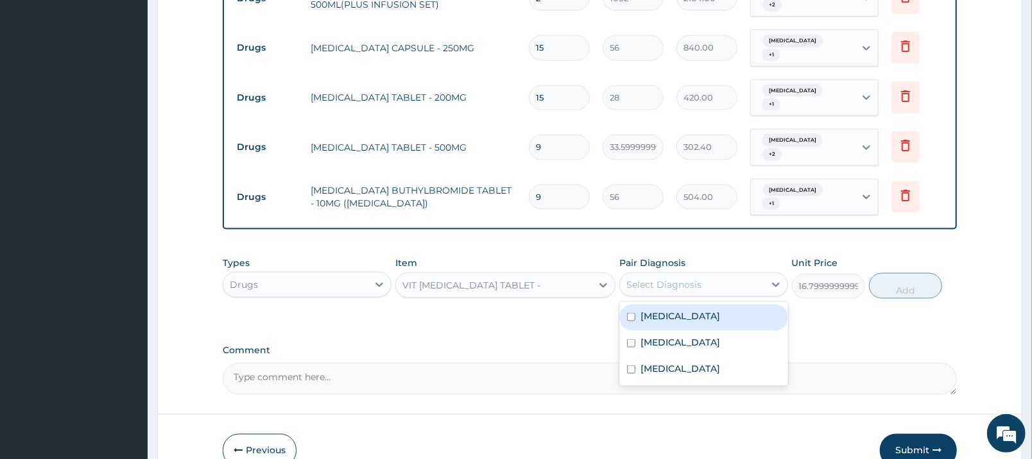
click at [695, 305] on div "Malaria" at bounding box center [703, 318] width 169 height 26
checkbox input "true"
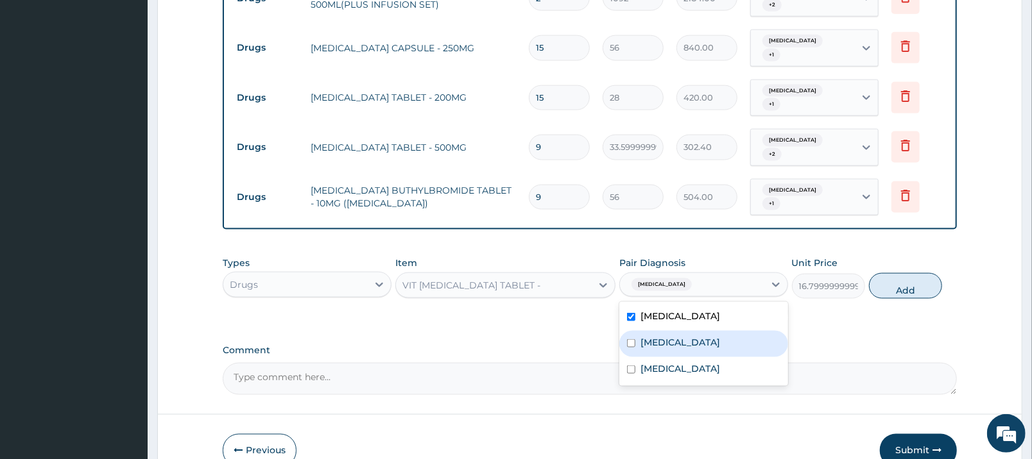
click at [693, 331] on div "Sepsis" at bounding box center [703, 344] width 169 height 26
checkbox input "true"
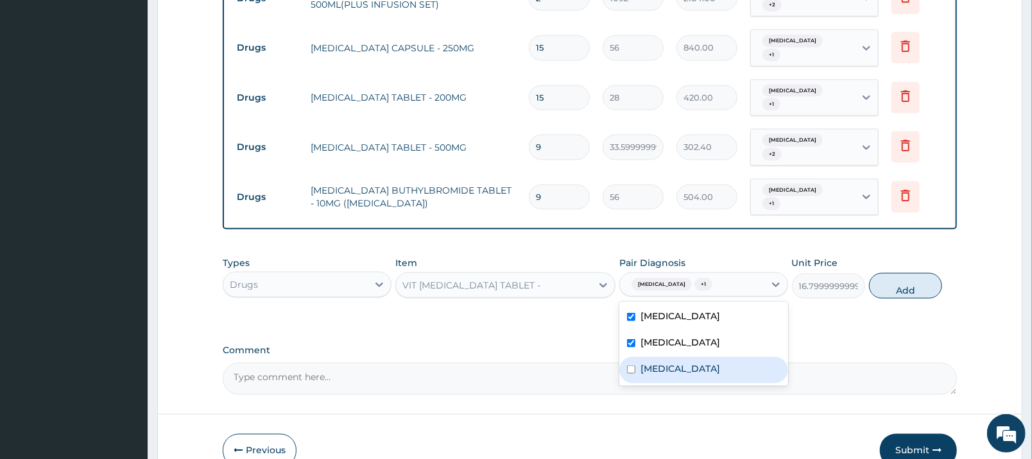
click at [707, 362] on label "Gastroenteritis" at bounding box center [680, 368] width 80 height 13
checkbox input "true"
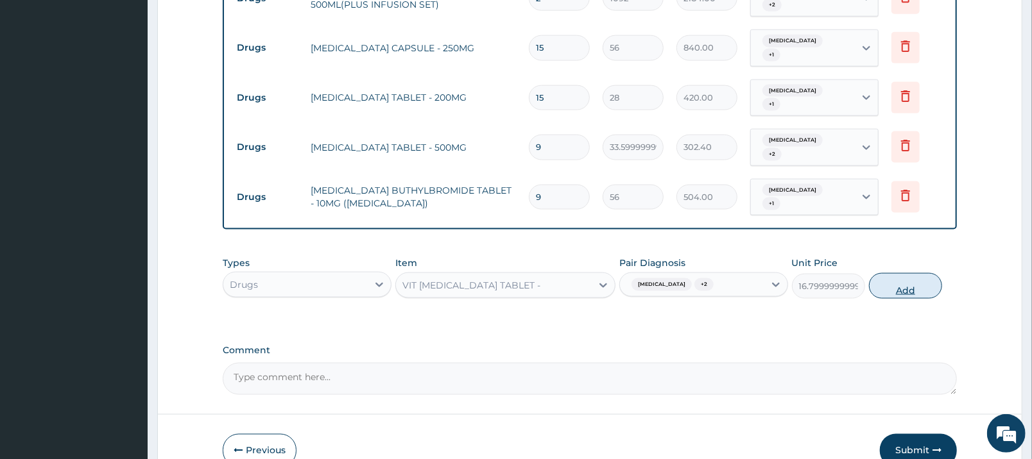
click at [903, 273] on button "Add" at bounding box center [905, 286] width 73 height 26
type input "0"
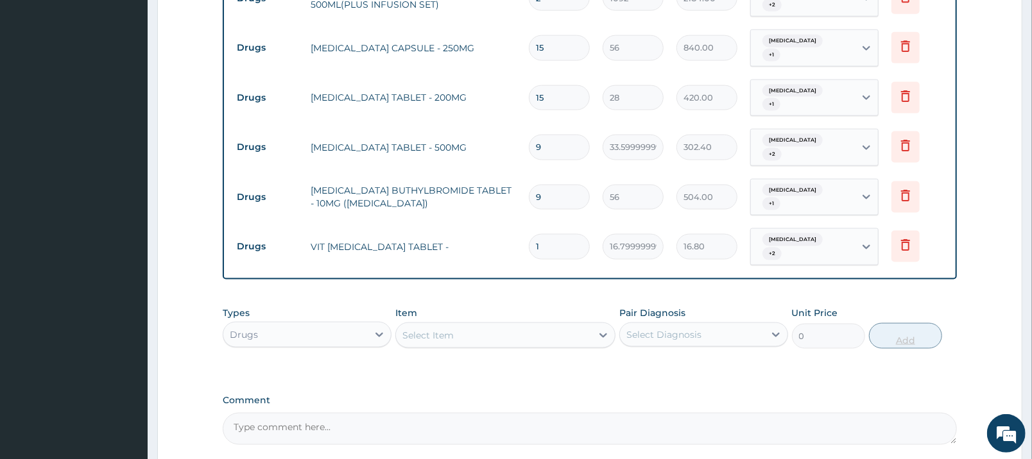
type input "10"
type input "168.00"
type input "10"
click at [366, 325] on div "Drugs" at bounding box center [295, 335] width 144 height 21
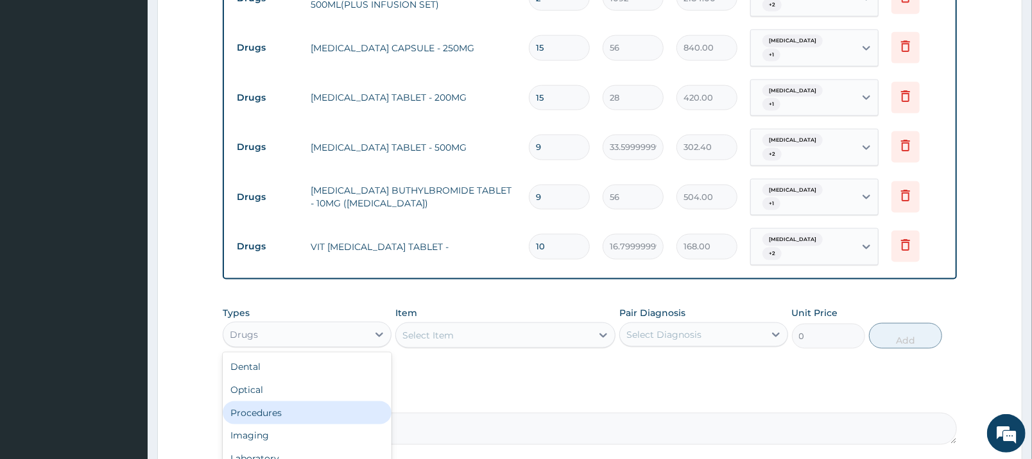
click at [326, 402] on div "Procedures" at bounding box center [307, 413] width 169 height 23
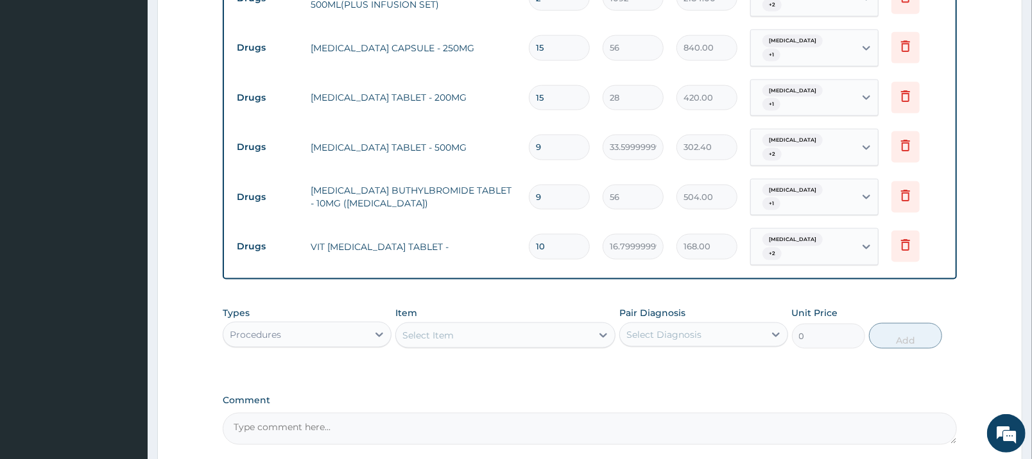
click at [518, 325] on div "Select Item" at bounding box center [494, 335] width 196 height 21
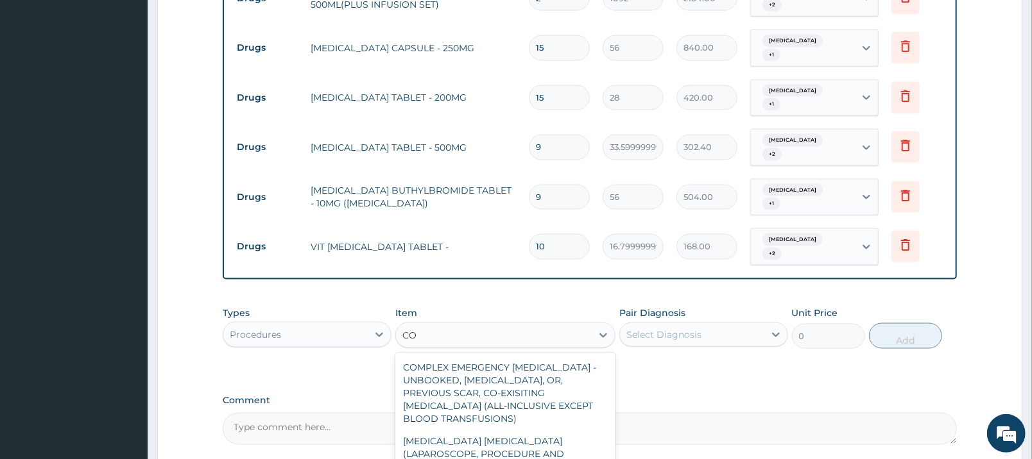
type input "C"
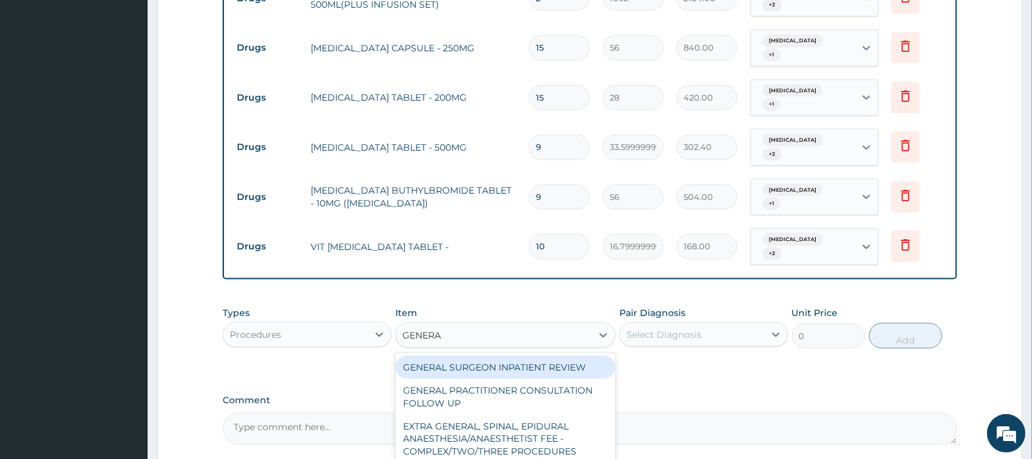
type input "GENERAL"
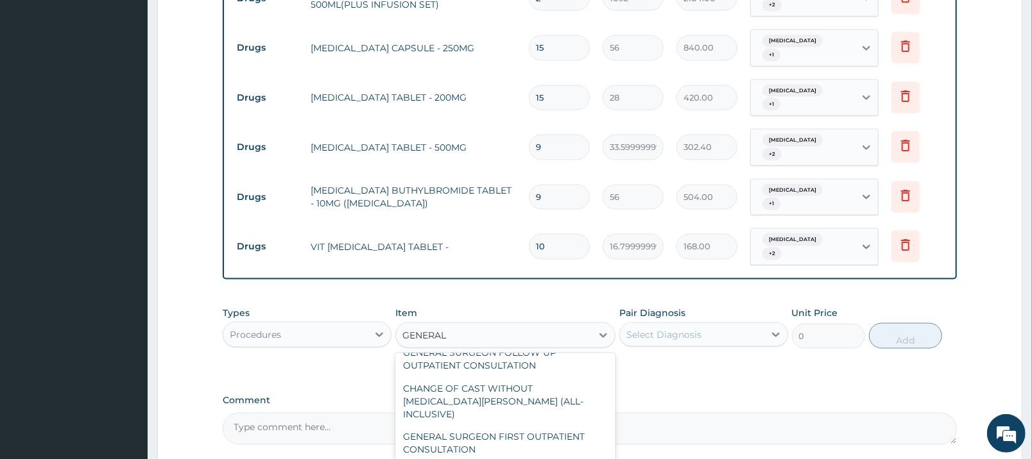
scroll to position [127, 0]
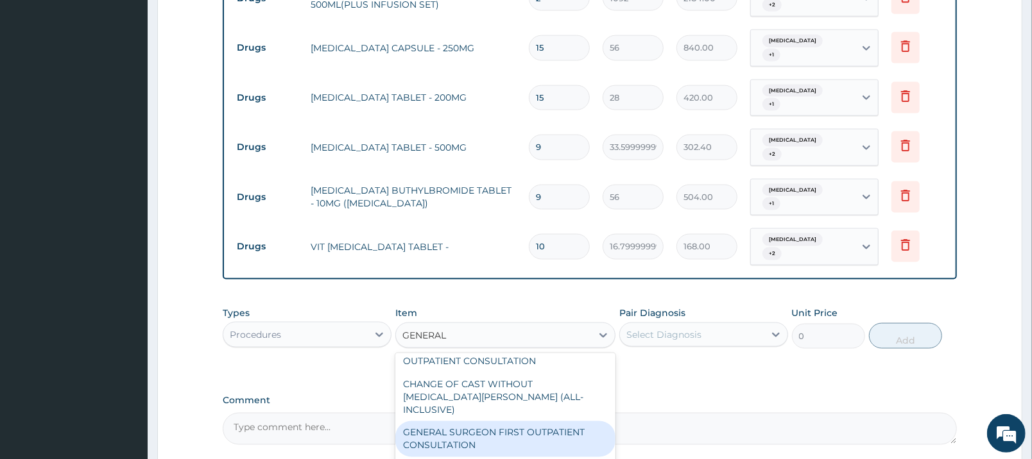
click at [561, 422] on div "GENERAL SURGEON FIRST OUTPATIENT CONSULTATION" at bounding box center [505, 440] width 220 height 36
type input "22500"
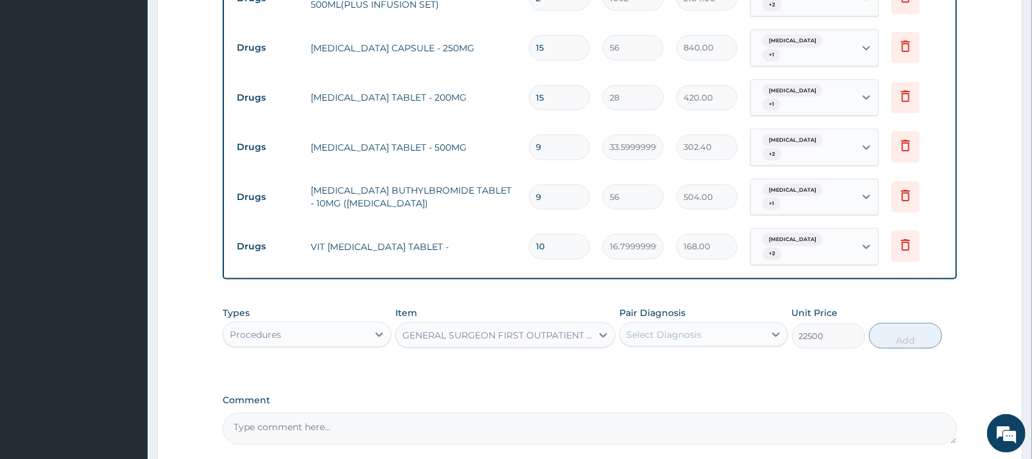
click at [695, 328] on div "Select Diagnosis" at bounding box center [663, 334] width 75 height 13
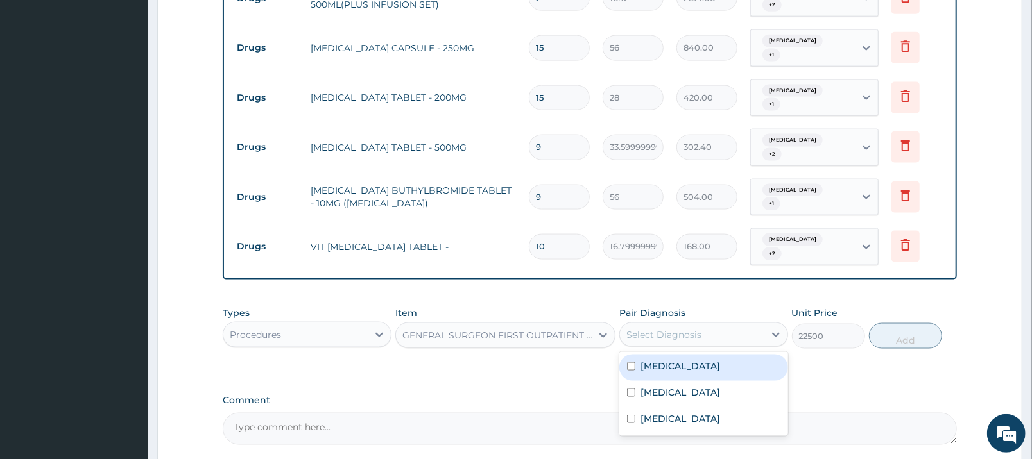
click at [693, 355] on div "Malaria" at bounding box center [703, 368] width 169 height 26
checkbox input "true"
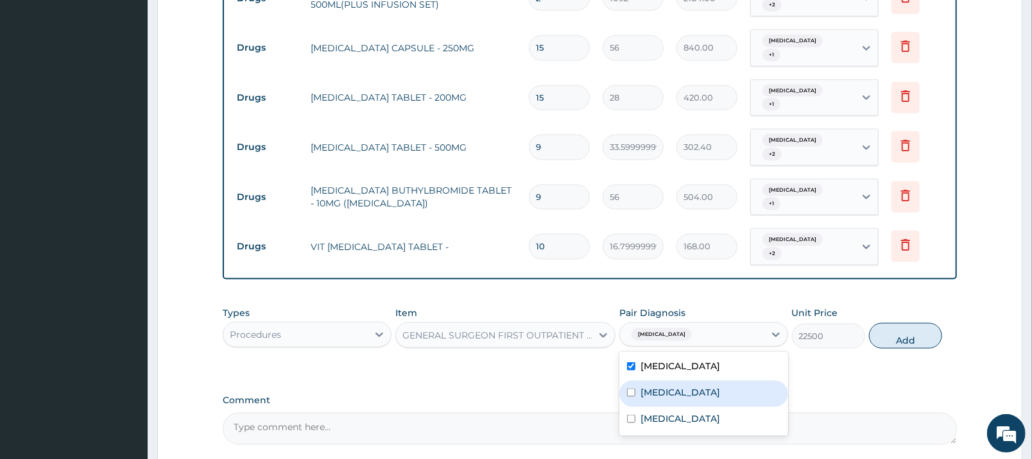
click at [692, 381] on div "Sepsis" at bounding box center [703, 394] width 169 height 26
checkbox input "true"
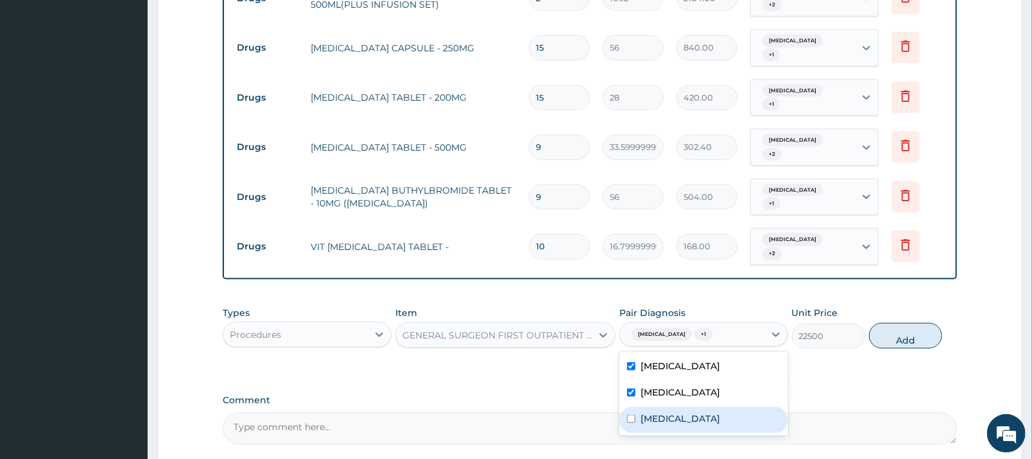
click at [699, 407] on div "Gastroenteritis" at bounding box center [703, 420] width 169 height 26
checkbox input "true"
click at [898, 323] on button "Add" at bounding box center [905, 336] width 73 height 26
type input "0"
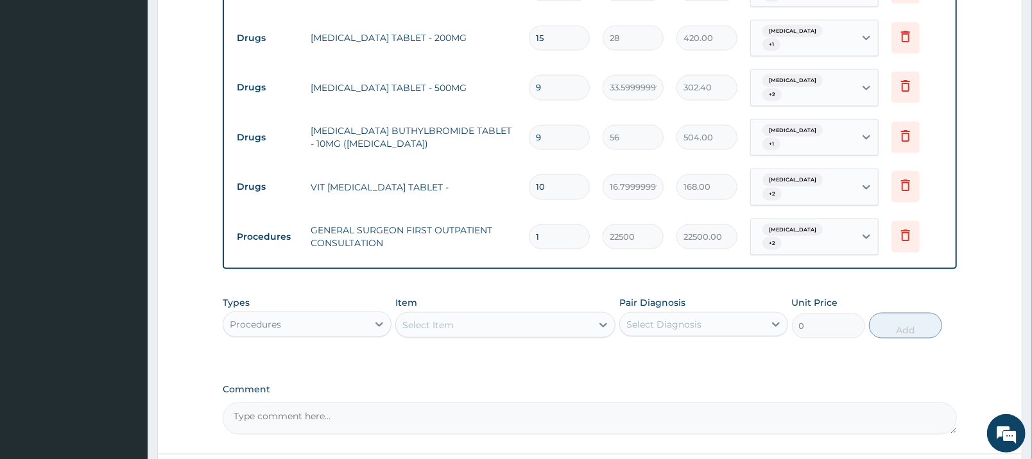
scroll to position [1208, 0]
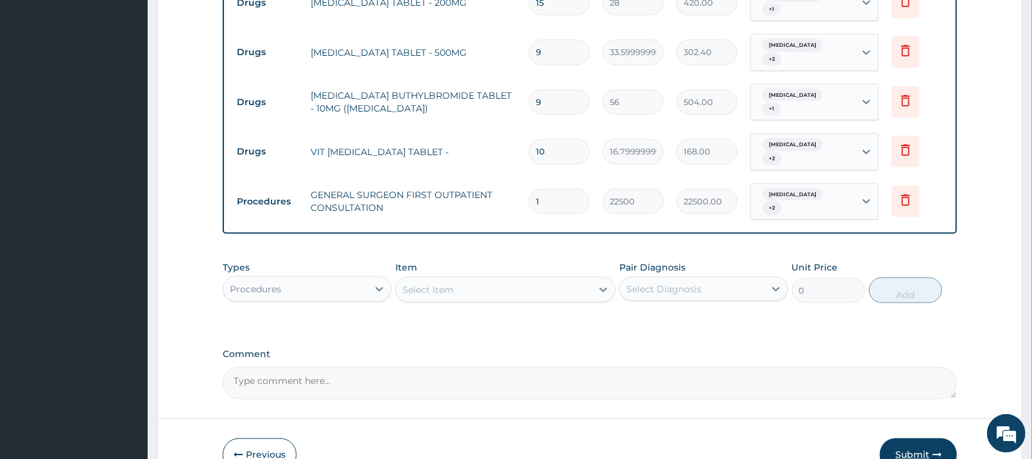
click at [939, 451] on icon "button" at bounding box center [936, 455] width 9 height 9
